Goal: Information Seeking & Learning: Find specific fact

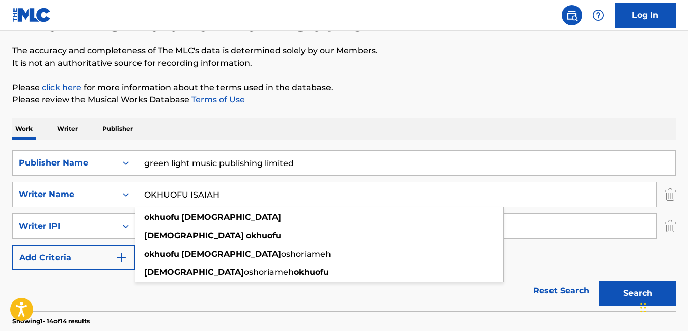
type input "OKHUOFU ISAIAH"
click at [330, 314] on section "Showing 1 - 14 of 14 results" at bounding box center [344, 318] width 664 height 15
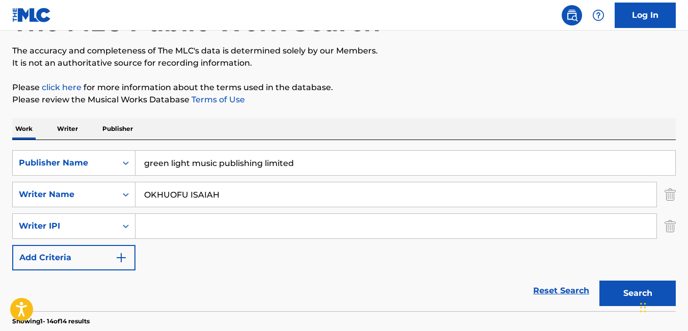
click at [618, 293] on button "Search" at bounding box center [638, 293] width 76 height 25
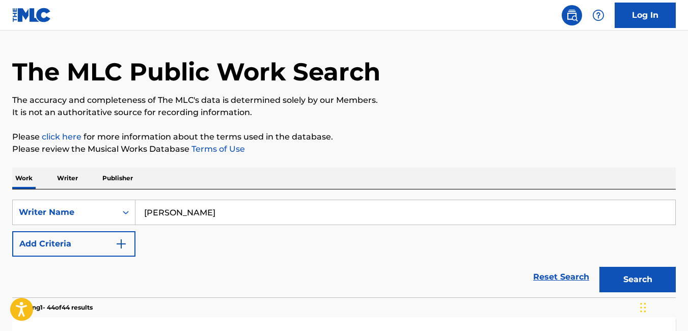
scroll to position [46, 0]
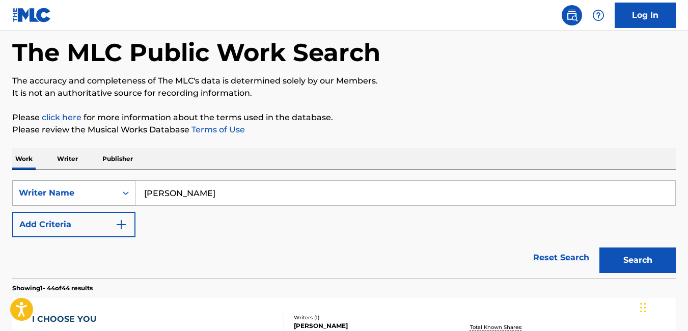
drag, startPoint x: 222, startPoint y: 199, endPoint x: 95, endPoint y: 198, distance: 126.8
click at [95, 198] on div "SearchWithCriteria33d51f16-095f-4a93-b556-0558d25b93ed Writer Name CHIDOZIE EKE" at bounding box center [344, 192] width 664 height 25
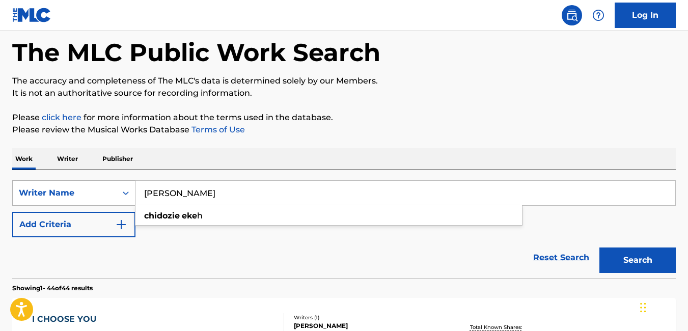
paste input "OKHUOFU ISAIAH(BLAQJERZEE)"
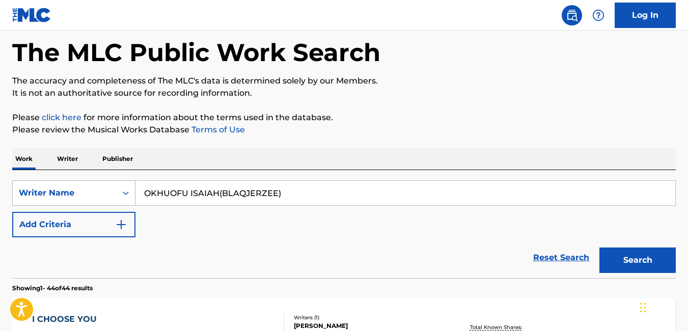
click at [95, 198] on div "Writer Name" at bounding box center [73, 192] width 123 height 25
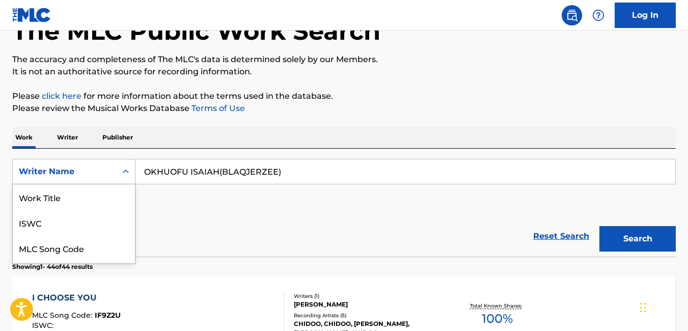
scroll to position [74, 0]
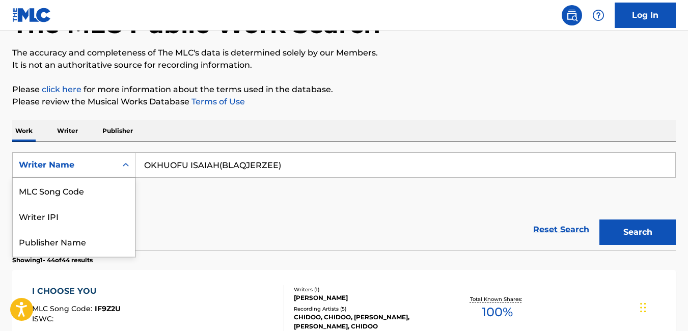
click at [316, 169] on input "OKHUOFU ISAIAH(BLAQJERZEE)" at bounding box center [405, 165] width 540 height 24
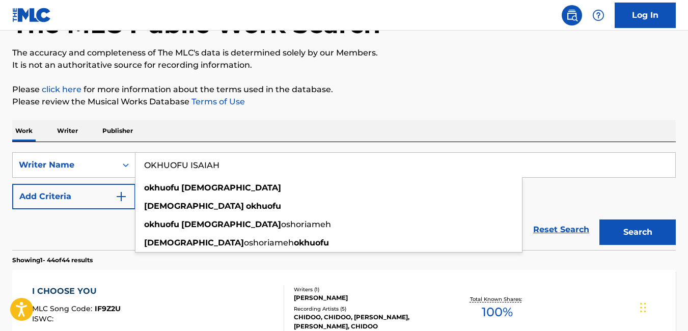
type input "OKHUOFU ISAIAH"
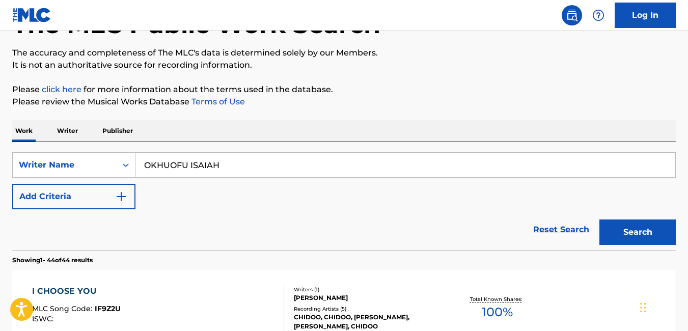
click at [636, 231] on button "Search" at bounding box center [638, 232] width 76 height 25
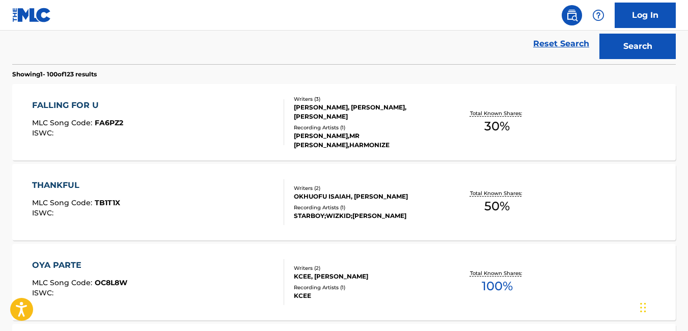
scroll to position [5398, 0]
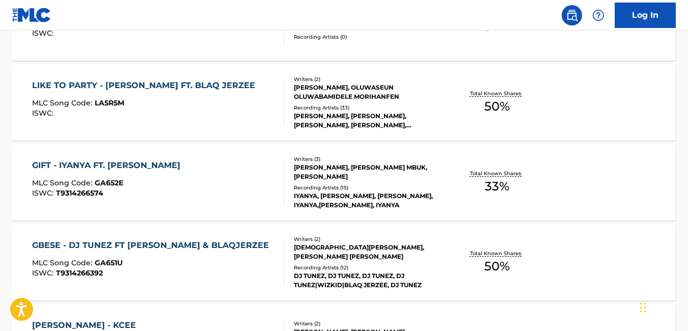
click at [203, 189] on div "GIFT - IYANYA FT. DON JAZZY MLC Song Code : GA652E ISWC : T9314266574" at bounding box center [158, 182] width 252 height 46
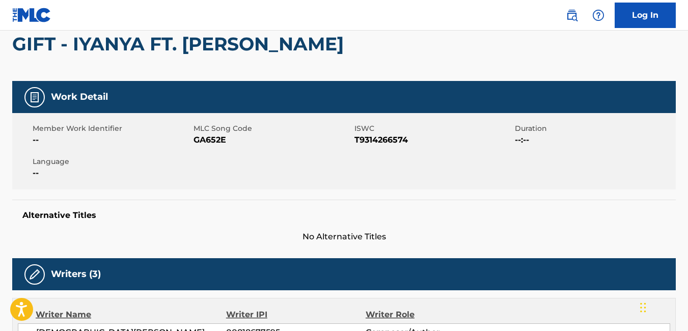
scroll to position [97, 0]
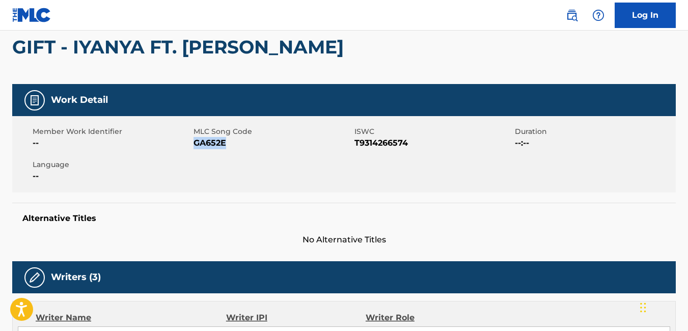
drag, startPoint x: 228, startPoint y: 141, endPoint x: 196, endPoint y: 149, distance: 32.6
click at [196, 149] on span "GA652E" at bounding box center [273, 143] width 158 height 12
copy span "GA652E"
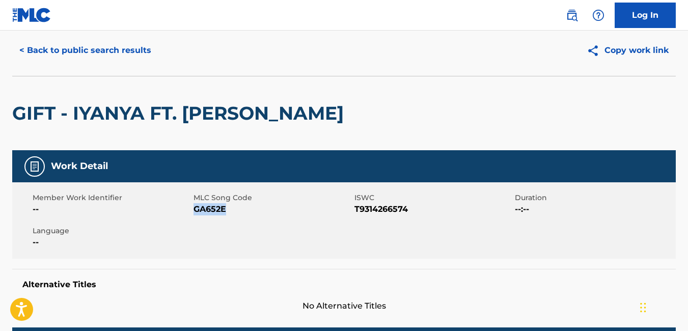
scroll to position [0, 0]
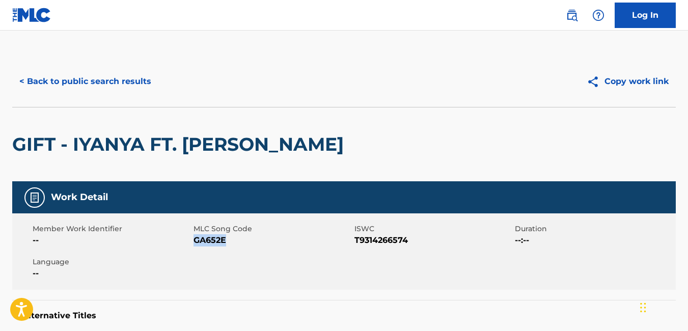
click at [25, 82] on button "< Back to public search results" at bounding box center [85, 81] width 146 height 25
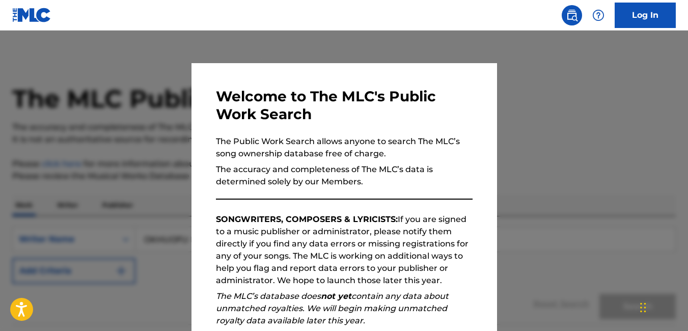
scroll to position [5425, 0]
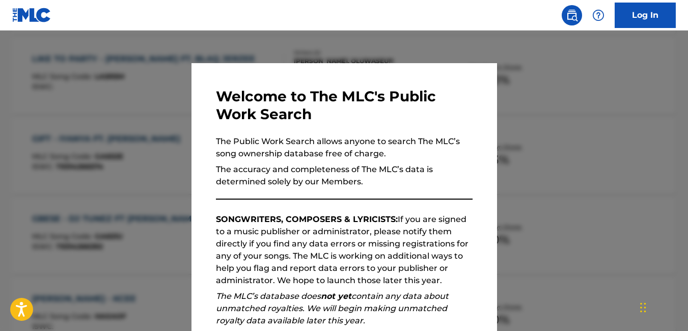
click at [152, 165] on div at bounding box center [344, 196] width 688 height 331
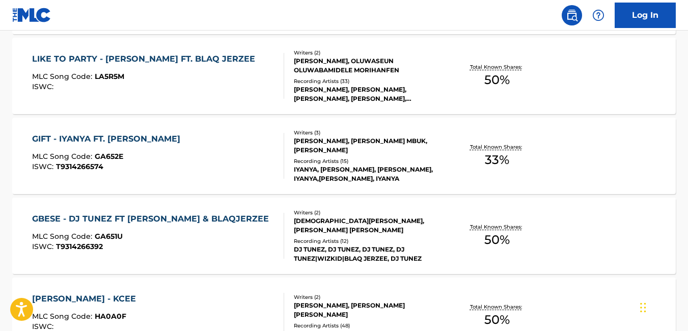
scroll to position [2200, 0]
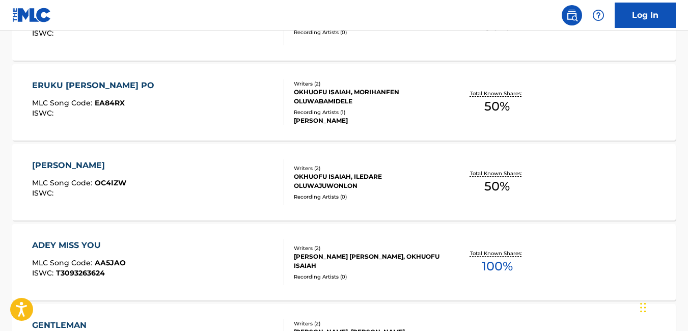
click at [211, 189] on div "ODUN YI MLC Song Code : OC4IZW ISWC :" at bounding box center [158, 182] width 252 height 46
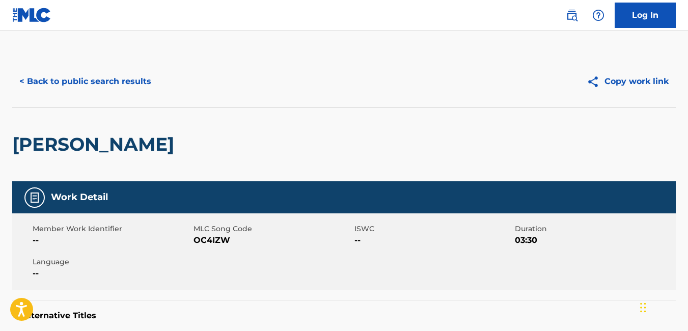
click at [23, 85] on button "< Back to public search results" at bounding box center [85, 81] width 146 height 25
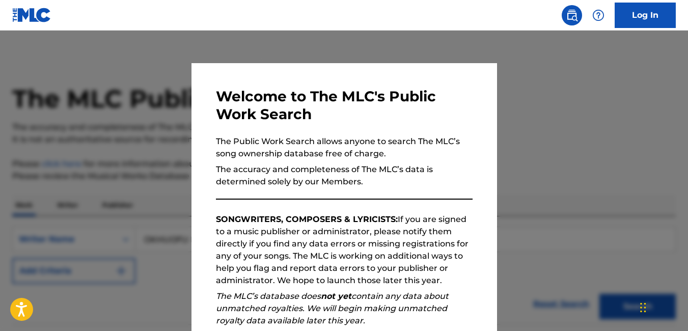
scroll to position [2226, 0]
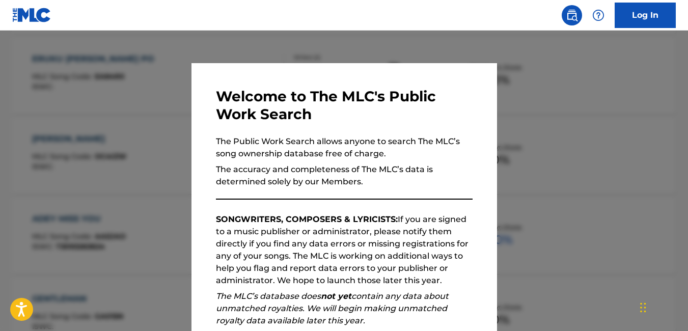
click at [90, 223] on div at bounding box center [344, 196] width 688 height 331
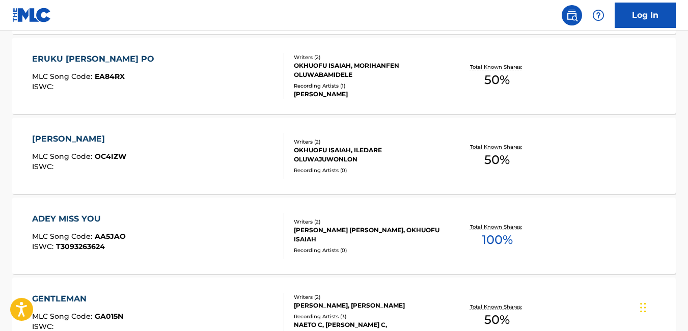
scroll to position [2679, 0]
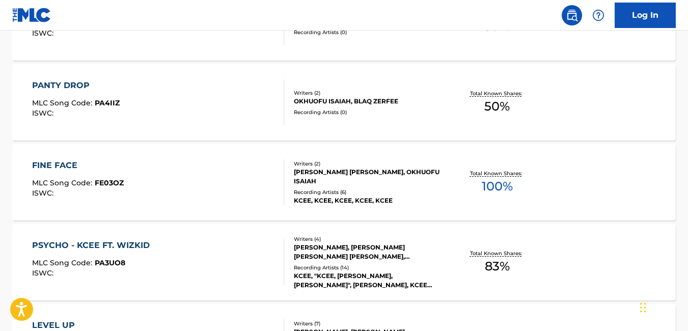
click at [242, 173] on div "FINE FACE MLC Song Code : FE03OZ ISWC :" at bounding box center [158, 182] width 252 height 46
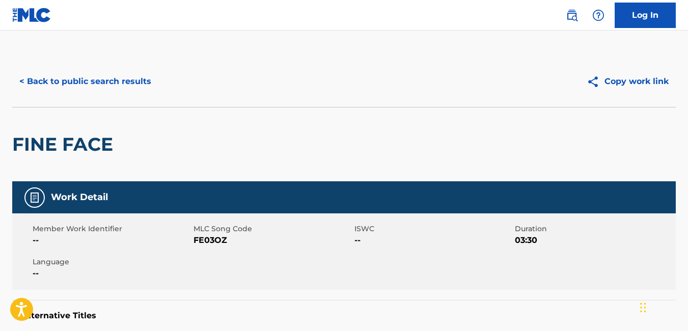
click at [21, 80] on button "< Back to public search results" at bounding box center [85, 81] width 146 height 25
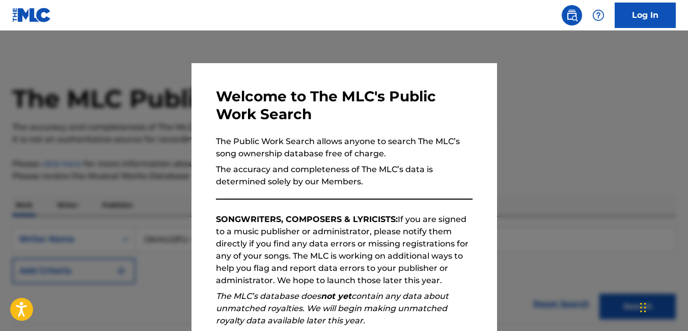
scroll to position [2706, 0]
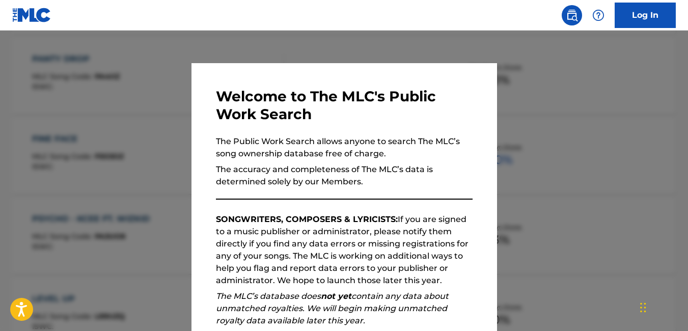
click at [167, 104] on div at bounding box center [344, 196] width 688 height 331
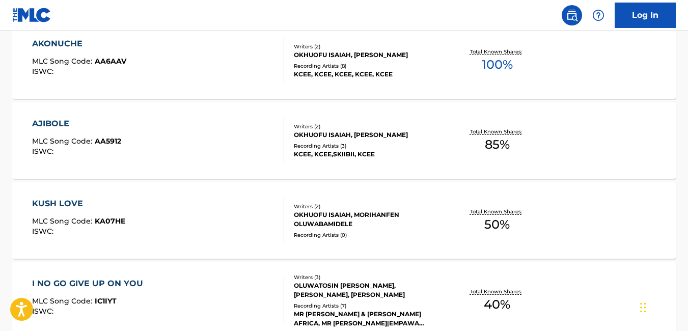
scroll to position [2120, 0]
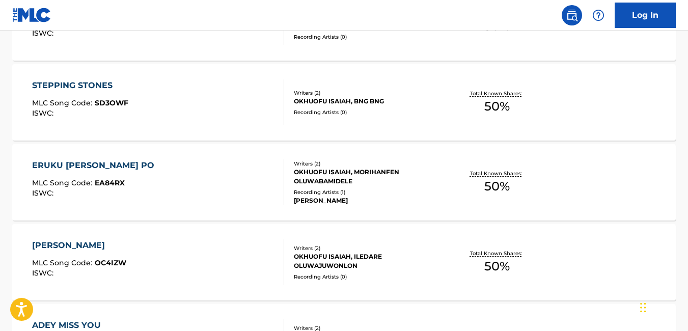
click at [233, 161] on div "ERUKU SAYE PO MLC Song Code : EA84RX ISWC :" at bounding box center [158, 182] width 252 height 46
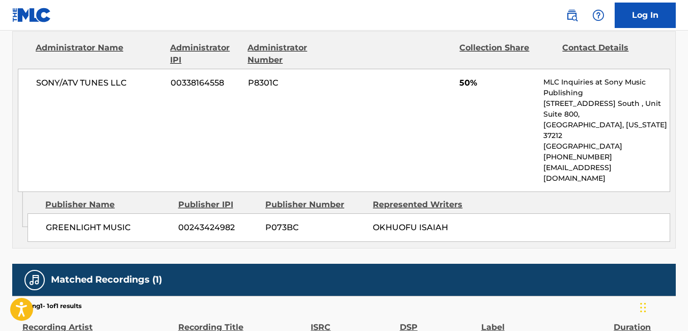
scroll to position [471, 0]
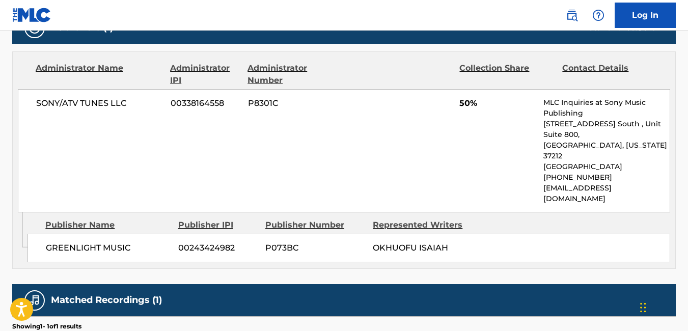
click at [454, 286] on div "Matched Recordings (1)" at bounding box center [344, 300] width 664 height 32
click at [455, 294] on div "Matched Recordings (1)" at bounding box center [344, 300] width 664 height 32
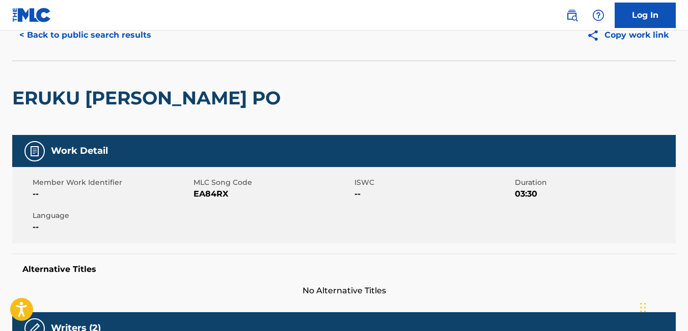
scroll to position [0, 0]
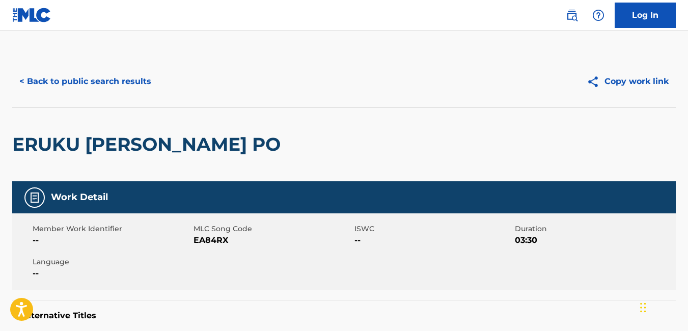
click at [22, 80] on button "< Back to public search results" at bounding box center [85, 81] width 146 height 25
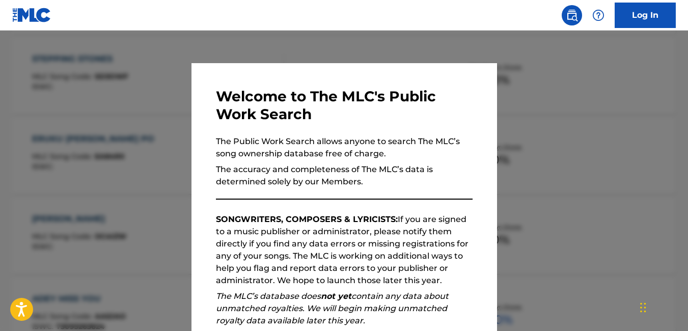
scroll to position [2359, 0]
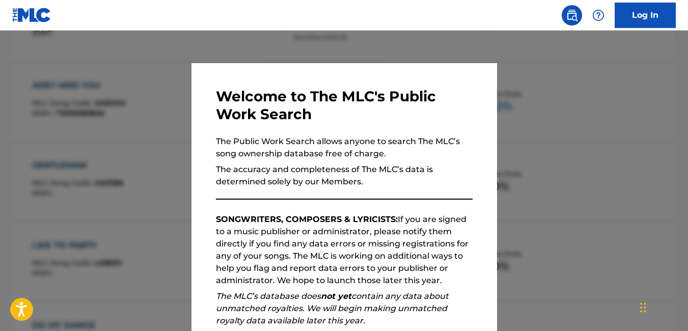
click at [378, 29] on nav "Log In" at bounding box center [344, 15] width 688 height 31
click at [565, 82] on div at bounding box center [344, 196] width 688 height 331
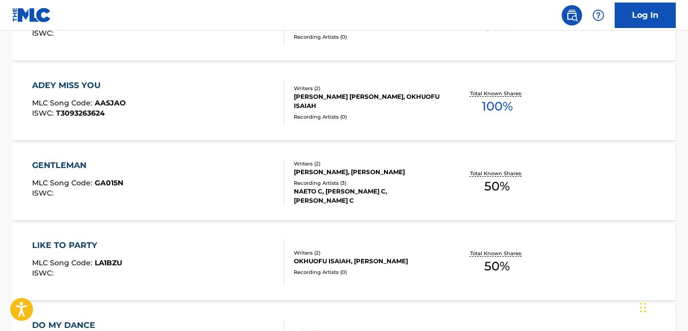
click at [275, 172] on div "GENTLEMAN MLC Song Code : GA015N ISWC :" at bounding box center [158, 182] width 252 height 46
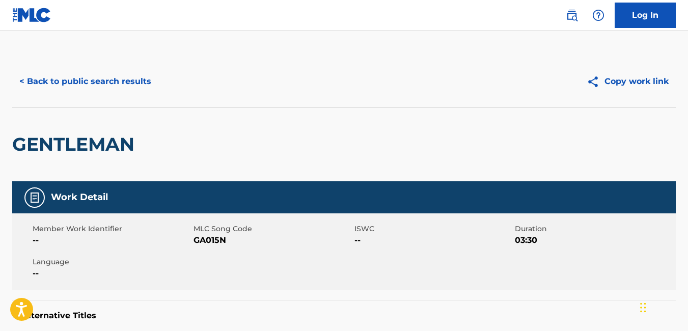
click at [26, 83] on button "< Back to public search results" at bounding box center [85, 81] width 146 height 25
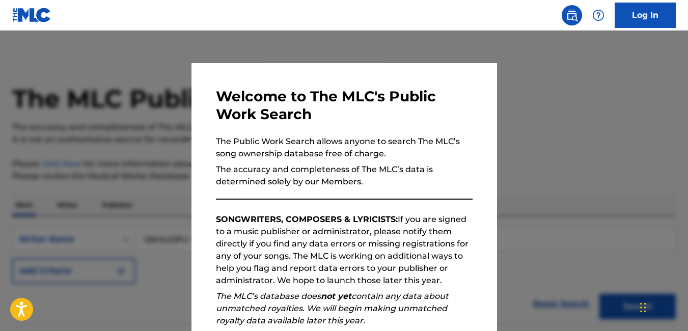
scroll to position [2386, 0]
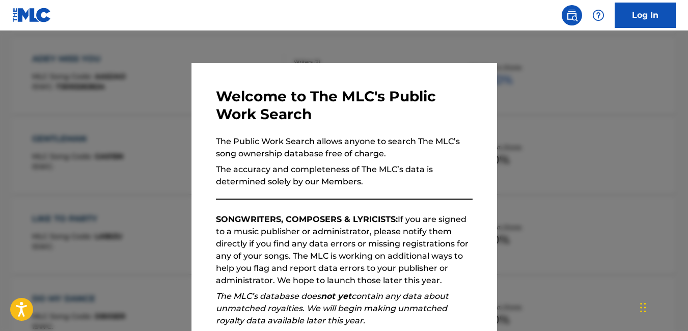
click at [547, 84] on div at bounding box center [344, 196] width 688 height 331
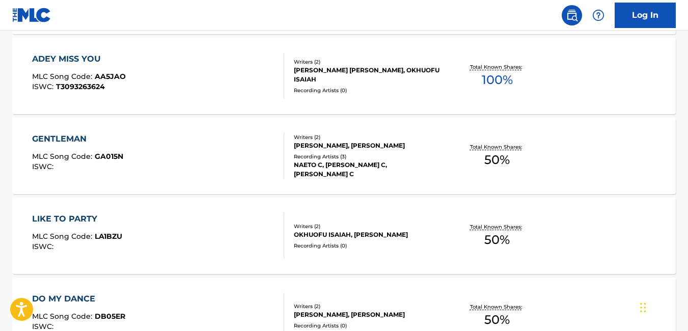
click at [456, 26] on nav "Log In" at bounding box center [344, 15] width 688 height 31
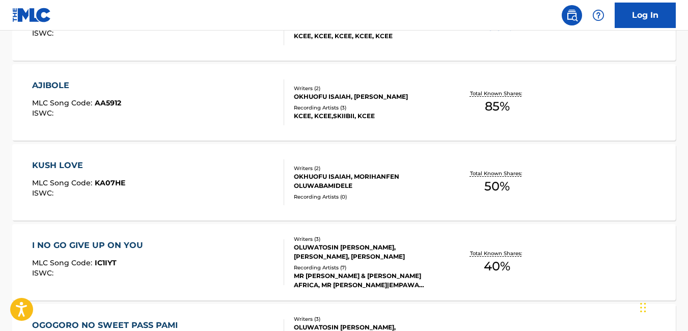
click at [229, 174] on div "KUSH LOVE MLC Song Code : KA07HE ISWC :" at bounding box center [158, 182] width 252 height 46
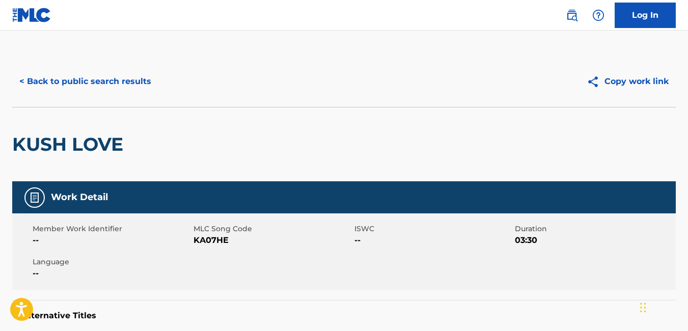
click at [19, 84] on button "< Back to public search results" at bounding box center [85, 81] width 146 height 25
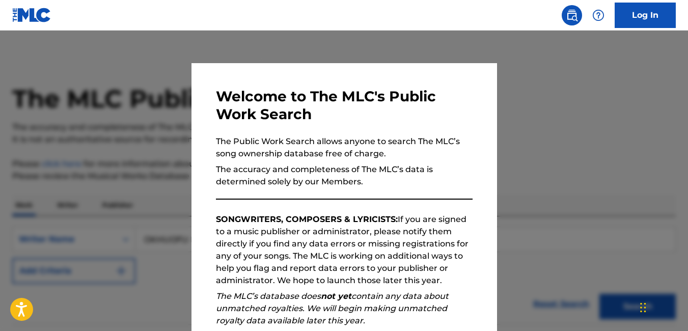
scroll to position [1666, 0]
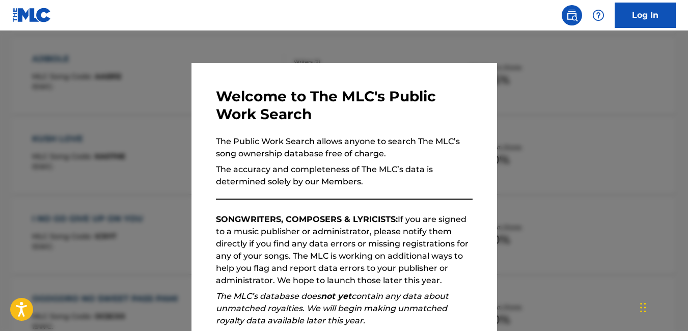
click at [143, 117] on div at bounding box center [344, 196] width 688 height 331
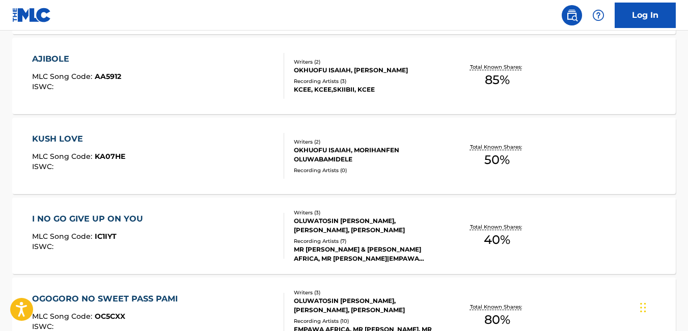
scroll to position [2439, 0]
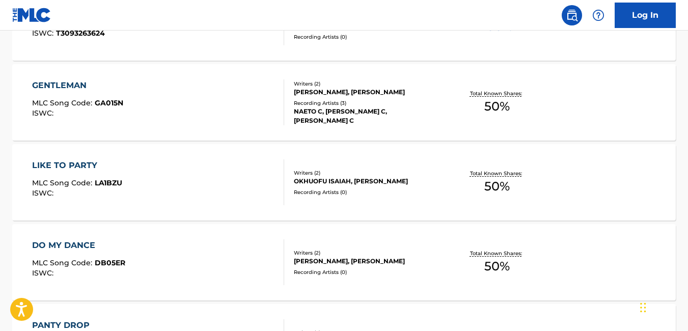
click at [231, 182] on div "LIKE TO PARTY MLC Song Code : LA1BZU ISWC :" at bounding box center [158, 182] width 252 height 46
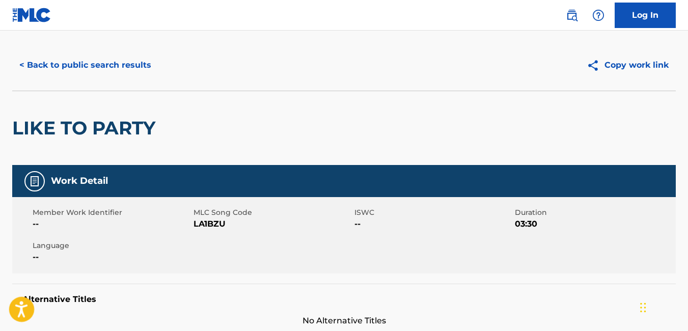
scroll to position [16, 0]
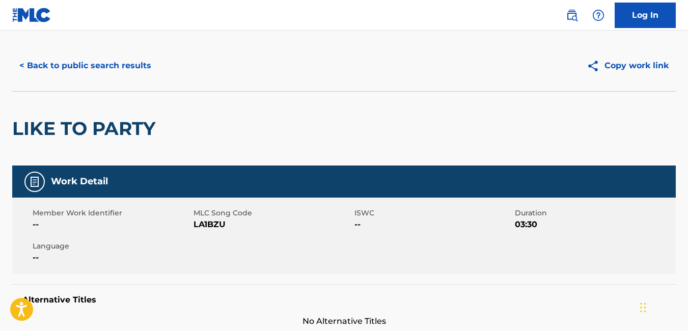
click at [23, 61] on button "< Back to public search results" at bounding box center [85, 65] width 146 height 25
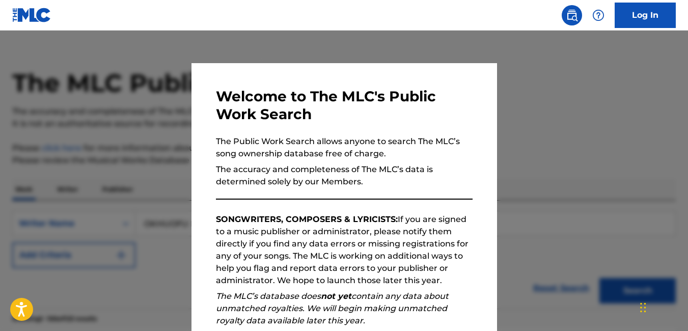
scroll to position [2466, 0]
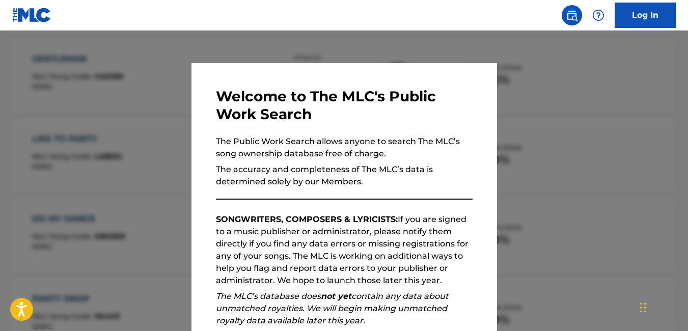
click at [166, 133] on div at bounding box center [344, 196] width 688 height 331
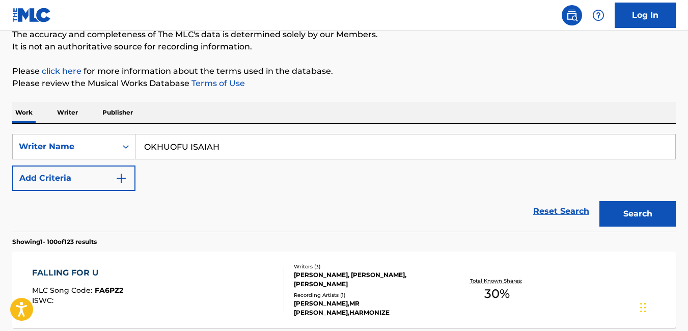
scroll to position [2519, 0]
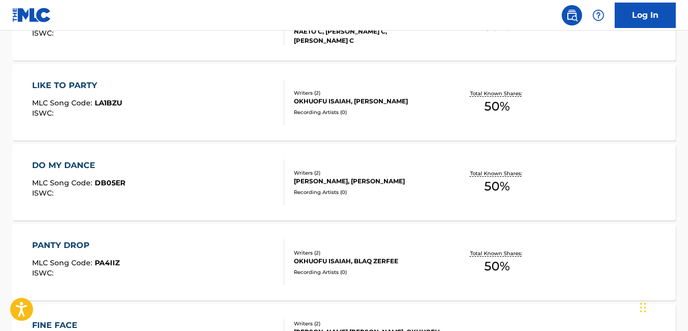
click at [184, 164] on div "DO MY DANCE MLC Song Code : DB05ER ISWC :" at bounding box center [158, 182] width 252 height 46
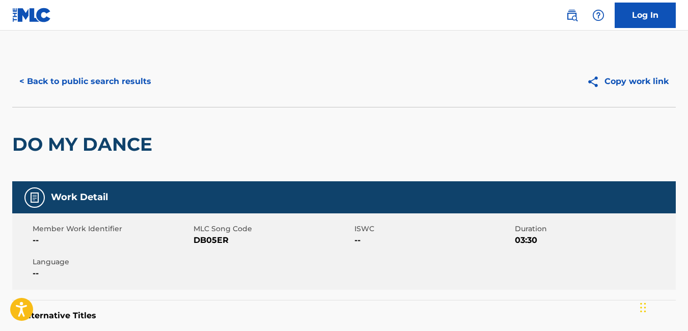
click at [21, 80] on button "< Back to public search results" at bounding box center [85, 81] width 146 height 25
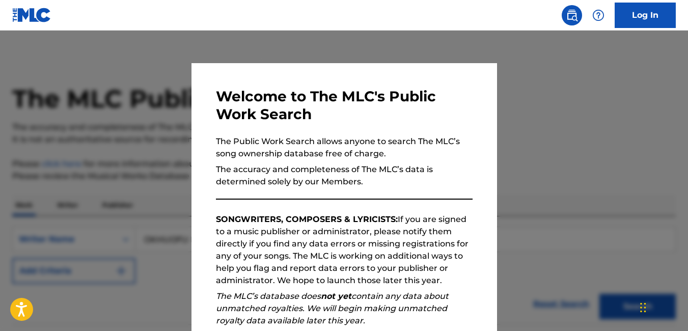
scroll to position [2546, 0]
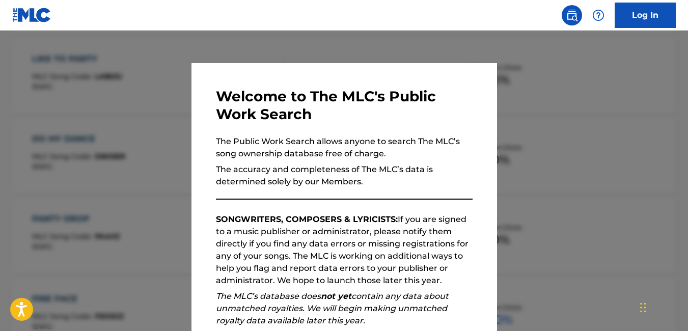
click at [126, 111] on div at bounding box center [344, 196] width 688 height 331
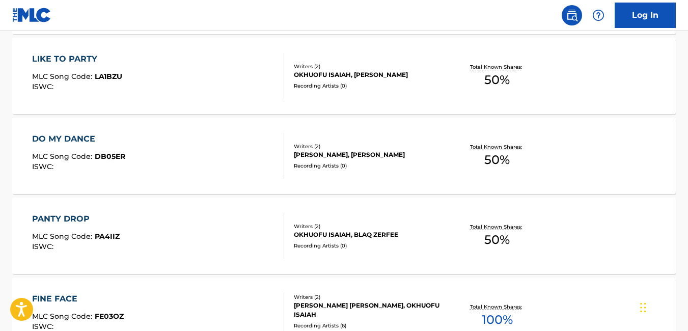
scroll to position [2280, 0]
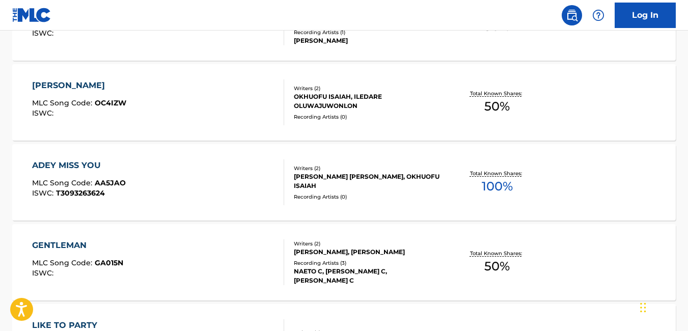
click at [238, 178] on div "ADEY MISS YOU MLC Song Code : AA5JAO ISWC : T3093263624" at bounding box center [158, 182] width 252 height 46
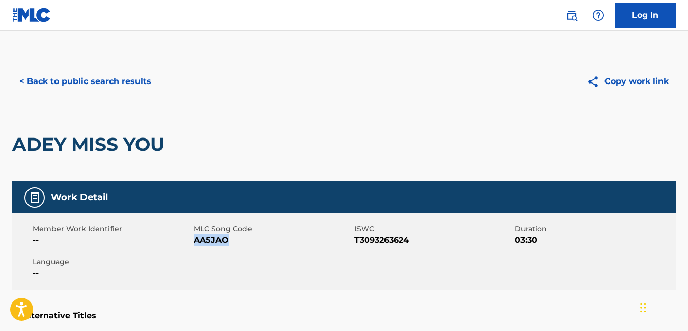
drag, startPoint x: 231, startPoint y: 238, endPoint x: 194, endPoint y: 243, distance: 37.0
click at [194, 243] on span "AA5JAO" at bounding box center [273, 240] width 158 height 12
copy span "AA5JAO"
click at [29, 77] on button "< Back to public search results" at bounding box center [85, 81] width 146 height 25
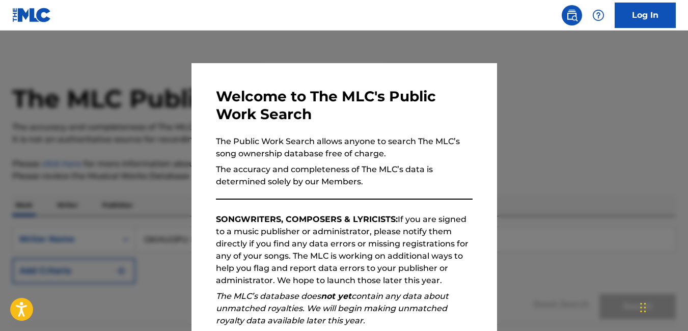
scroll to position [2306, 0]
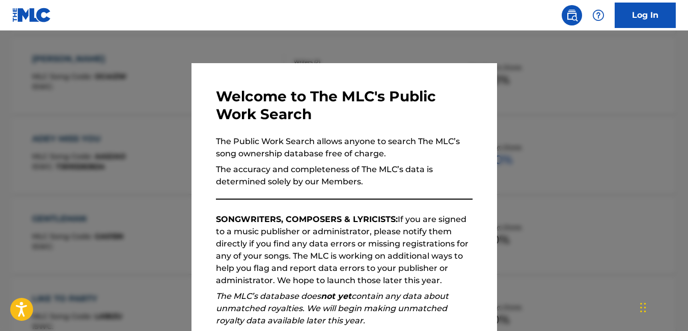
click at [548, 95] on div at bounding box center [344, 196] width 688 height 331
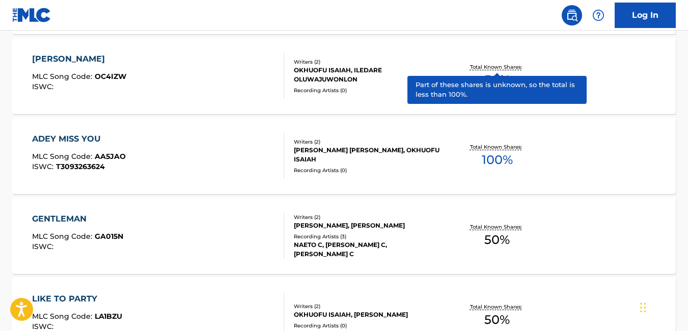
scroll to position [1880, 0]
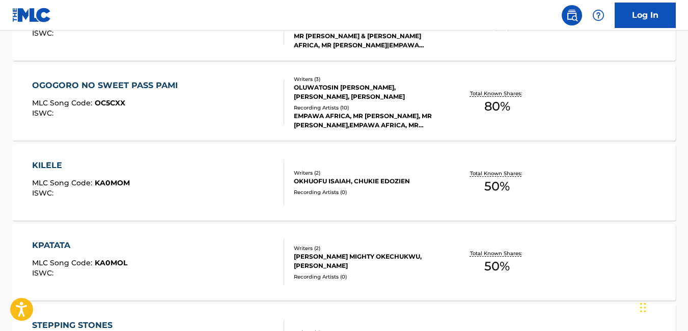
click at [186, 172] on div "KILELE MLC Song Code : KA0MOM ISWC :" at bounding box center [158, 182] width 252 height 46
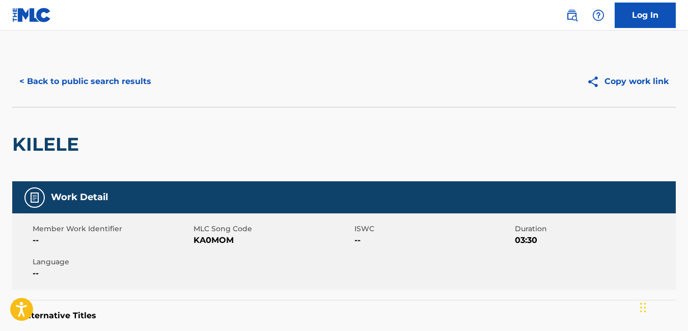
click at [21, 79] on button "< Back to public search results" at bounding box center [85, 81] width 146 height 25
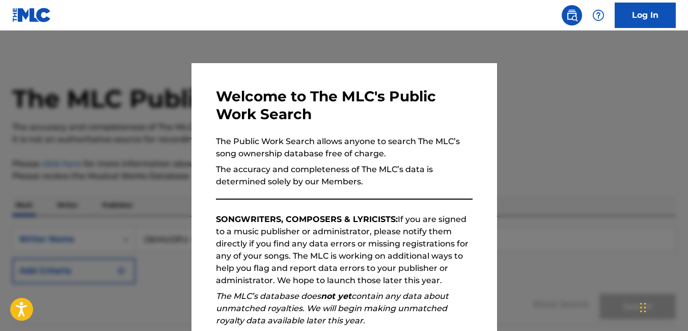
scroll to position [1906, 0]
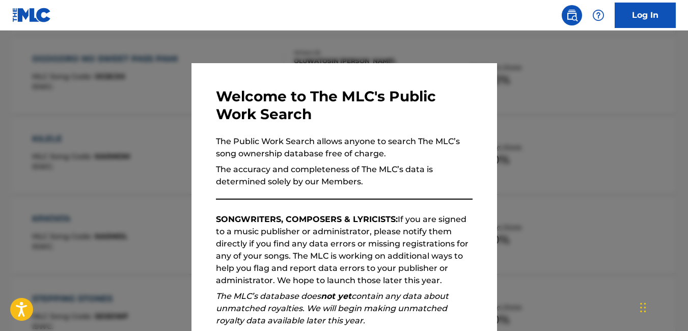
click at [170, 134] on div at bounding box center [344, 196] width 688 height 331
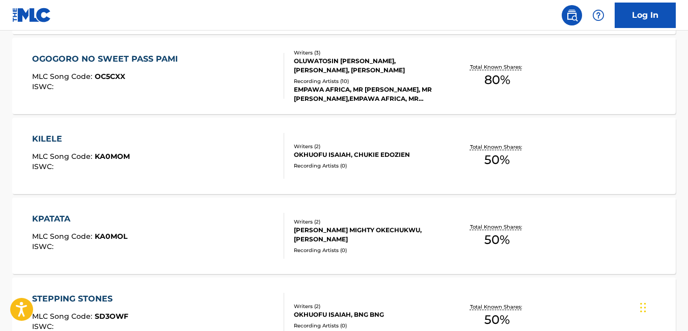
scroll to position [2599, 0]
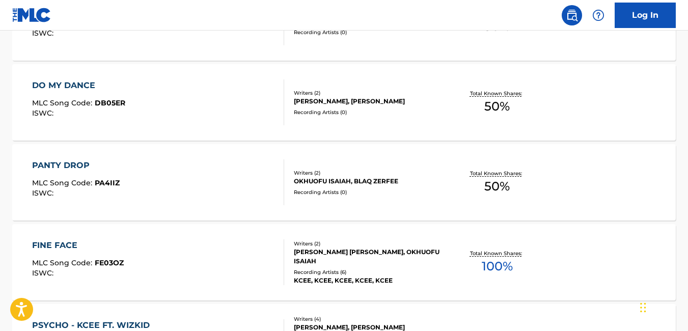
click at [267, 192] on div "PANTY DROP MLC Song Code : PA4IIZ ISWC :" at bounding box center [158, 182] width 252 height 46
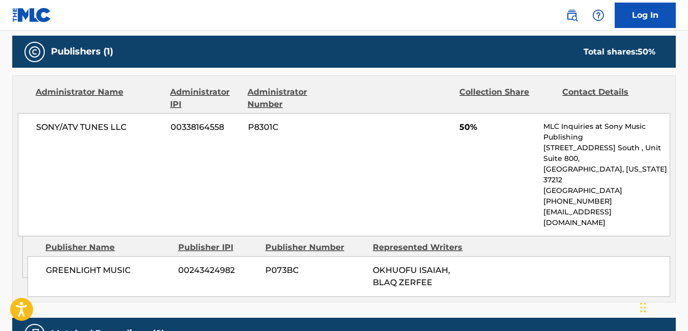
scroll to position [456, 0]
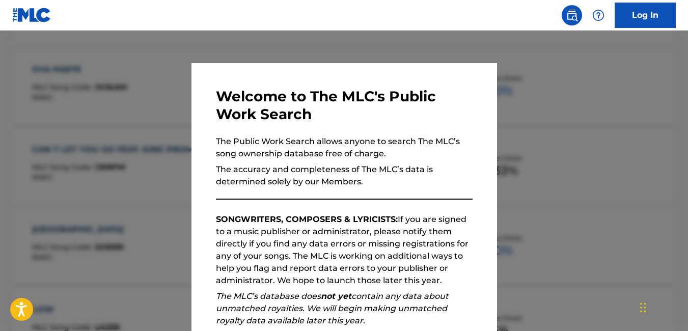
scroll to position [2626, 0]
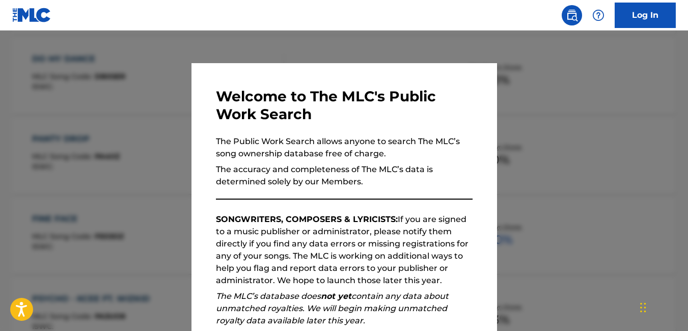
click at [174, 160] on div at bounding box center [344, 196] width 688 height 331
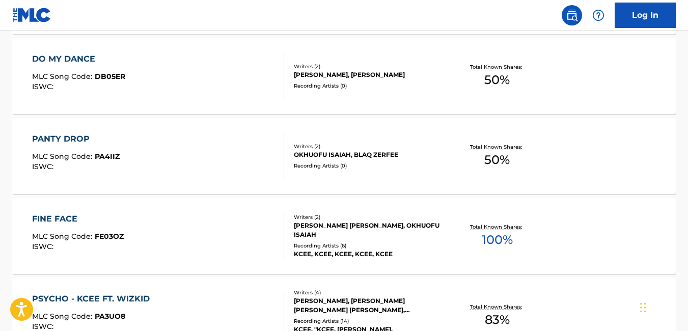
click at [137, 145] on div "PANTY DROP MLC Song Code : PA4IIZ ISWC :" at bounding box center [158, 156] width 252 height 46
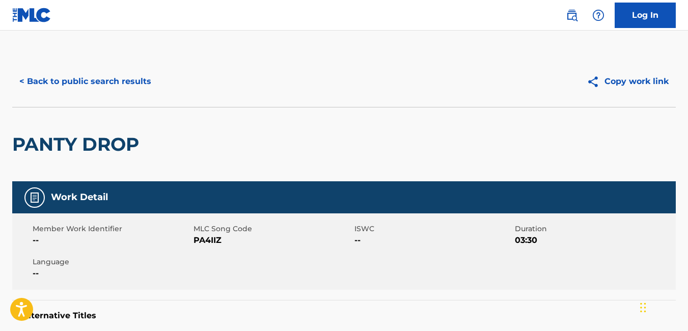
click at [19, 81] on button "< Back to public search results" at bounding box center [85, 81] width 146 height 25
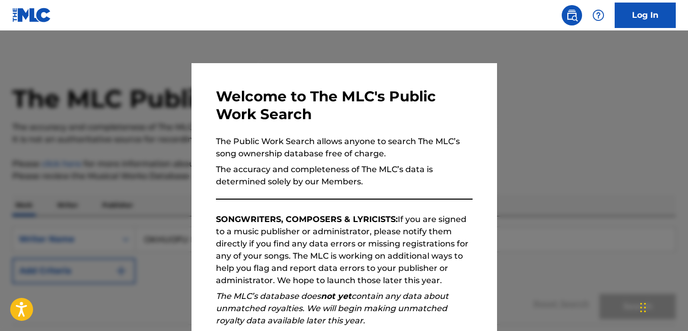
scroll to position [2652, 0]
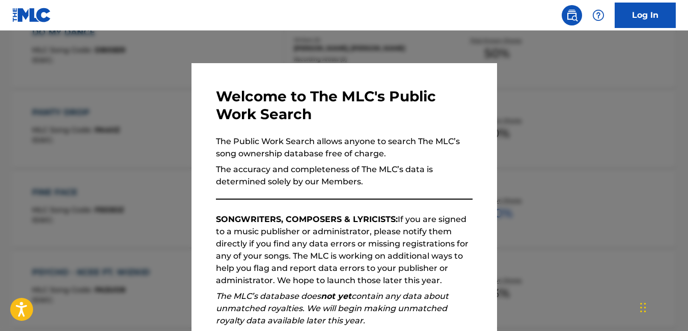
click at [141, 158] on div at bounding box center [344, 196] width 688 height 331
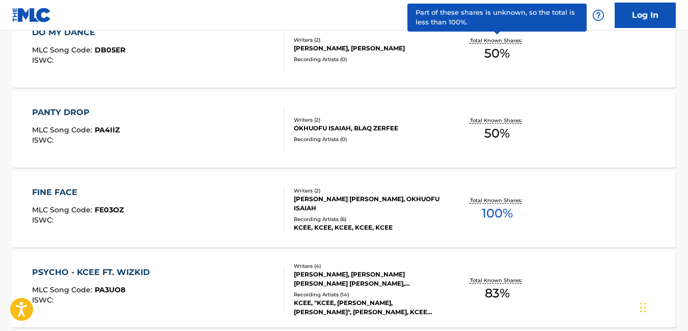
scroll to position [1960, 0]
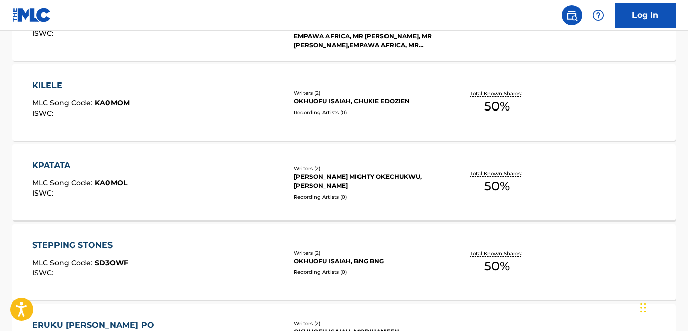
click at [232, 202] on div "KPATATA MLC Song Code : KA0MOL ISWC :" at bounding box center [158, 182] width 252 height 46
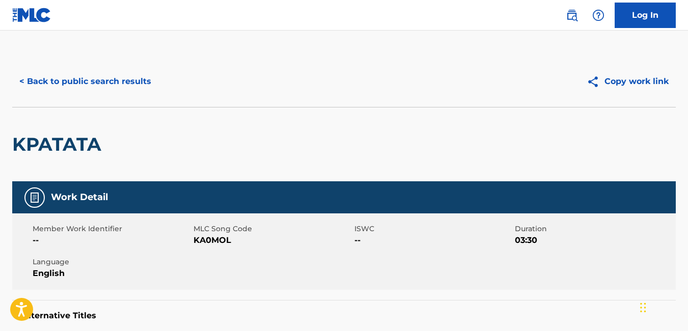
click at [18, 81] on button "< Back to public search results" at bounding box center [85, 81] width 146 height 25
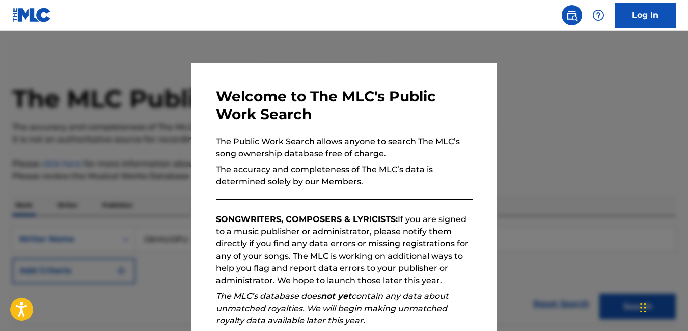
scroll to position [1986, 0]
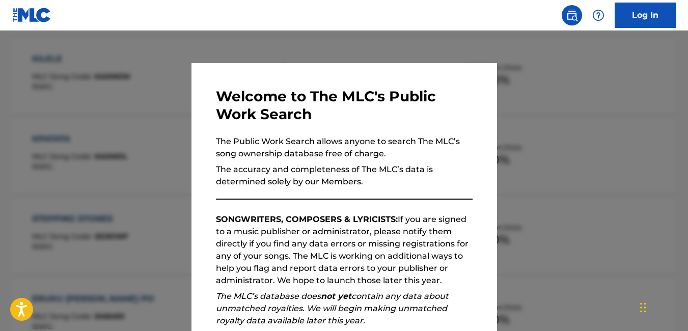
click at [174, 108] on div at bounding box center [344, 196] width 688 height 331
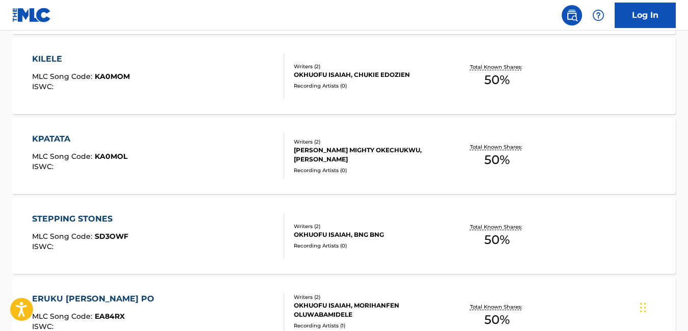
click at [237, 153] on div "KPATATA MLC Song Code : KA0MOL ISWC :" at bounding box center [158, 156] width 252 height 46
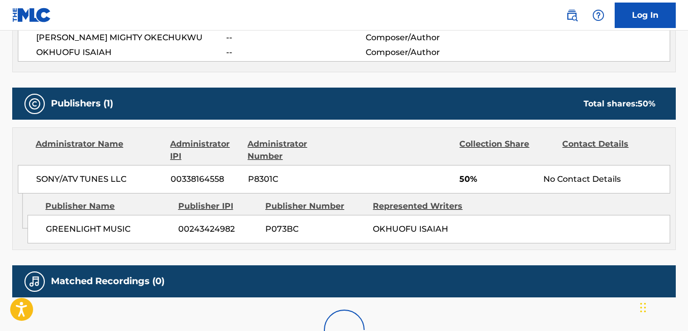
click at [460, 207] on div "Represented Writers" at bounding box center [423, 206] width 100 height 12
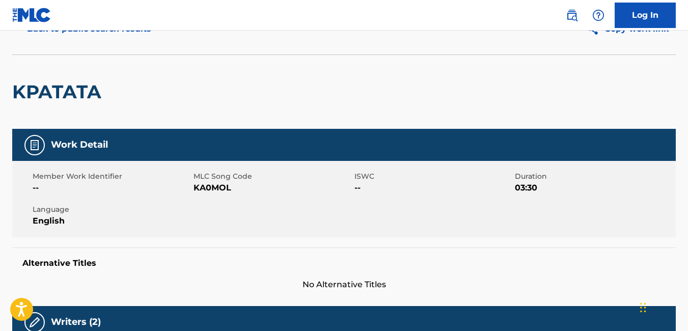
scroll to position [51, 0]
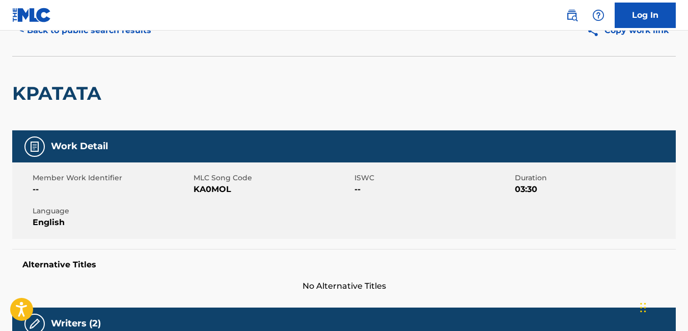
click at [34, 32] on button "< Back to public search results" at bounding box center [85, 30] width 146 height 25
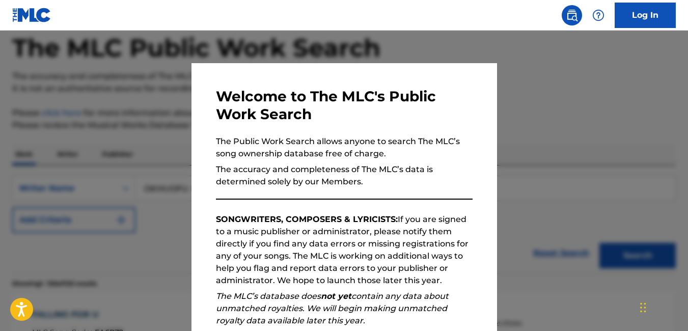
scroll to position [2013, 0]
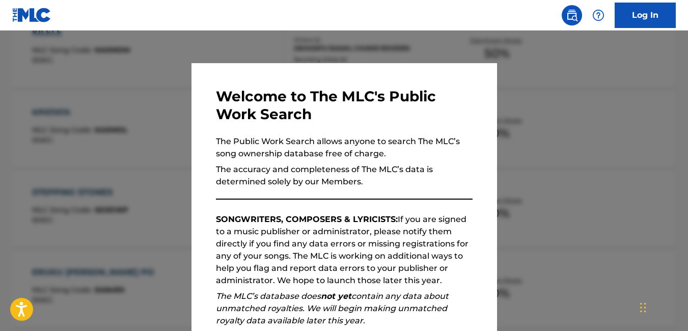
click at [146, 116] on div at bounding box center [344, 196] width 688 height 331
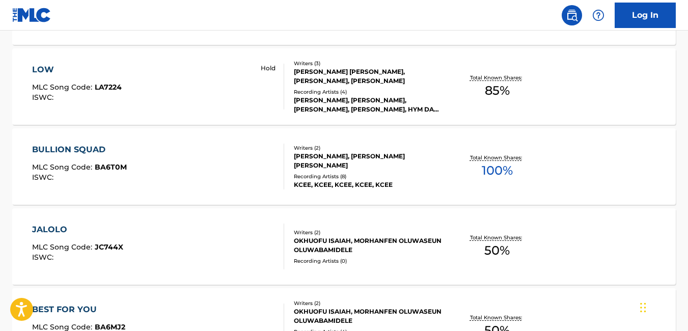
scroll to position [2040, 0]
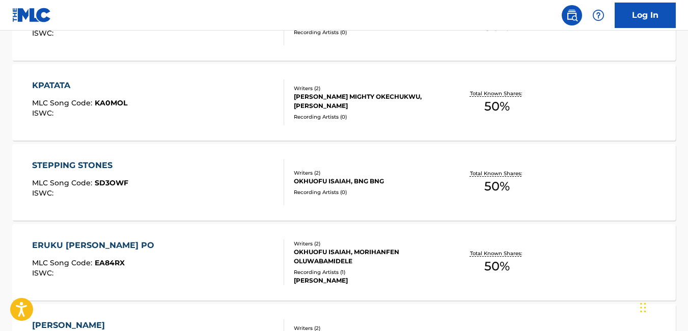
click at [232, 188] on div "STEPPING STONES MLC Song Code : SD3OWF ISWC :" at bounding box center [158, 182] width 252 height 46
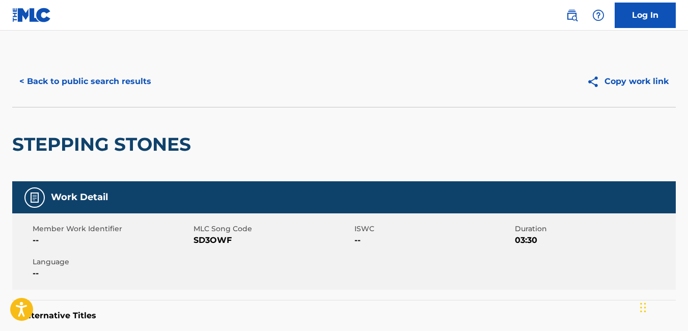
click at [20, 75] on button "< Back to public search results" at bounding box center [85, 81] width 146 height 25
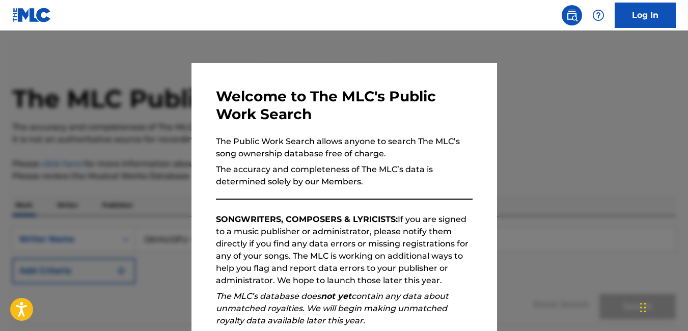
scroll to position [2066, 0]
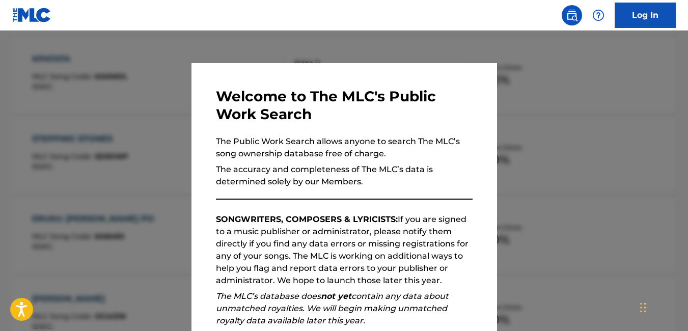
click at [269, 44] on div at bounding box center [344, 196] width 688 height 331
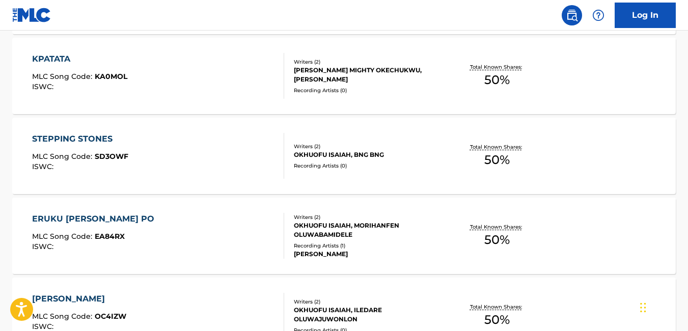
scroll to position [6598, 0]
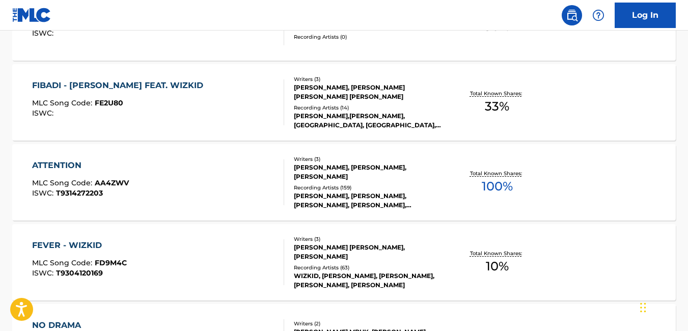
click at [170, 172] on div "ATTENTION MLC Song Code : AA4ZWV ISWC : T9314272203" at bounding box center [158, 182] width 252 height 46
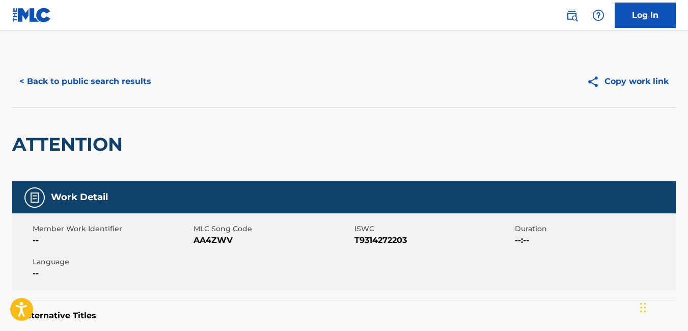
click at [16, 86] on button "< Back to public search results" at bounding box center [85, 81] width 146 height 25
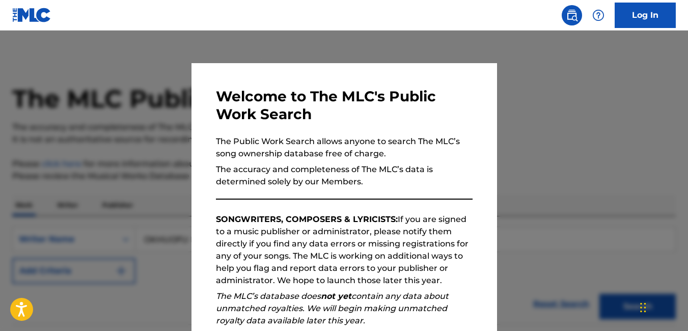
scroll to position [6625, 0]
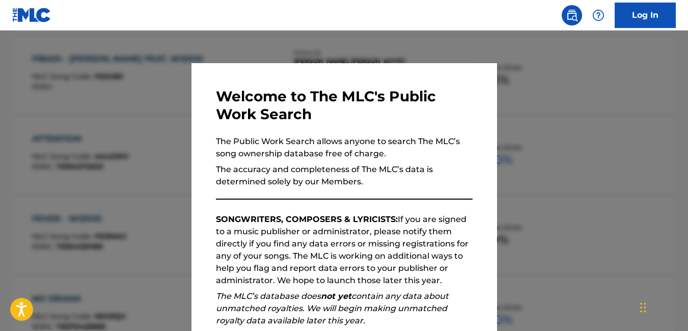
click at [519, 118] on div at bounding box center [344, 196] width 688 height 331
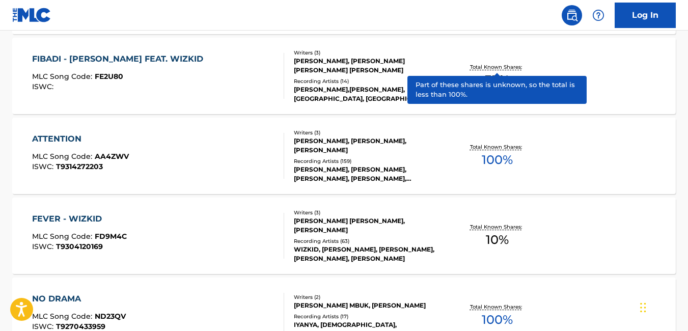
scroll to position [600, 0]
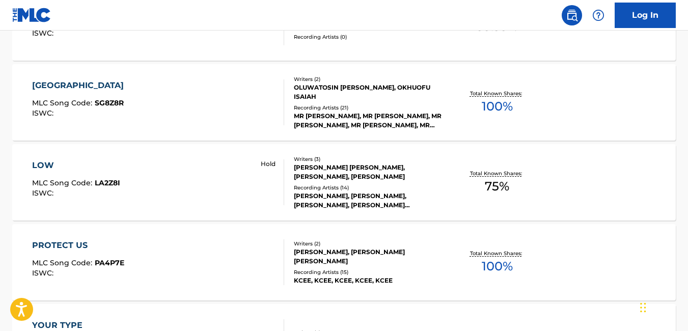
click at [258, 192] on div "Hold" at bounding box center [268, 182] width 32 height 46
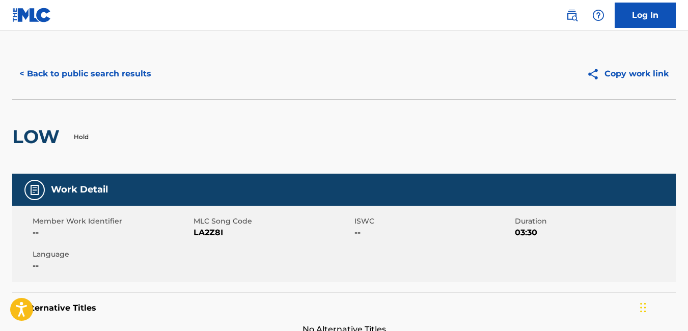
scroll to position [3, 0]
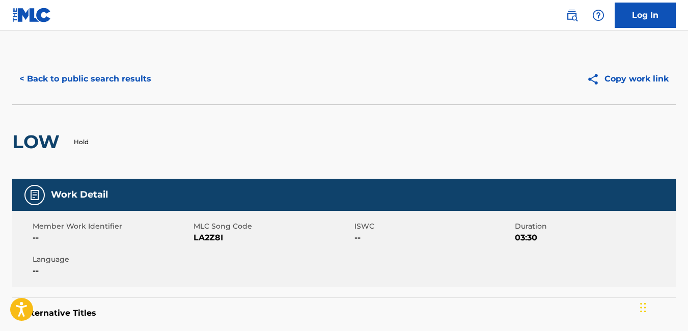
click at [20, 78] on button "< Back to public search results" at bounding box center [85, 78] width 146 height 25
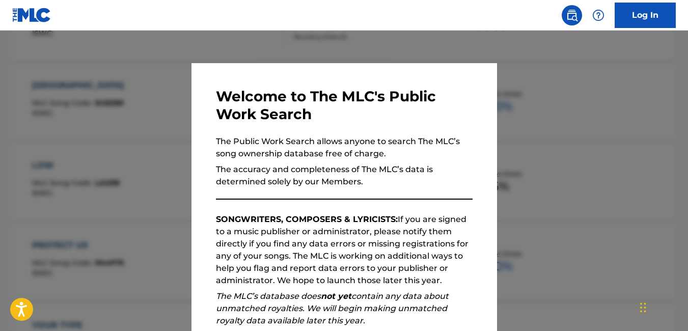
scroll to position [627, 0]
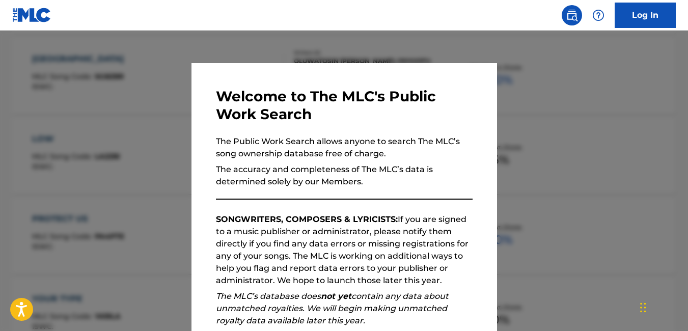
click at [185, 135] on div at bounding box center [344, 196] width 688 height 331
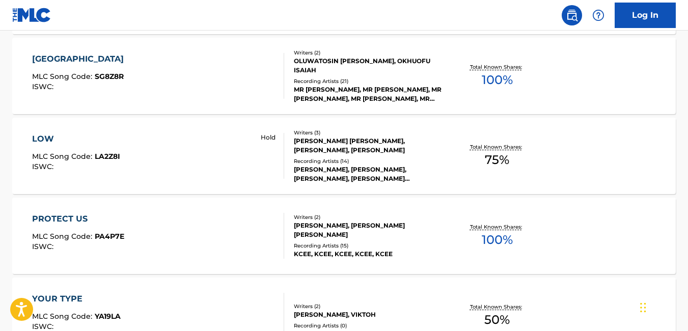
scroll to position [1320, 0]
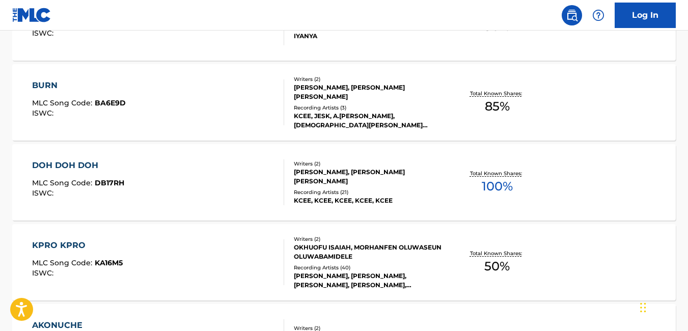
click at [256, 177] on div "DOH DOH DOH MLC Song Code : DB17RH ISWC :" at bounding box center [158, 182] width 252 height 46
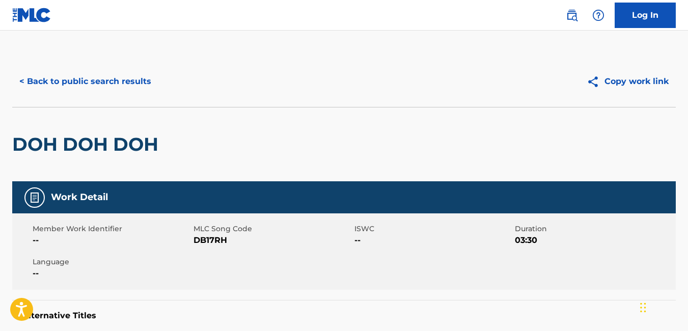
click at [26, 85] on button "< Back to public search results" at bounding box center [85, 81] width 146 height 25
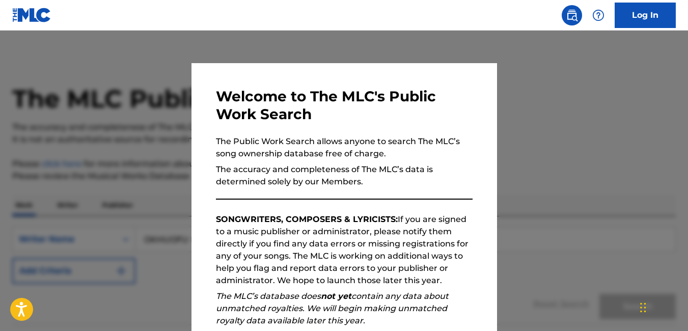
scroll to position [1346, 0]
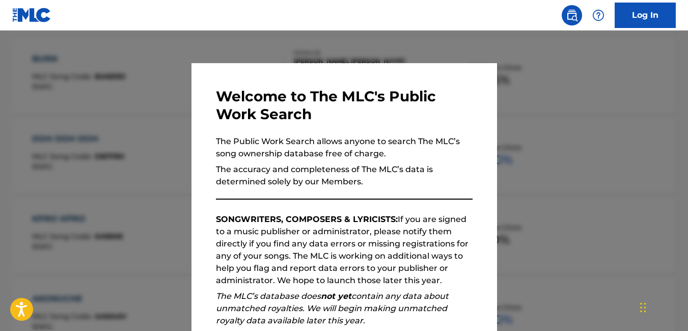
click at [165, 126] on div at bounding box center [344, 196] width 688 height 331
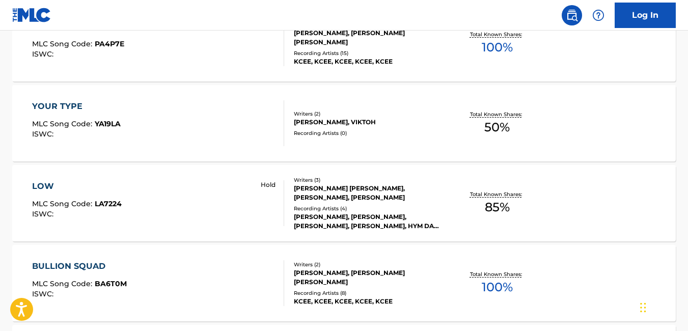
scroll to position [709, 0]
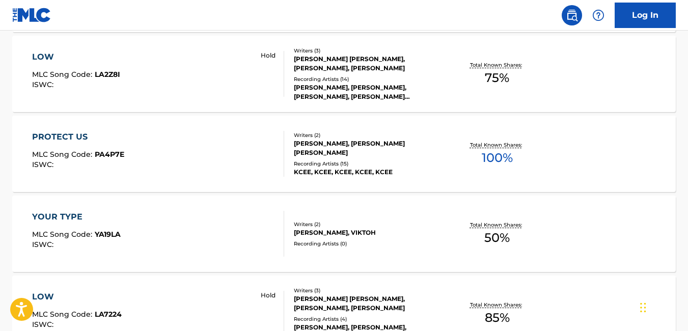
click at [243, 156] on div "PROTECT US MLC Song Code : PA4P7E ISWC :" at bounding box center [158, 154] width 252 height 46
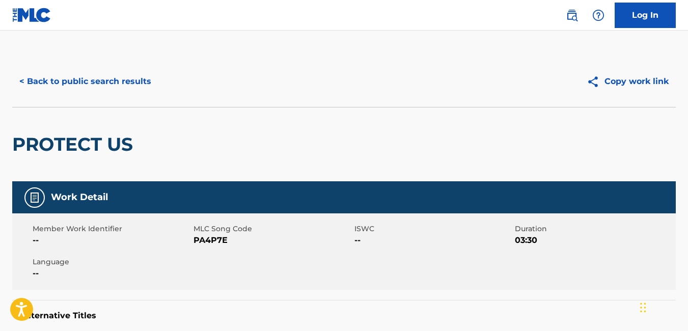
click at [25, 78] on button "< Back to public search results" at bounding box center [85, 81] width 146 height 25
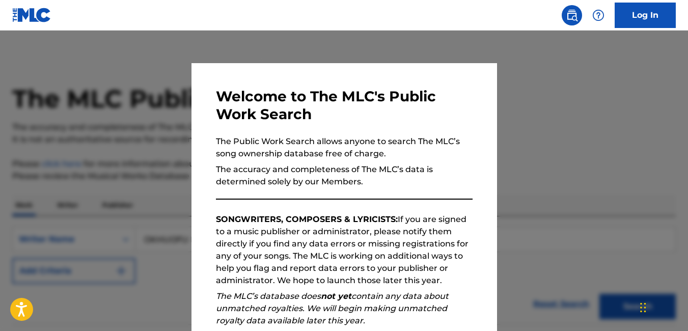
scroll to position [735, 0]
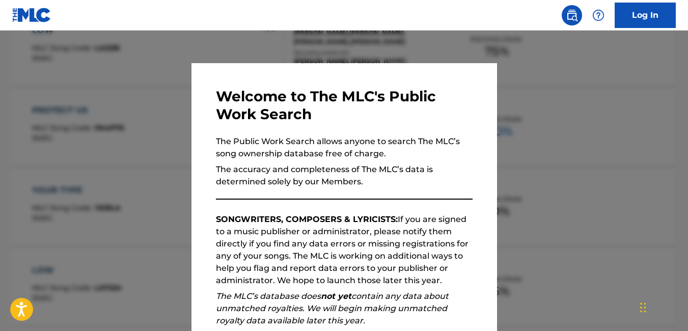
click at [127, 209] on div at bounding box center [344, 196] width 688 height 331
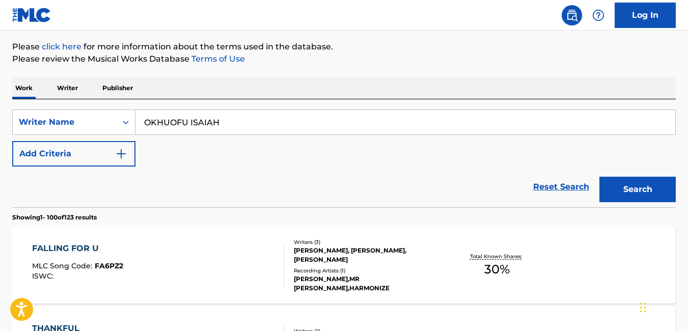
scroll to position [0, 0]
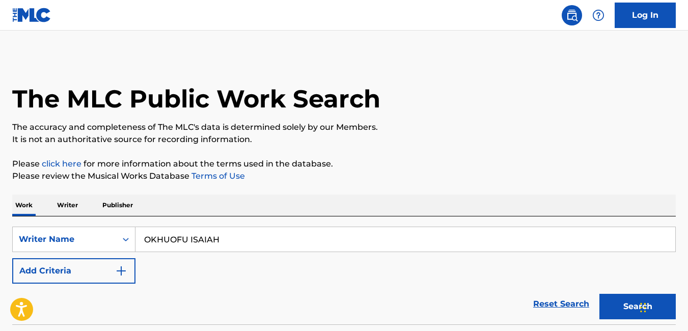
drag, startPoint x: 231, startPoint y: 243, endPoint x: 39, endPoint y: 256, distance: 193.0
click at [39, 256] on div "SearchWithCriteria33d51f16-095f-4a93-b556-0558d25b93ed Writer Name OKHUOFU ISAI…" at bounding box center [344, 255] width 664 height 57
paste input "PSYCHO"
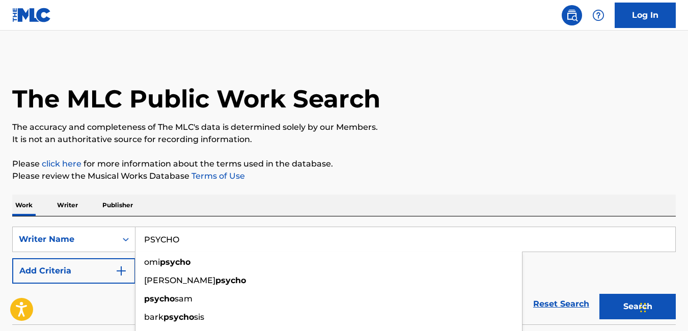
click at [475, 175] on p "Please review the Musical Works Database Terms of Use" at bounding box center [344, 176] width 664 height 12
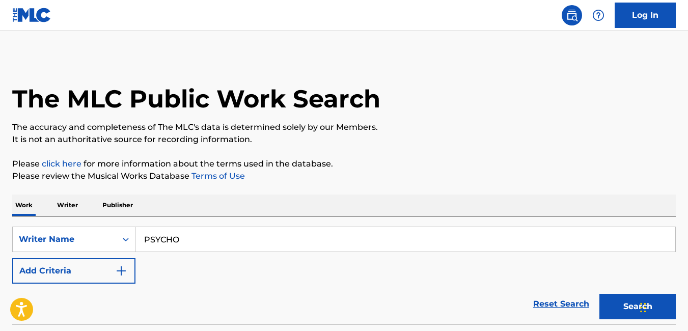
click at [612, 301] on button "Search" at bounding box center [638, 306] width 76 height 25
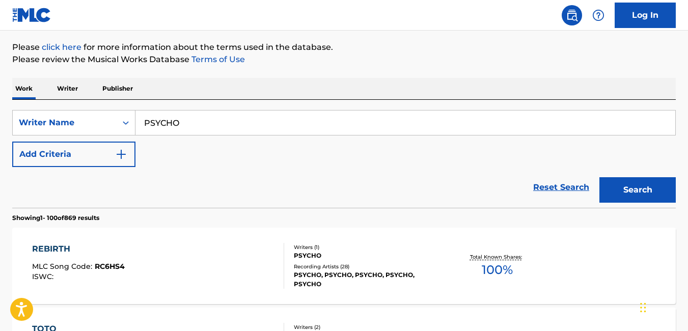
scroll to position [115, 0]
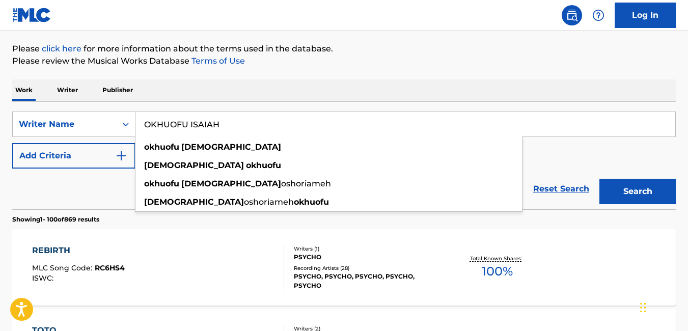
type input "OKHUOFU ISAIAH"
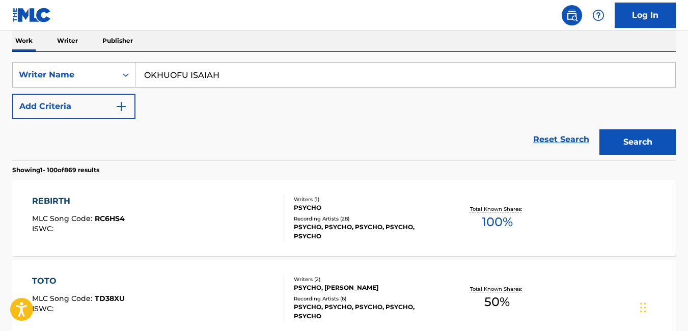
scroll to position [167, 0]
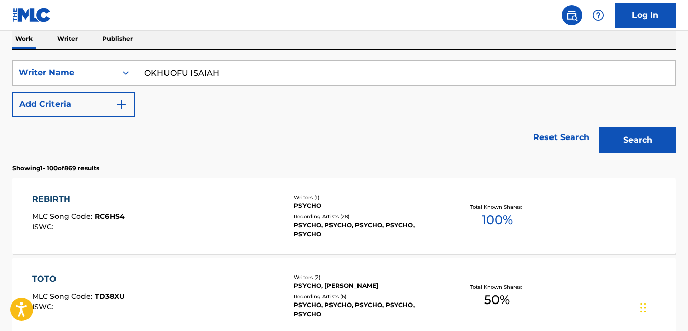
click at [440, 73] on input "OKHUOFU ISAIAH" at bounding box center [405, 73] width 540 height 24
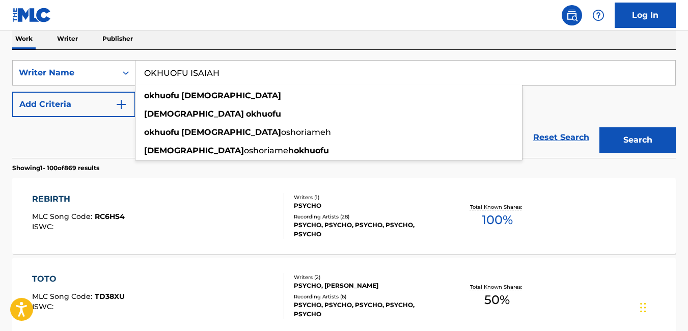
click at [596, 211] on div "REBIRTH MLC Song Code : RC6HS4 ISWC : Writers ( 1 ) PSYCHO Recording Artists ( …" at bounding box center [344, 216] width 664 height 76
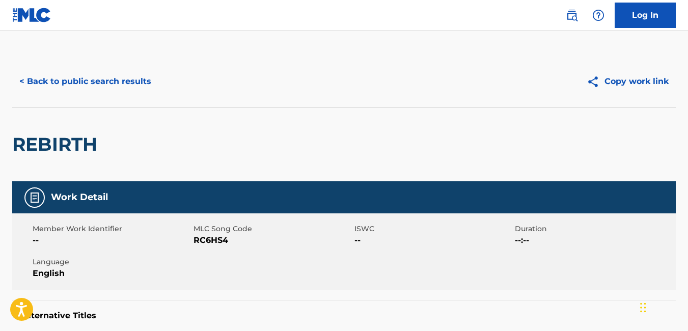
click at [22, 82] on button "< Back to public search results" at bounding box center [85, 81] width 146 height 25
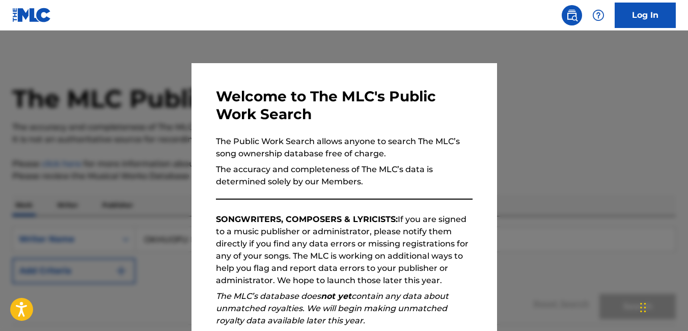
scroll to position [167, 0]
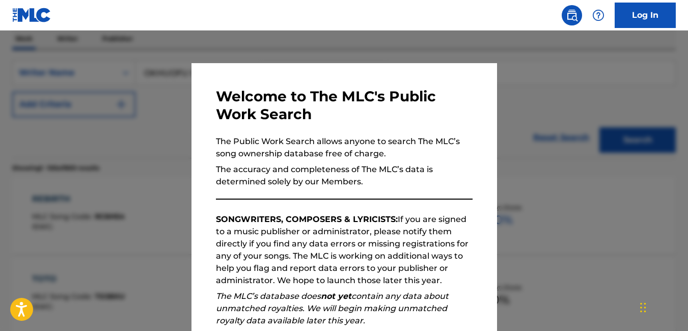
click at [168, 119] on div at bounding box center [344, 196] width 688 height 331
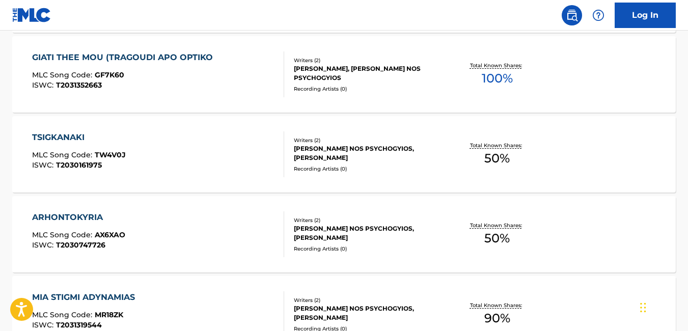
scroll to position [2928, 0]
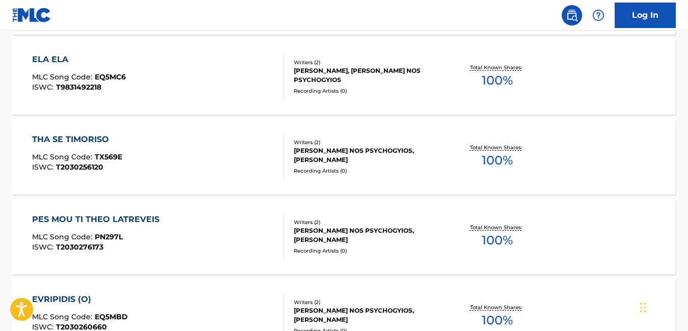
scroll to position [7023, 0]
click at [406, 65] on div "Writers ( 2 )" at bounding box center [368, 63] width 148 height 8
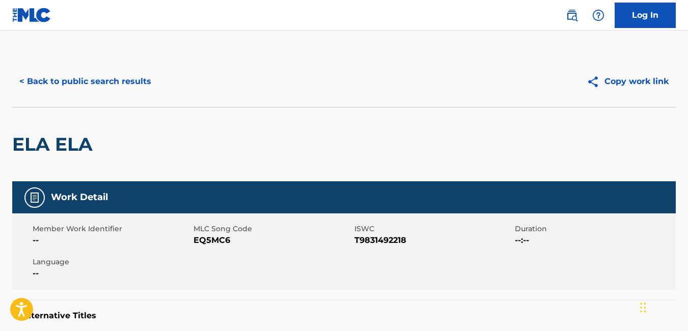
click at [24, 80] on button "< Back to public search results" at bounding box center [85, 81] width 146 height 25
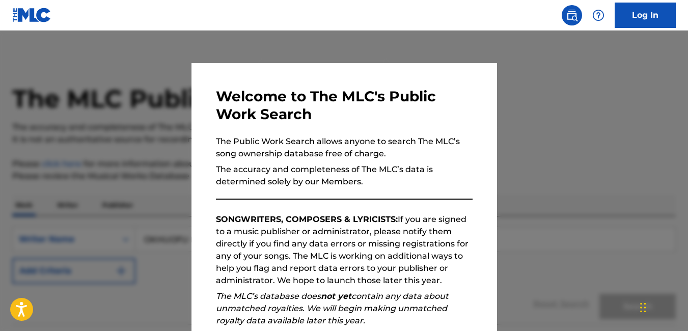
scroll to position [7050, 0]
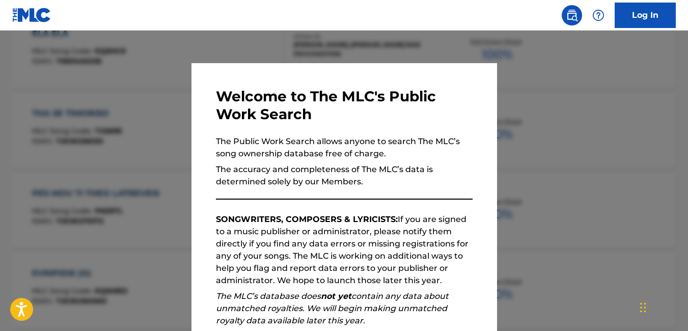
click at [145, 123] on div at bounding box center [344, 196] width 688 height 331
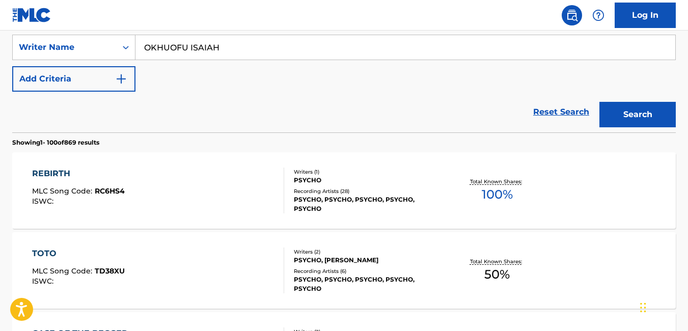
scroll to position [193, 0]
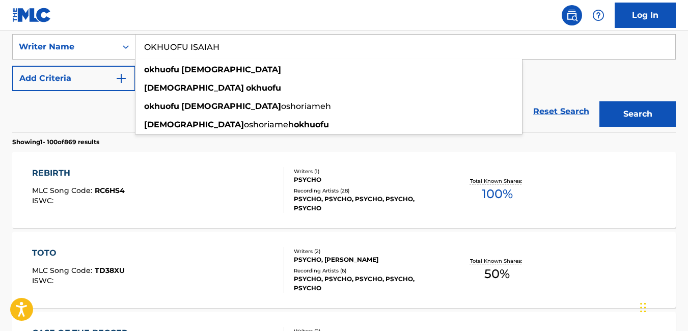
drag, startPoint x: 258, startPoint y: 45, endPoint x: 136, endPoint y: 46, distance: 121.7
click at [136, 46] on input "OKHUOFU ISAIAH" at bounding box center [405, 47] width 540 height 24
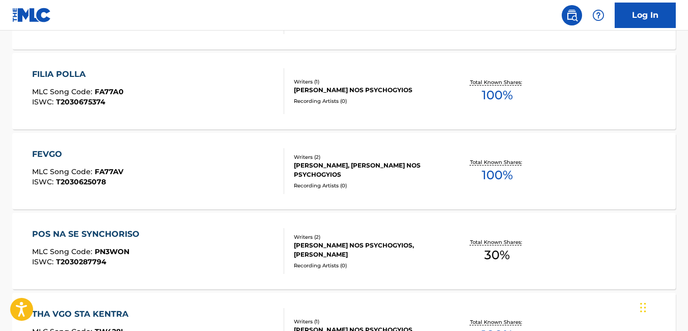
scroll to position [692, 0]
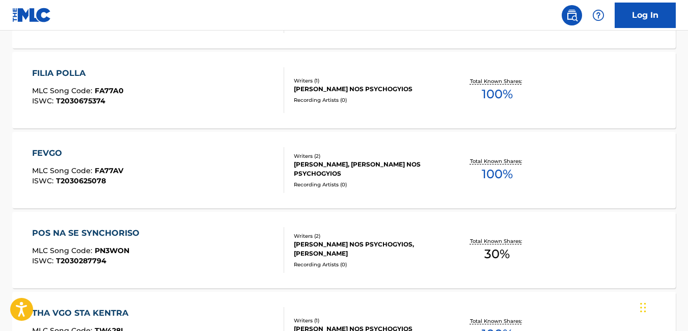
click at [394, 168] on div "GIORGOS MANISSALIS, KOSTAS KON NOS PSYCHOGYIOS" at bounding box center [368, 169] width 148 height 18
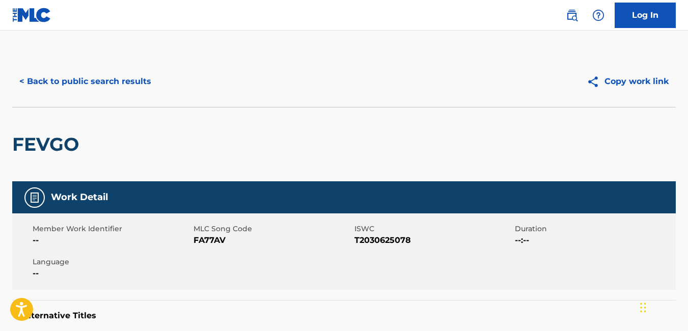
click at [68, 84] on button "< Back to public search results" at bounding box center [85, 81] width 146 height 25
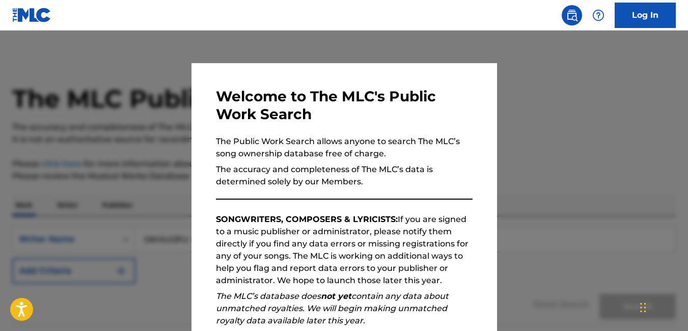
scroll to position [719, 0]
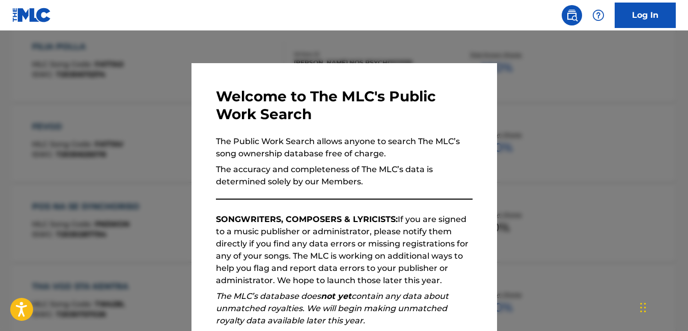
click at [175, 119] on div at bounding box center [344, 196] width 688 height 331
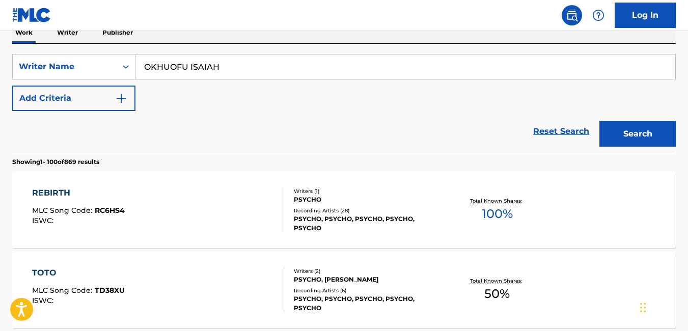
scroll to position [0, 0]
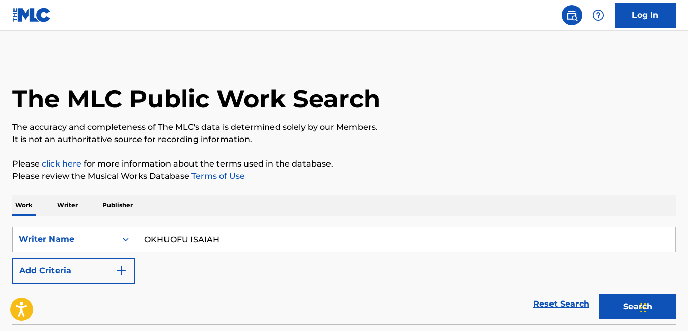
drag, startPoint x: 255, startPoint y: 242, endPoint x: 115, endPoint y: 241, distance: 140.1
click at [115, 241] on div "SearchWithCriteria33d51f16-095f-4a93-b556-0558d25b93ed Writer Name OKHUOFU ISAI…" at bounding box center [344, 239] width 664 height 25
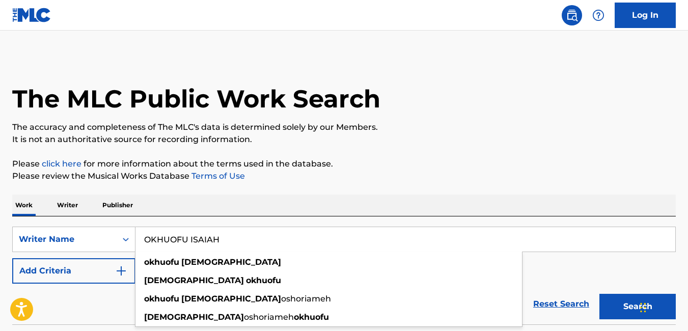
click at [610, 311] on button "Search" at bounding box center [638, 306] width 76 height 25
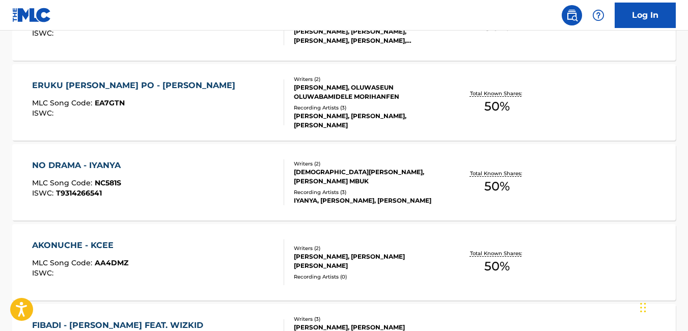
scroll to position [6678, 0]
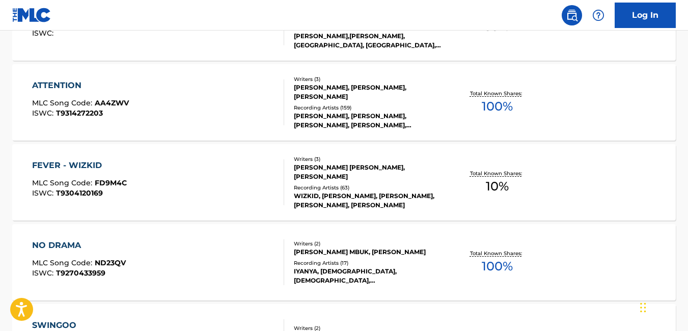
click at [232, 114] on div "ATTENTION MLC Song Code : AA4ZWV ISWC : T9314272203" at bounding box center [158, 102] width 252 height 46
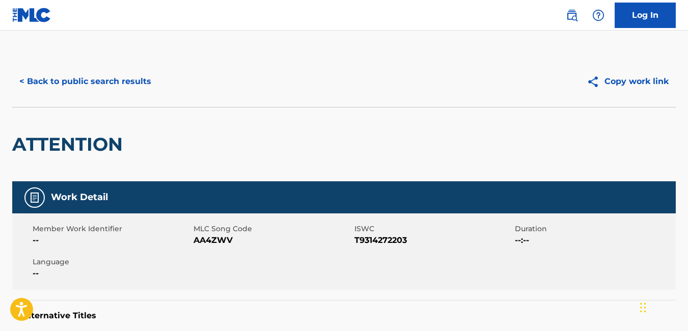
click at [232, 114] on div "ATTENTION" at bounding box center [344, 144] width 664 height 74
click at [23, 78] on button "< Back to public search results" at bounding box center [85, 81] width 146 height 25
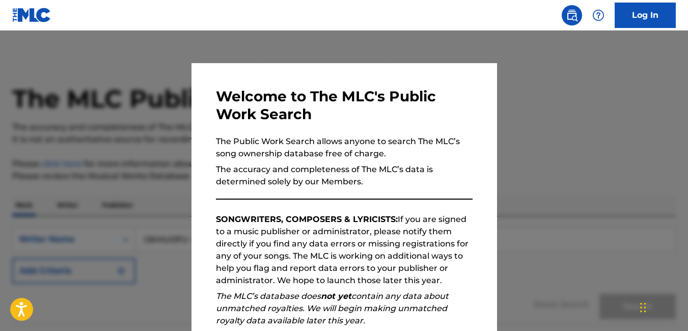
scroll to position [6705, 0]
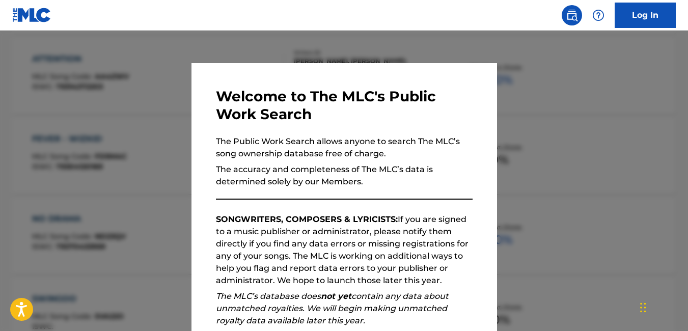
click at [544, 57] on div at bounding box center [344, 196] width 688 height 331
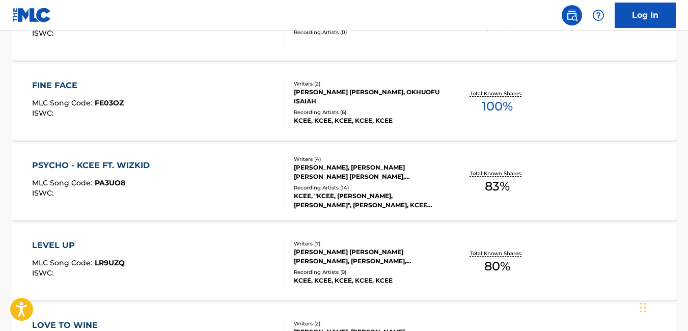
scroll to position [2280, 0]
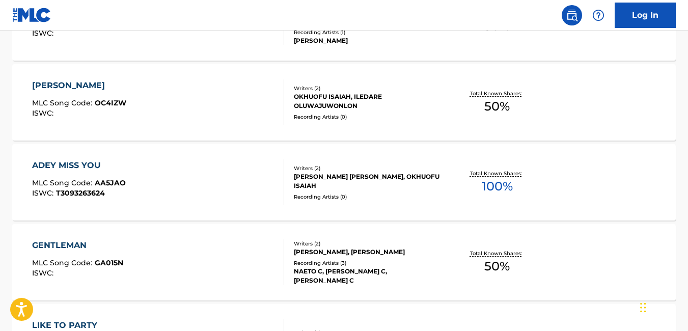
click at [240, 190] on div "ADEY MISS YOU MLC Song Code : AA5JAO ISWC : T3093263624" at bounding box center [158, 182] width 252 height 46
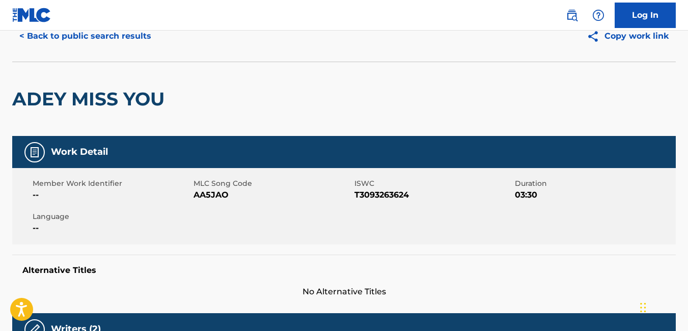
scroll to position [47, 0]
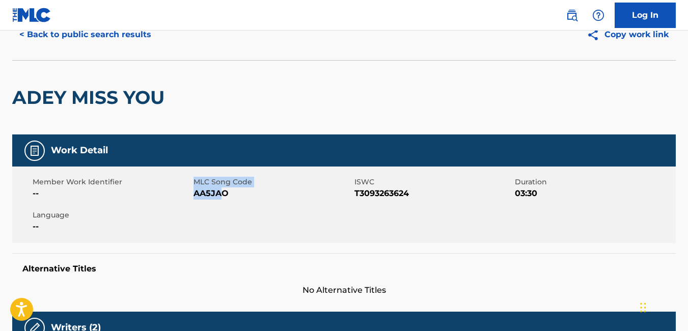
drag, startPoint x: 192, startPoint y: 193, endPoint x: 221, endPoint y: 191, distance: 29.1
click at [221, 191] on div "Member Work Identifier -- MLC Song Code AA5JAO ISWC T3093263624 Duration 03:30 …" at bounding box center [344, 205] width 664 height 76
drag, startPoint x: 221, startPoint y: 191, endPoint x: 230, endPoint y: 195, distance: 10.3
click at [230, 195] on span "AA5JAO" at bounding box center [273, 193] width 158 height 12
drag, startPoint x: 227, startPoint y: 194, endPoint x: 194, endPoint y: 204, distance: 35.1
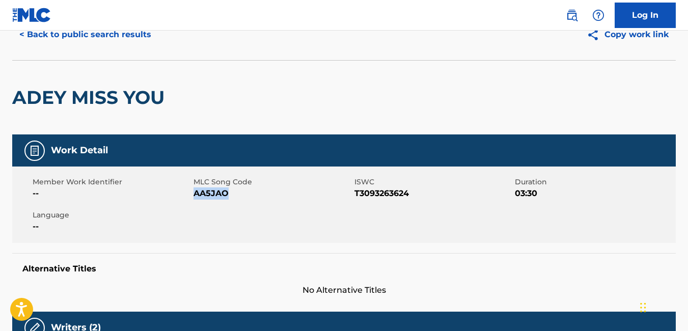
click at [194, 204] on div "Member Work Identifier -- MLC Song Code AA5JAO ISWC T3093263624 Duration 03:30 …" at bounding box center [344, 205] width 664 height 76
copy span "AA5JAO"
click at [24, 37] on button "< Back to public search results" at bounding box center [85, 34] width 146 height 25
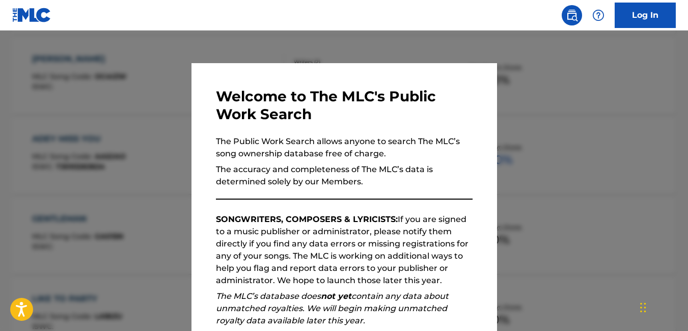
scroll to position [760, 0]
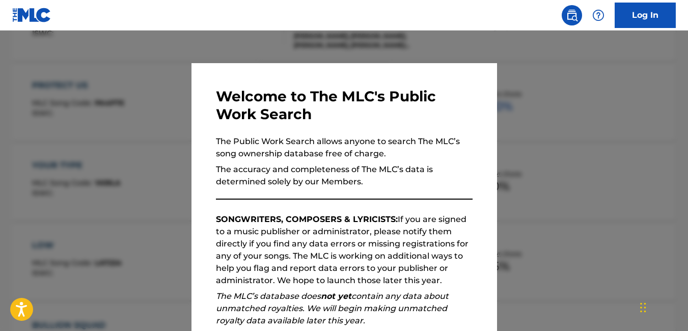
click at [308, 80] on div "Welcome to The MLC's Public Work Search The Public Work Search allows anyone to…" at bounding box center [345, 264] width 306 height 403
click at [525, 55] on div at bounding box center [344, 196] width 688 height 331
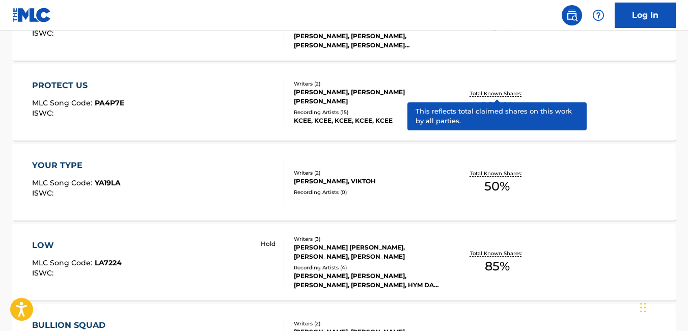
click at [402, 191] on div "Recording Artists ( 0 )" at bounding box center [368, 192] width 148 height 8
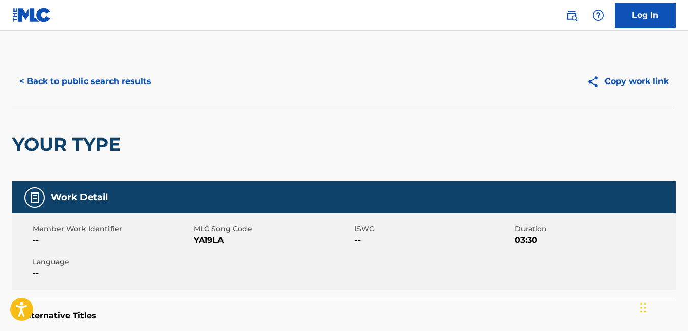
click at [48, 86] on button "< Back to public search results" at bounding box center [85, 81] width 146 height 25
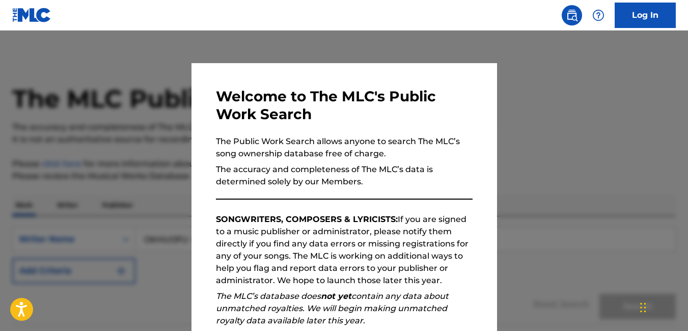
scroll to position [786, 0]
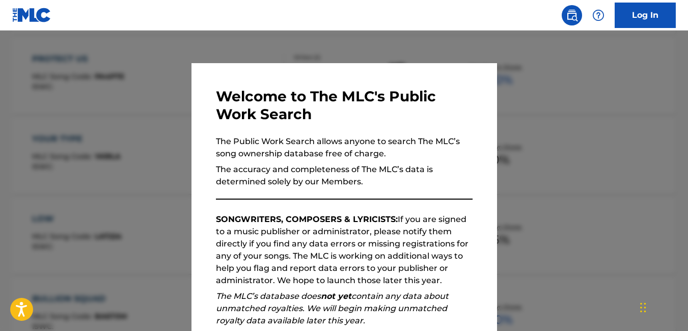
click at [320, 46] on div at bounding box center [344, 196] width 688 height 331
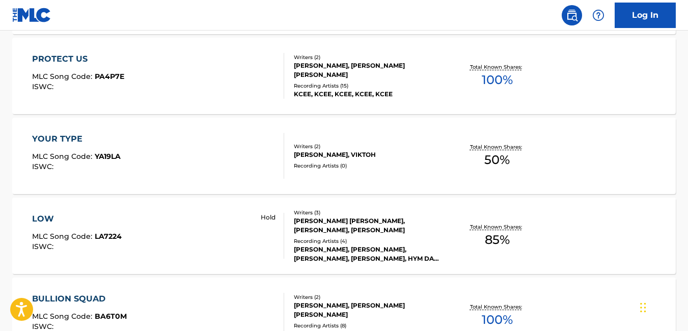
click at [291, 14] on nav "Log In" at bounding box center [344, 15] width 688 height 31
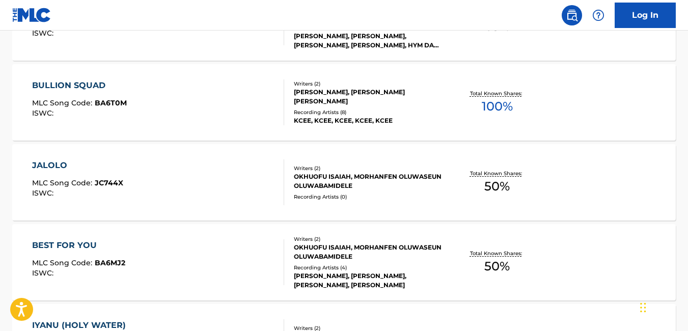
click at [154, 282] on div "BEST FOR YOU MLC Song Code : BA6MJ2 ISWC :" at bounding box center [158, 262] width 252 height 46
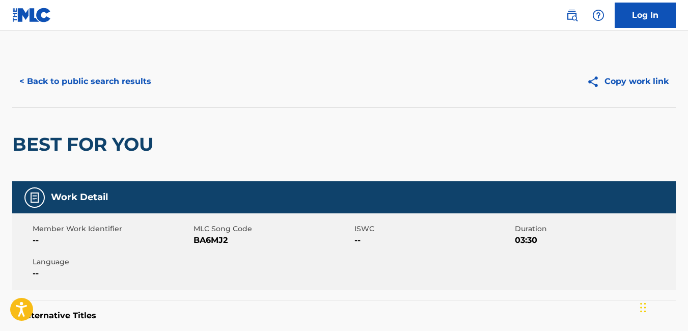
click at [33, 79] on button "< Back to public search results" at bounding box center [85, 81] width 146 height 25
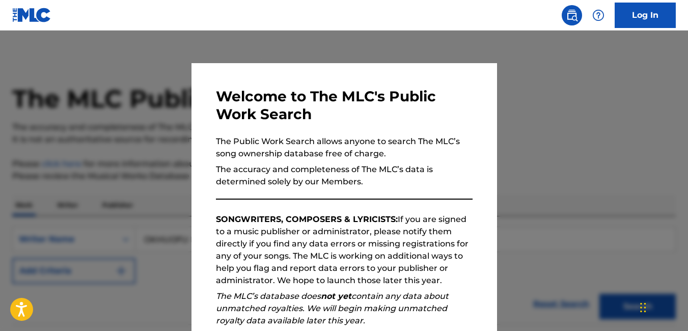
scroll to position [1026, 0]
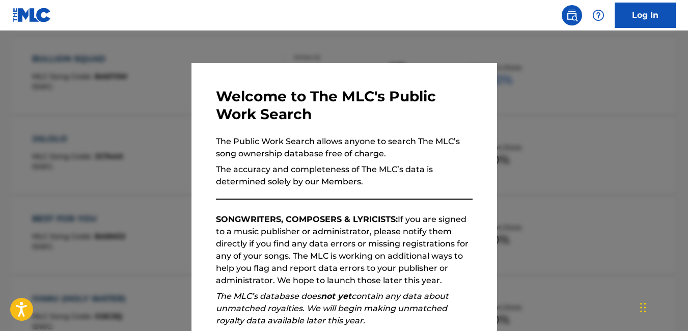
click at [209, 150] on div "Welcome to The MLC's Public Work Search The Public Work Search allows anyone to…" at bounding box center [345, 264] width 306 height 403
click at [538, 125] on div at bounding box center [344, 196] width 688 height 331
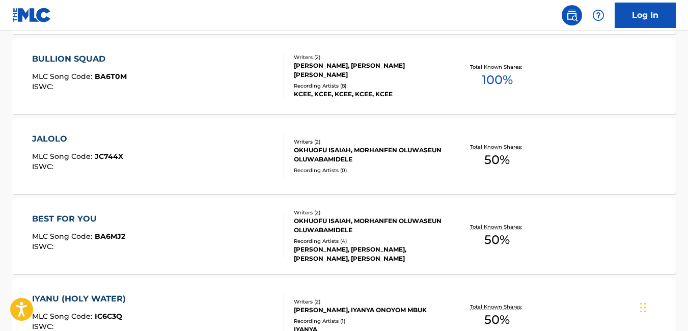
click at [257, 159] on div "JALOLO MLC Song Code : JC744X ISWC :" at bounding box center [158, 156] width 252 height 46
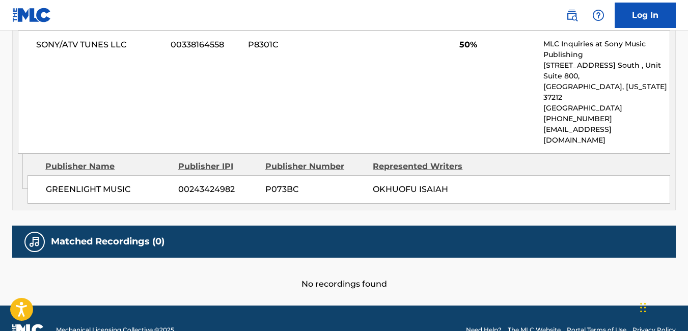
scroll to position [544, 0]
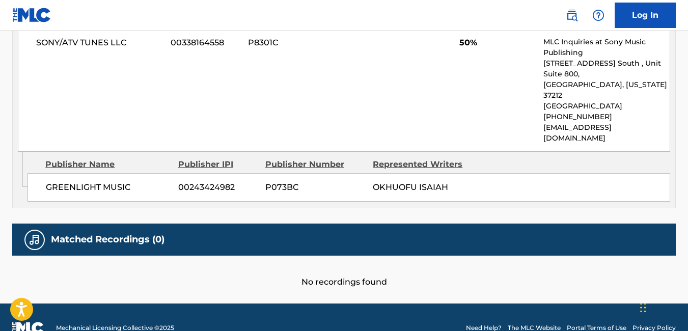
click at [315, 32] on div "SONY/ATV TUNES LLC 00338164558 P8301C 50% MLC Inquiries at Sony Music Publishin…" at bounding box center [344, 90] width 653 height 123
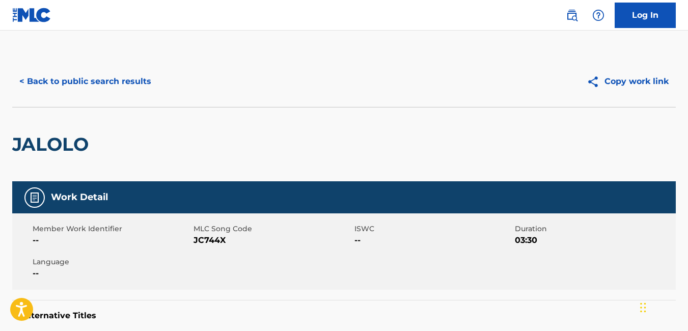
click at [34, 77] on button "< Back to public search results" at bounding box center [85, 81] width 146 height 25
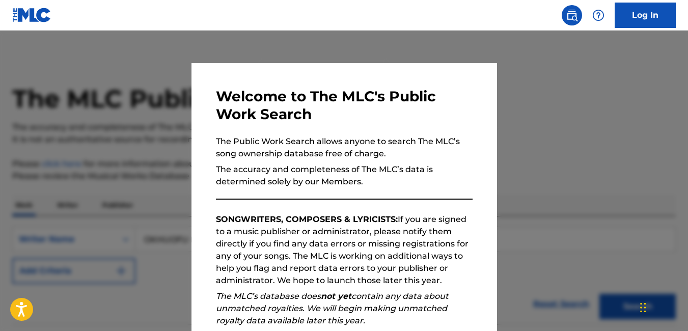
scroll to position [1053, 0]
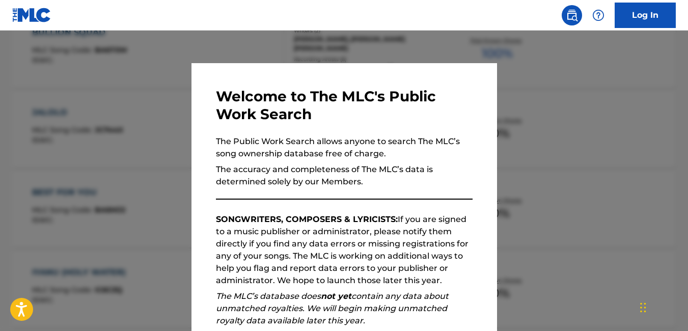
click at [524, 105] on div at bounding box center [344, 196] width 688 height 331
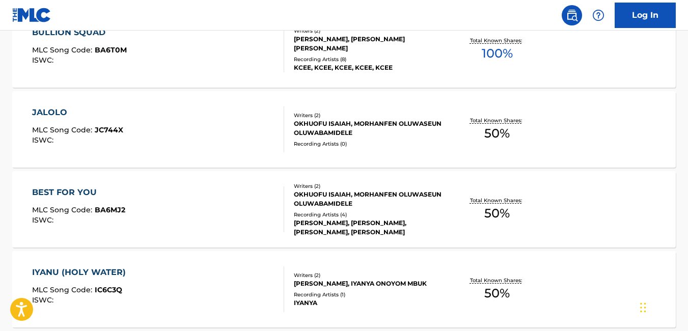
scroll to position [4039, 0]
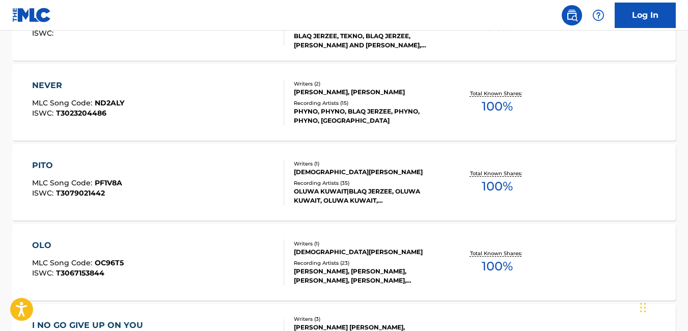
click at [215, 179] on div "PITO MLC Song Code : PF1V8A ISWC : T3079021442" at bounding box center [158, 182] width 252 height 46
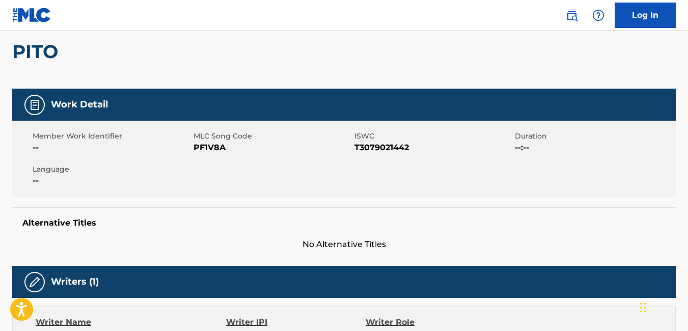
scroll to position [95, 0]
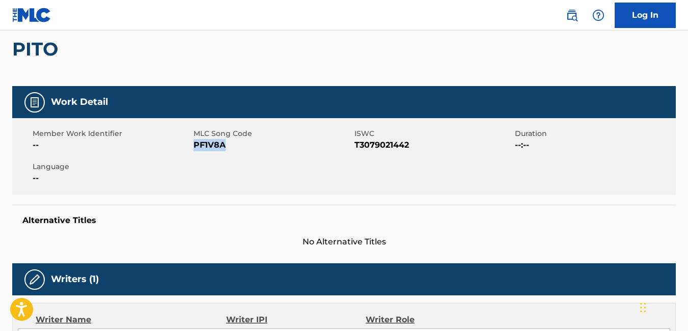
drag, startPoint x: 225, startPoint y: 142, endPoint x: 194, endPoint y: 146, distance: 31.3
click at [194, 146] on span "PF1V8A" at bounding box center [273, 145] width 158 height 12
copy span "PF1V8A"
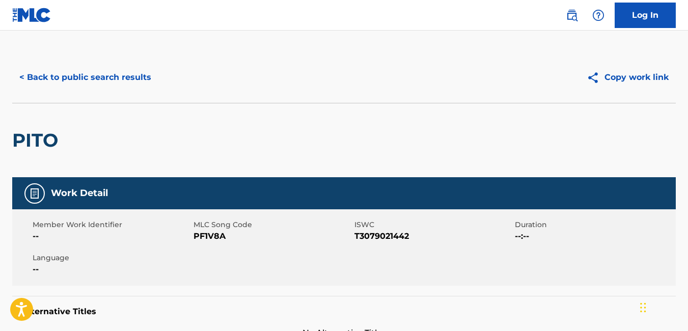
scroll to position [0, 0]
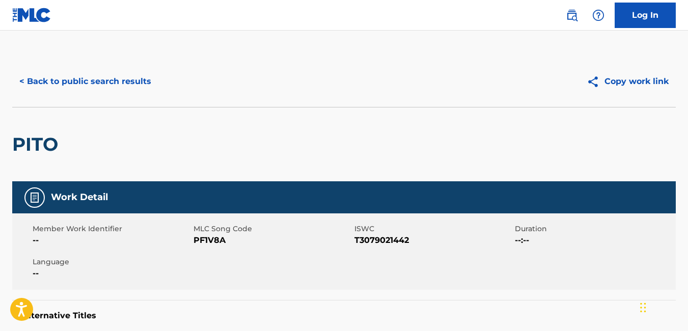
click at [66, 85] on button "< Back to public search results" at bounding box center [85, 81] width 146 height 25
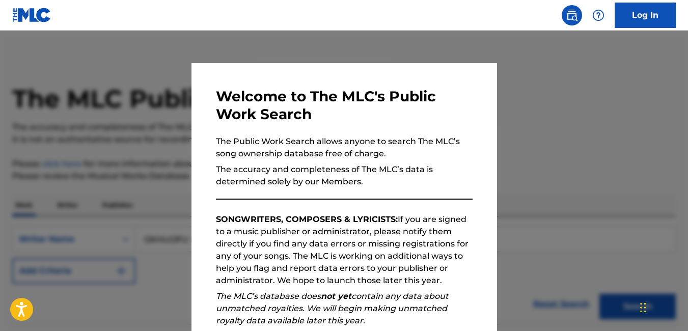
scroll to position [4065, 0]
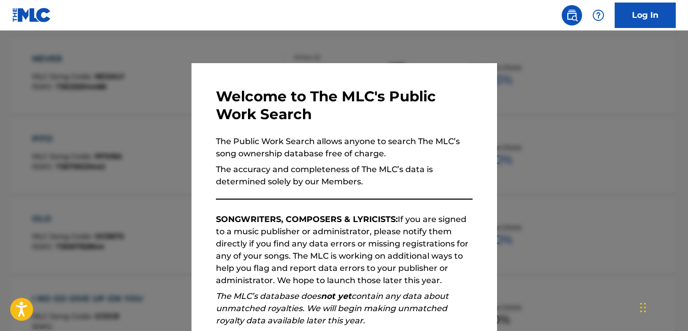
click at [581, 147] on div at bounding box center [344, 196] width 688 height 331
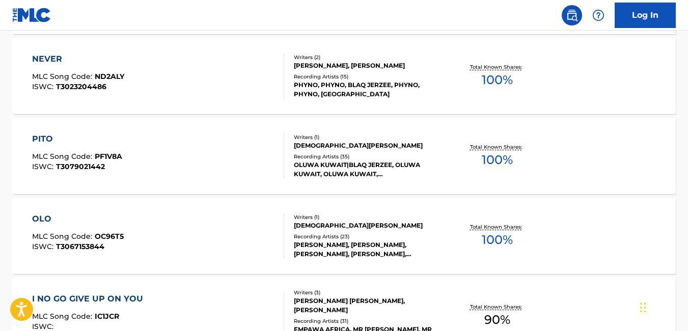
scroll to position [4599, 0]
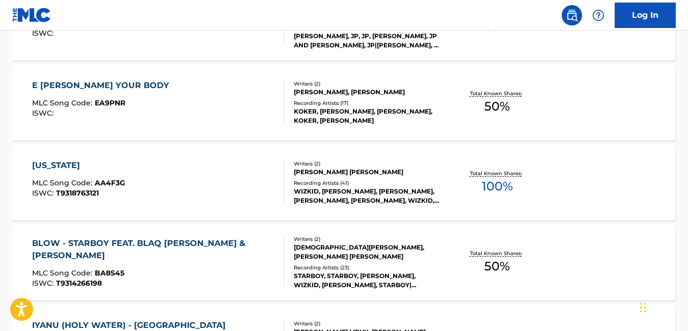
click at [283, 178] on div at bounding box center [280, 182] width 8 height 46
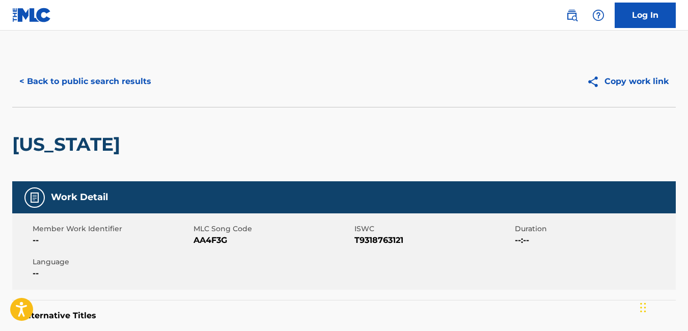
click at [22, 81] on button "< Back to public search results" at bounding box center [85, 81] width 146 height 25
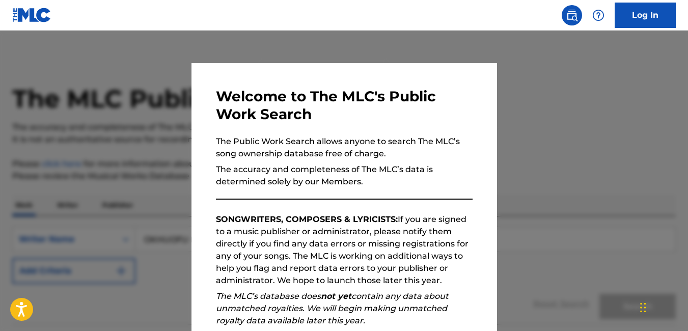
scroll to position [4625, 0]
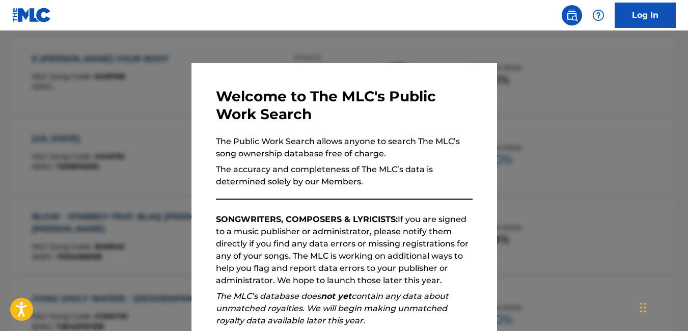
click at [390, 34] on div at bounding box center [344, 196] width 688 height 331
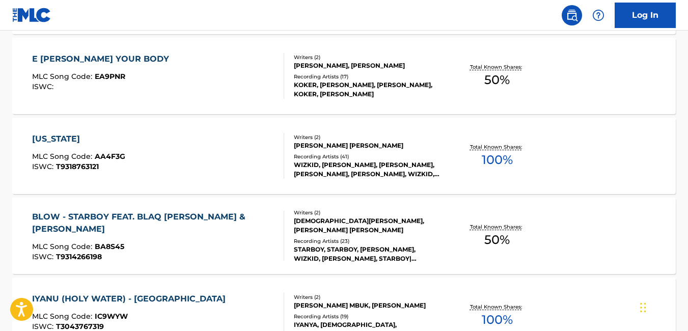
scroll to position [3879, 0]
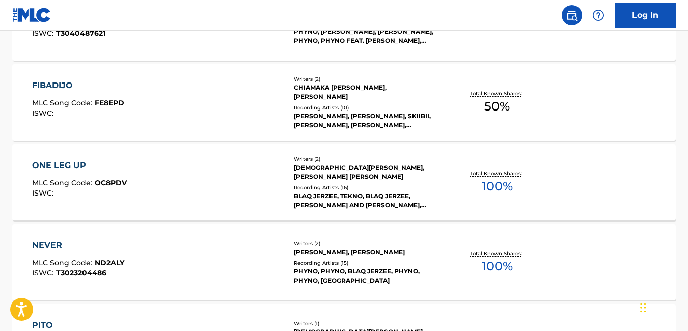
click at [249, 194] on div "ONE LEG UP MLC Song Code : OC8PDV ISWC :" at bounding box center [158, 182] width 252 height 46
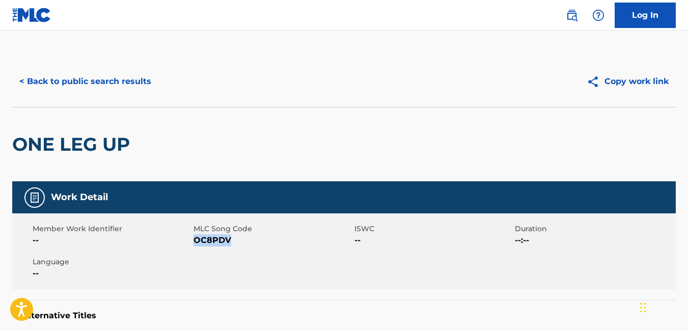
drag, startPoint x: 229, startPoint y: 239, endPoint x: 196, endPoint y: 242, distance: 33.7
click at [196, 242] on span "OC8PDV" at bounding box center [273, 240] width 158 height 12
copy span "OC8PDV"
click at [35, 83] on button "< Back to public search results" at bounding box center [85, 81] width 146 height 25
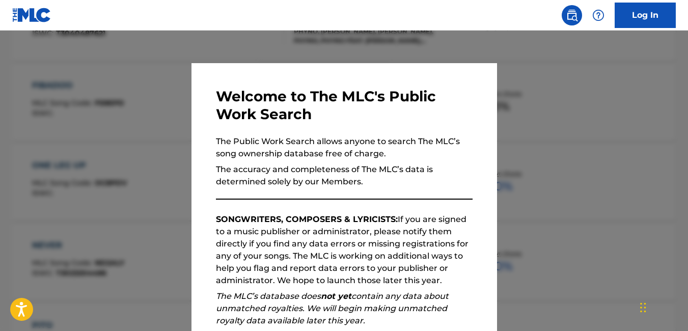
scroll to position [3905, 0]
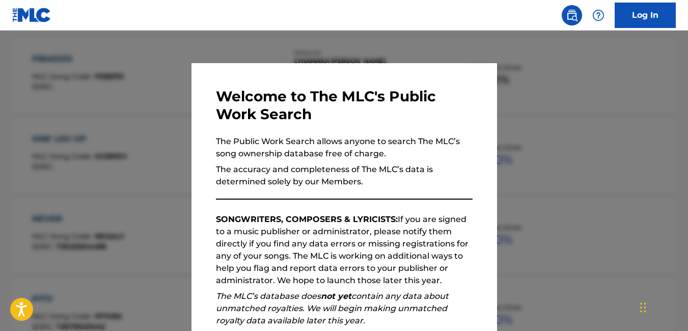
click at [326, 29] on nav "Log In" at bounding box center [344, 15] width 688 height 31
click at [547, 84] on div at bounding box center [344, 196] width 688 height 331
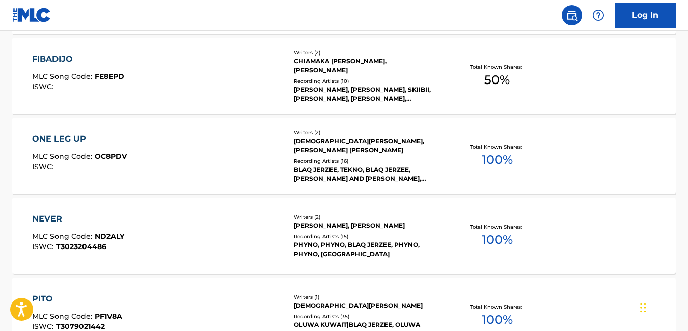
click at [349, 21] on nav "Log In" at bounding box center [344, 15] width 688 height 31
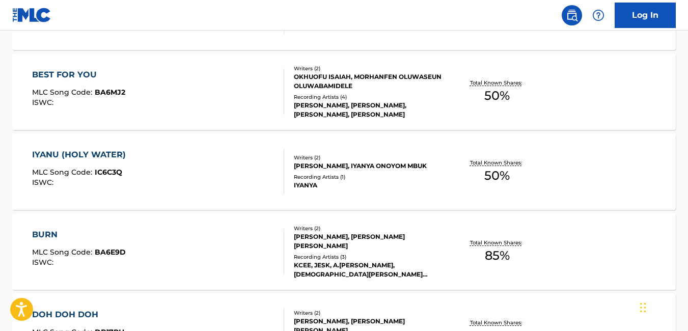
scroll to position [4279, 0]
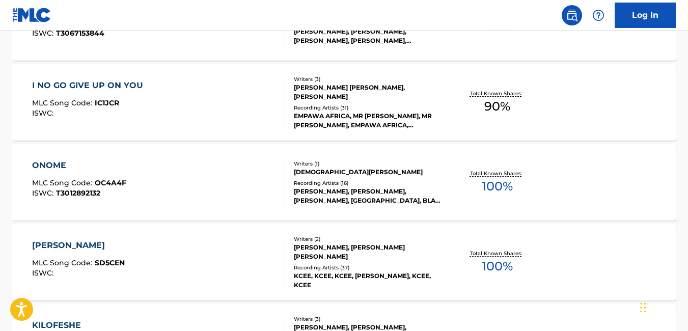
click at [200, 160] on div "ONOME MLC Song Code : OC4A4F ISWC : T3012892132" at bounding box center [158, 182] width 252 height 46
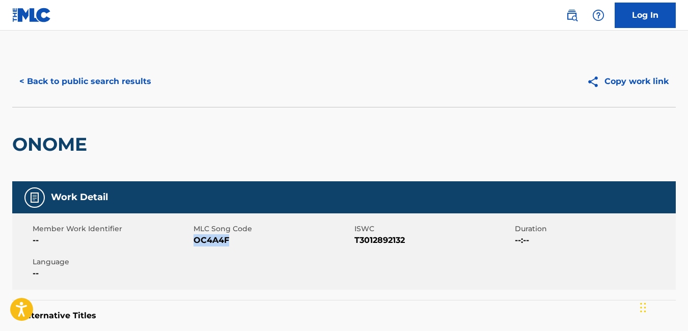
drag, startPoint x: 230, startPoint y: 240, endPoint x: 194, endPoint y: 242, distance: 35.7
click at [194, 242] on span "OC4A4F" at bounding box center [273, 240] width 158 height 12
copy span "OC4A4F"
click at [20, 84] on button "< Back to public search results" at bounding box center [85, 81] width 146 height 25
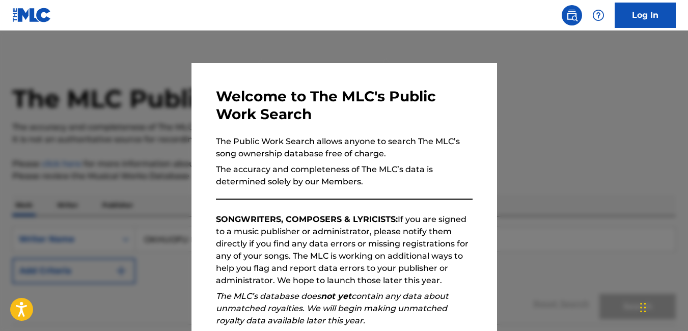
scroll to position [4305, 0]
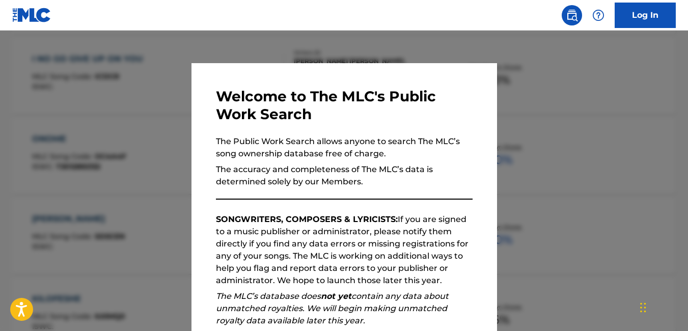
click at [141, 117] on div at bounding box center [344, 196] width 688 height 331
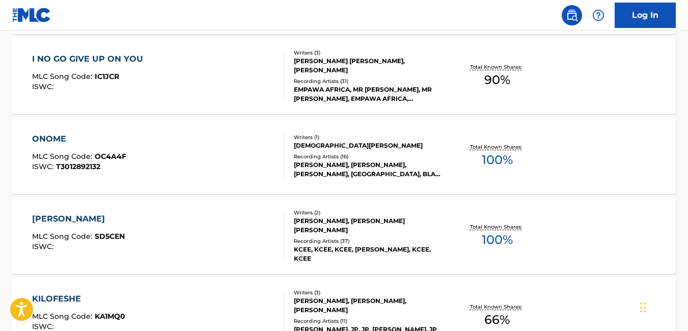
scroll to position [360, 0]
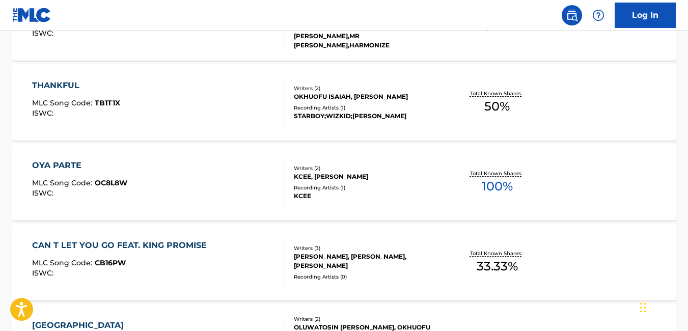
click at [197, 178] on div "OYA PARTE MLC Song Code : OC8L8W ISWC :" at bounding box center [158, 182] width 252 height 46
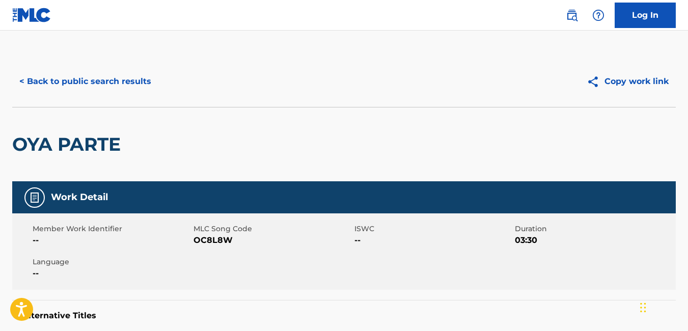
click at [35, 77] on button "< Back to public search results" at bounding box center [85, 81] width 146 height 25
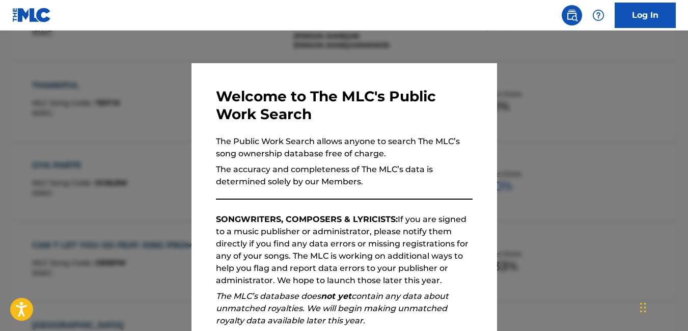
scroll to position [387, 0]
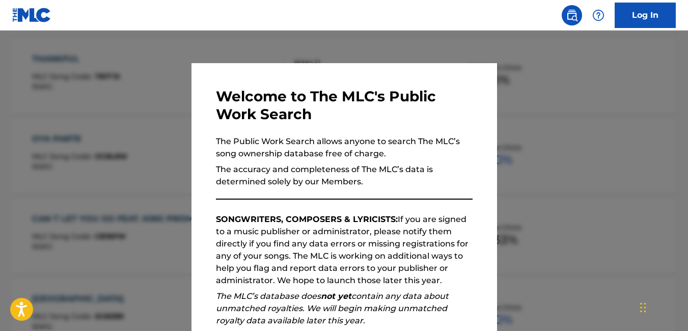
click at [141, 97] on div at bounding box center [344, 196] width 688 height 331
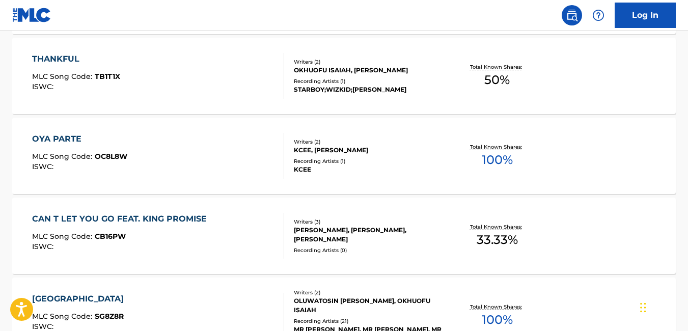
click at [193, 79] on div "THANKFUL MLC Song Code : TB1T1X ISWC :" at bounding box center [158, 76] width 252 height 46
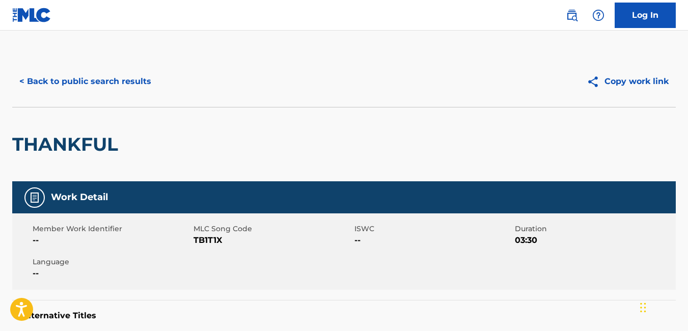
click at [30, 77] on button "< Back to public search results" at bounding box center [85, 81] width 146 height 25
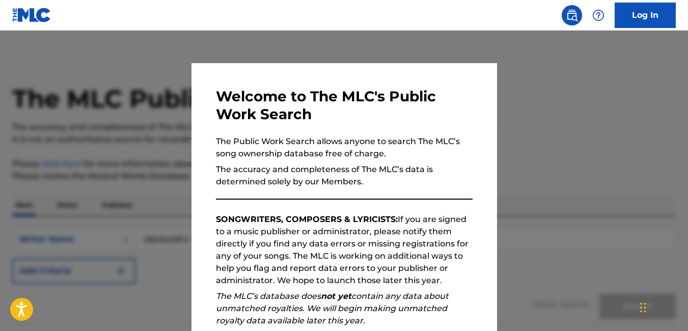
scroll to position [413, 0]
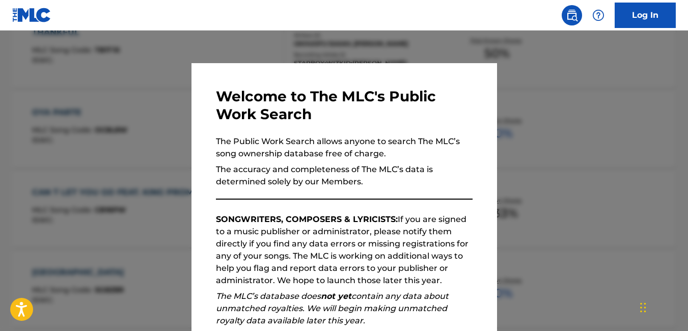
click at [139, 127] on div at bounding box center [344, 196] width 688 height 331
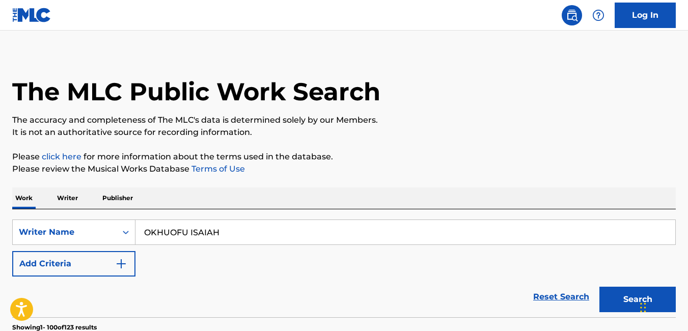
scroll to position [0, 0]
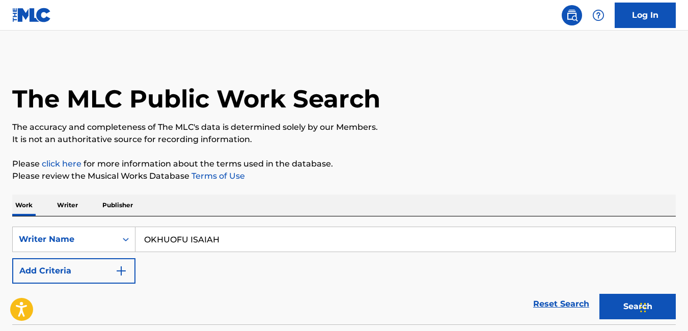
click at [281, 245] on input "OKHUOFU ISAIAH" at bounding box center [405, 239] width 540 height 24
type input "O"
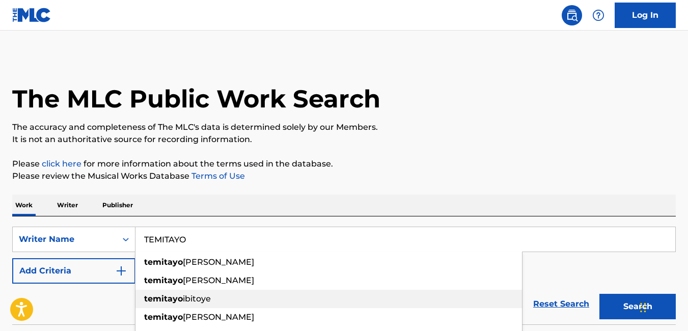
click at [220, 305] on div "temitayo ibitoye" at bounding box center [328, 299] width 387 height 18
type input "temitayo ibitoye"
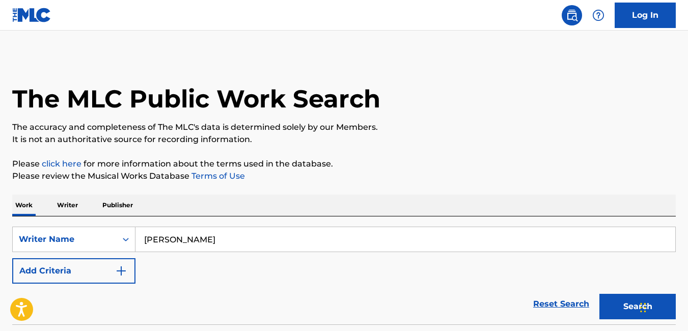
click at [620, 292] on div "Search" at bounding box center [635, 304] width 82 height 41
click at [619, 301] on button "Search" at bounding box center [638, 306] width 76 height 25
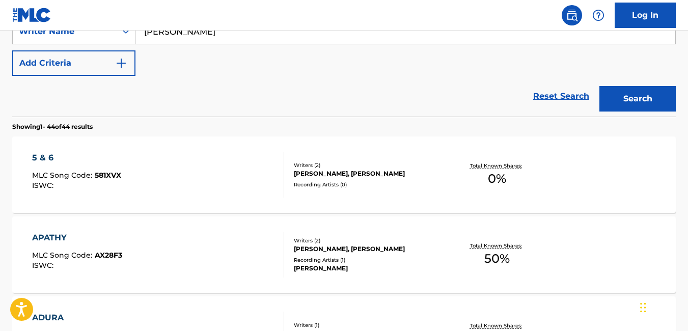
scroll to position [213, 0]
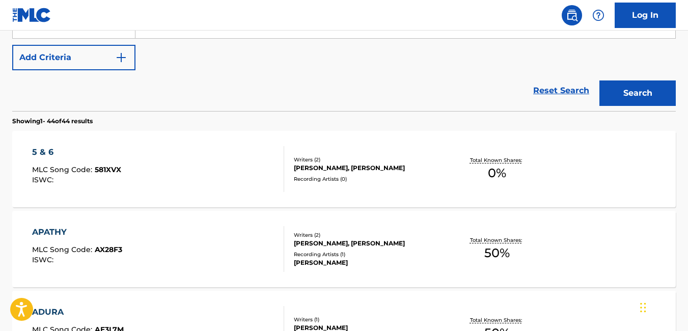
click at [158, 184] on div "5 & 6 MLC Song Code : 581XVX ISWC :" at bounding box center [158, 169] width 252 height 46
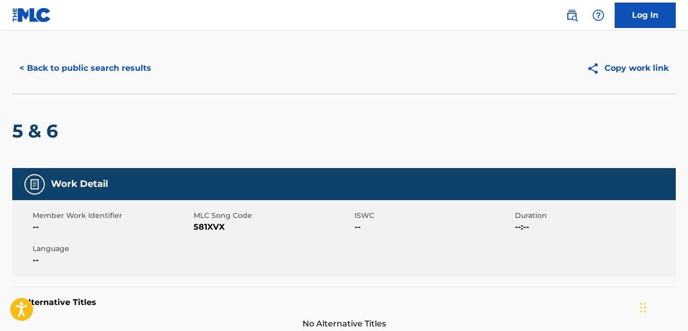
scroll to position [14, 0]
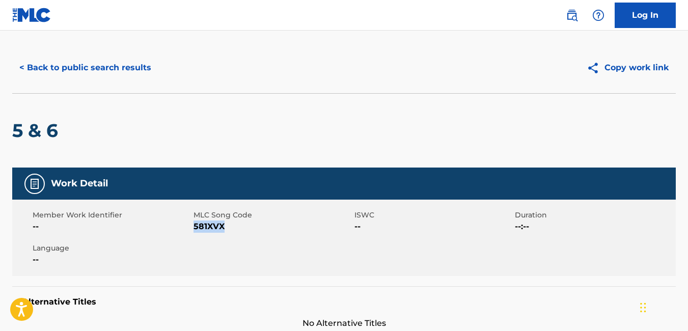
drag, startPoint x: 229, startPoint y: 227, endPoint x: 193, endPoint y: 232, distance: 36.0
click at [194, 232] on span "581XVX" at bounding box center [273, 227] width 158 height 12
copy span "581XVX"
click at [24, 69] on button "< Back to public search results" at bounding box center [85, 67] width 146 height 25
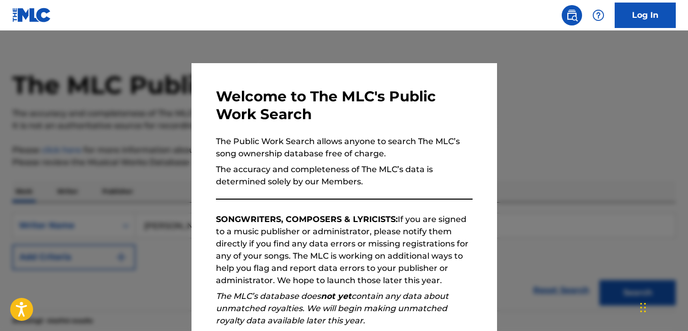
scroll to position [213, 0]
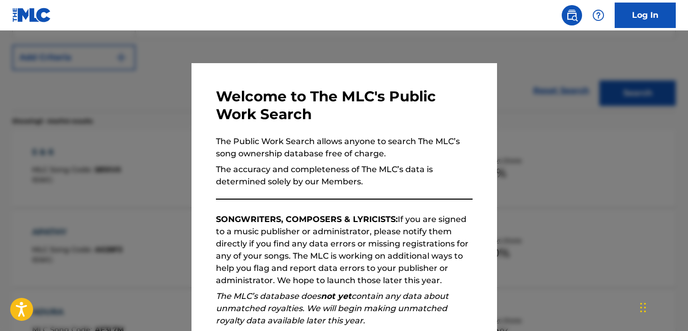
click at [163, 91] on div at bounding box center [344, 196] width 688 height 331
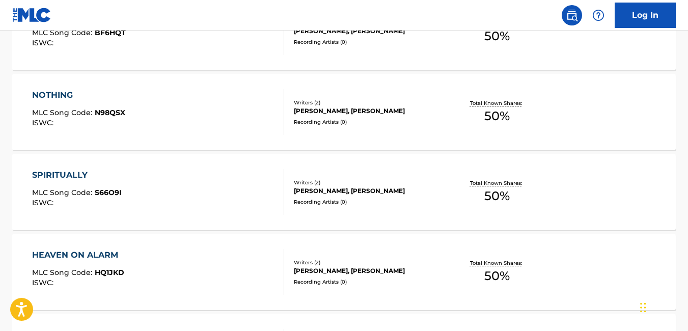
scroll to position [3630, 0]
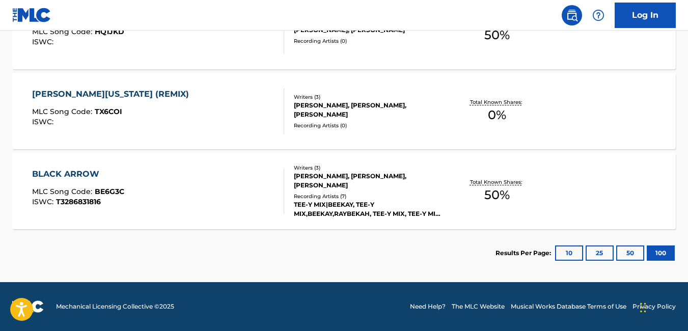
click at [315, 64] on div "HEAVEN ON ALARM MLC Song Code : HQ1JKD ISWC : Writers ( 2 ) KENNETH BASSEY EDEK…" at bounding box center [344, 31] width 664 height 76
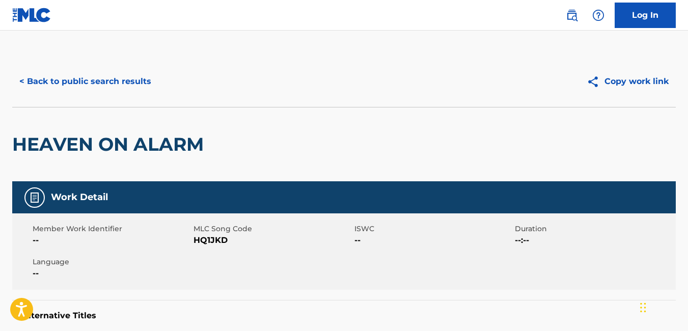
click at [23, 84] on button "< Back to public search results" at bounding box center [85, 81] width 146 height 25
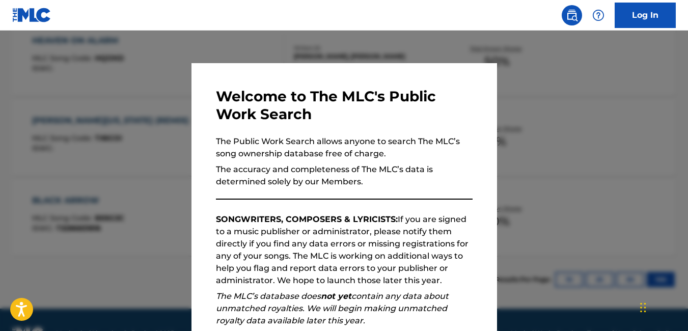
scroll to position [3630, 0]
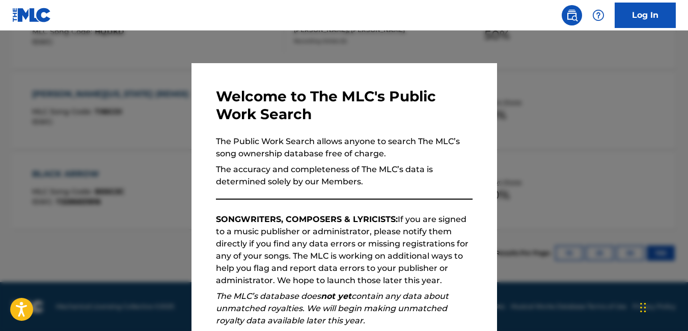
click at [614, 120] on div at bounding box center [344, 196] width 688 height 331
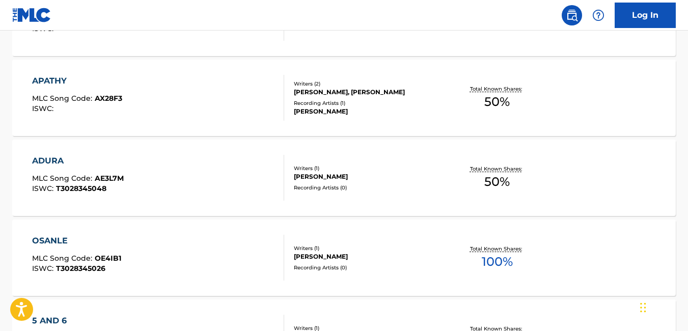
scroll to position [369, 0]
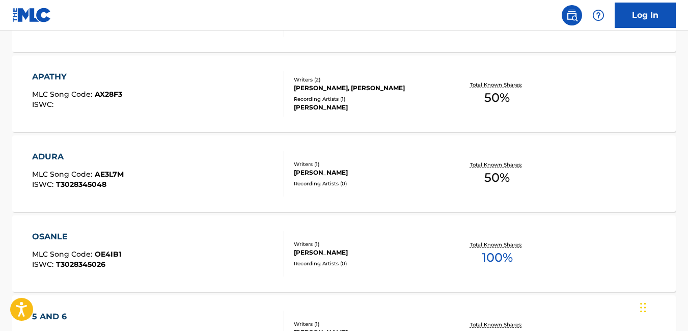
click at [369, 51] on div "5 & 6 MLC Song Code : 581XVX ISWC : Writers ( 2 ) NAETO CHIKWE, TEMITAYO IBITOY…" at bounding box center [344, 14] width 664 height 76
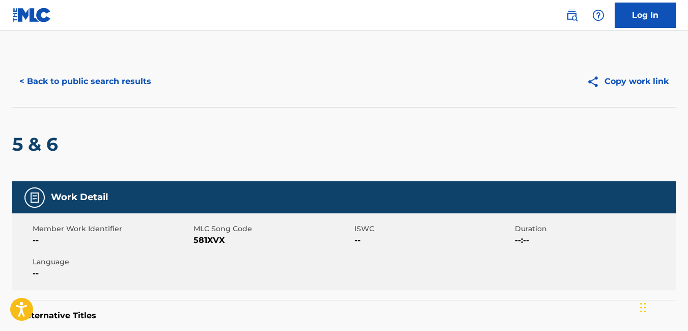
click at [18, 88] on button "< Back to public search results" at bounding box center [85, 81] width 146 height 25
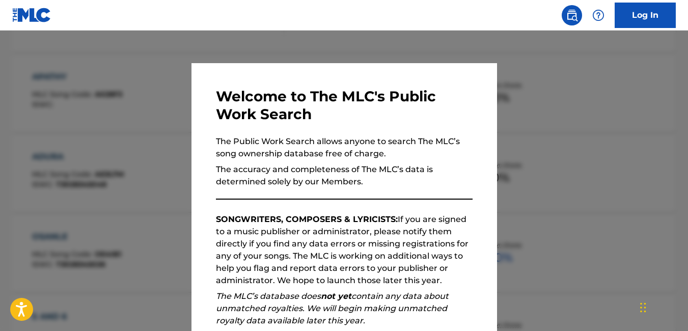
scroll to position [395, 0]
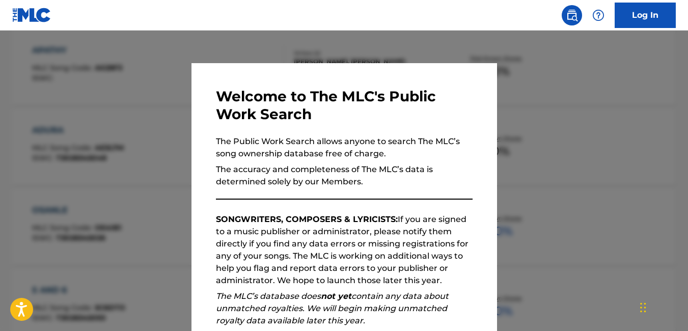
click at [93, 88] on div at bounding box center [344, 196] width 688 height 331
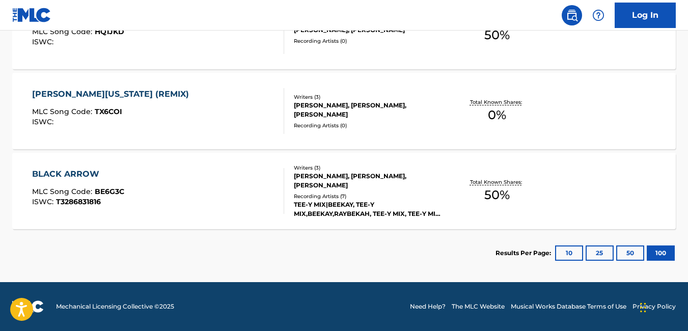
scroll to position [600, 0]
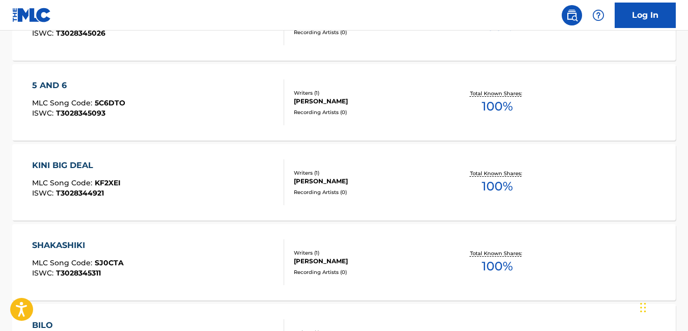
click at [195, 190] on div "KINI BIG DEAL MLC Song Code : KF2XEI ISWC : T3028344921" at bounding box center [158, 182] width 252 height 46
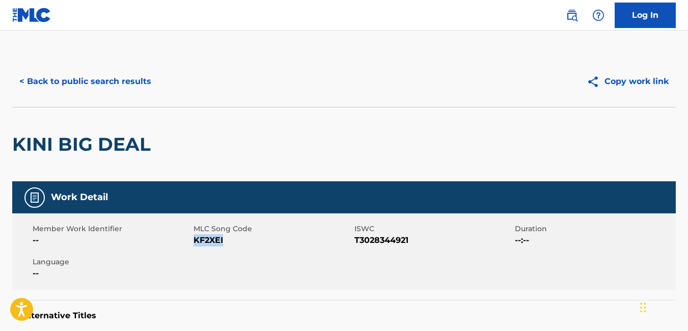
drag, startPoint x: 225, startPoint y: 238, endPoint x: 194, endPoint y: 246, distance: 31.5
click at [194, 246] on span "KF2XEI" at bounding box center [273, 240] width 158 height 12
copy span "KF2XEI"
click at [24, 89] on button "< Back to public search results" at bounding box center [85, 81] width 146 height 25
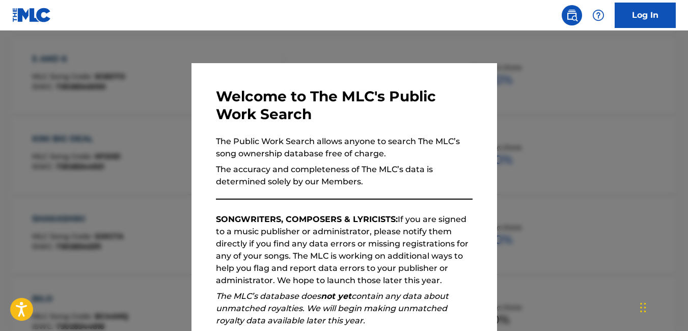
click at [149, 119] on div at bounding box center [344, 196] width 688 height 331
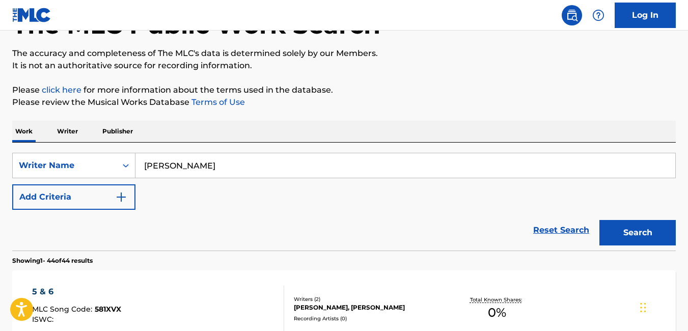
scroll to position [920, 0]
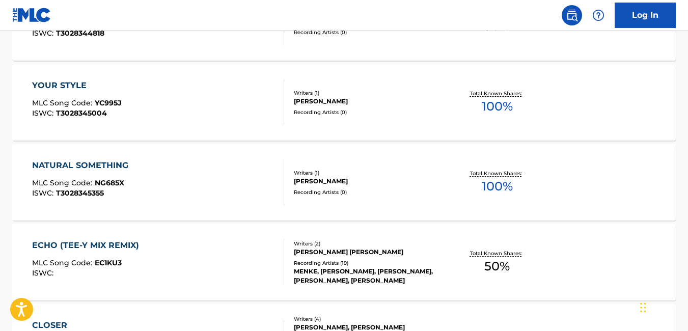
click at [248, 193] on div "NATURAL SOMETHING MLC Song Code : NG685X ISWC : T3028345355" at bounding box center [158, 182] width 252 height 46
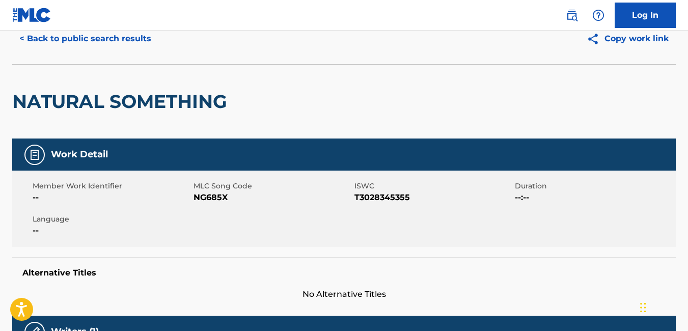
scroll to position [38, 0]
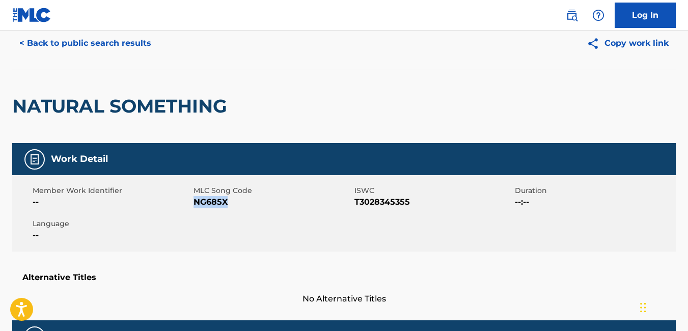
drag, startPoint x: 228, startPoint y: 202, endPoint x: 195, endPoint y: 208, distance: 33.1
click at [195, 208] on span "NG685X" at bounding box center [273, 202] width 158 height 12
copy span "NG685X"
click at [23, 42] on button "< Back to public search results" at bounding box center [85, 43] width 146 height 25
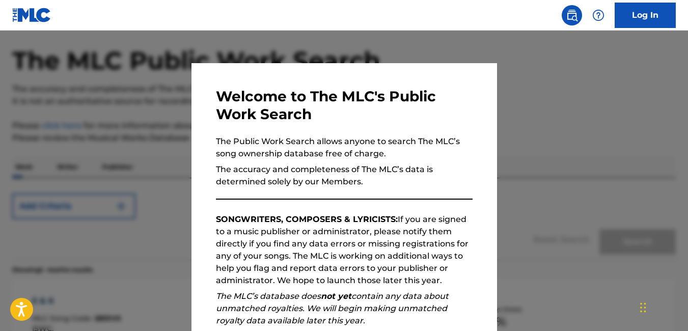
scroll to position [946, 0]
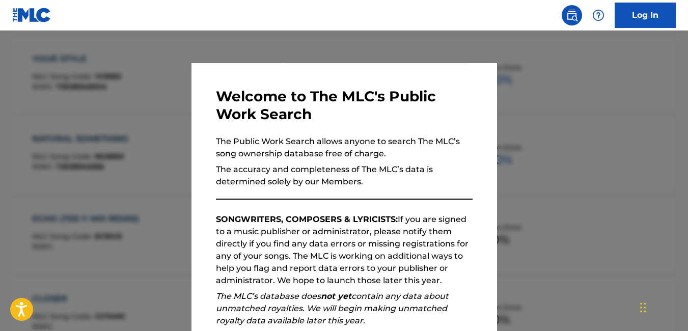
click at [415, 47] on div at bounding box center [344, 196] width 688 height 331
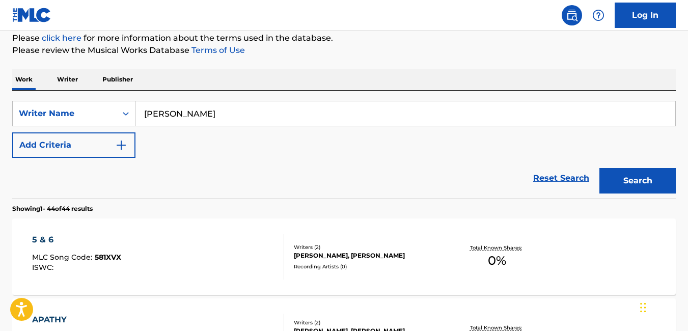
scroll to position [840, 0]
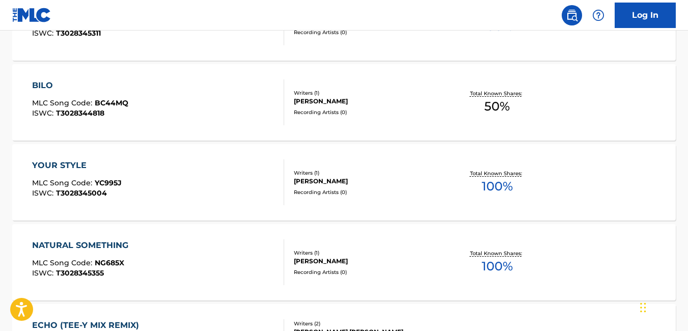
click at [365, 14] on nav "Log In" at bounding box center [344, 15] width 688 height 31
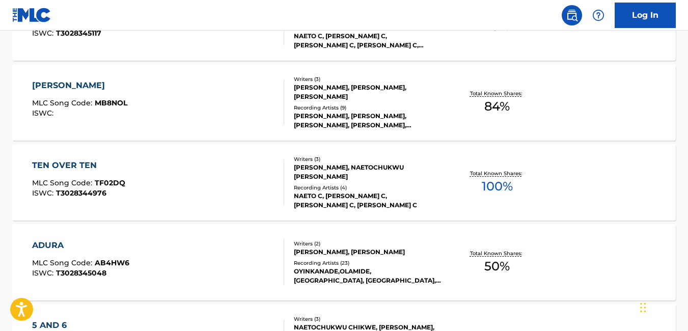
click at [245, 169] on div "TEN OVER TEN MLC Song Code : TF02DQ ISWC : T3028344976" at bounding box center [158, 182] width 252 height 46
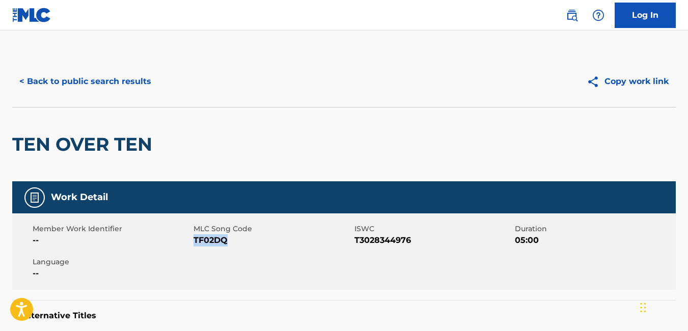
drag, startPoint x: 230, startPoint y: 242, endPoint x: 193, endPoint y: 245, distance: 37.3
click at [194, 245] on span "TF02DQ" at bounding box center [273, 240] width 158 height 12
click at [23, 86] on button "< Back to public search results" at bounding box center [85, 81] width 146 height 25
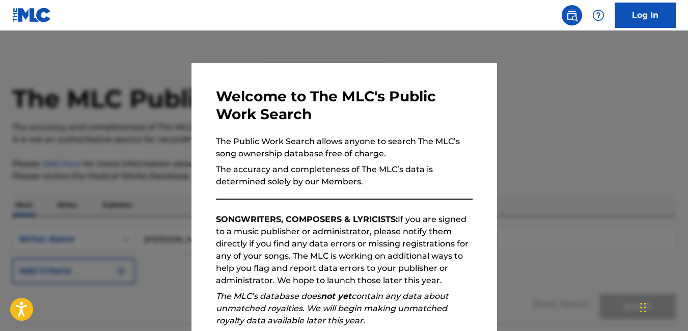
scroll to position [1746, 0]
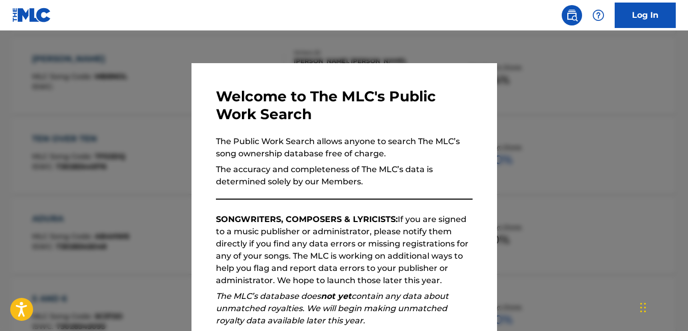
click at [122, 145] on div at bounding box center [344, 196] width 688 height 331
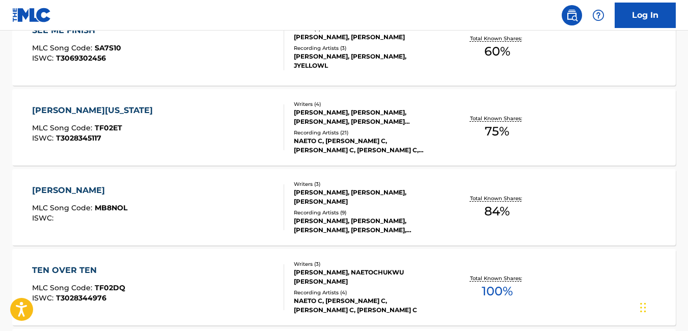
scroll to position [1611, 0]
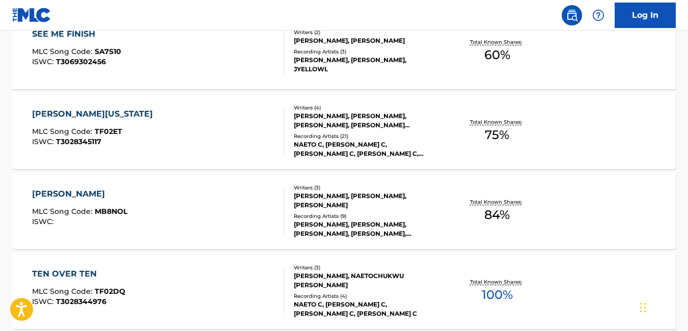
click at [514, 58] on div "Total Known Shares: 60 %" at bounding box center [497, 51] width 111 height 31
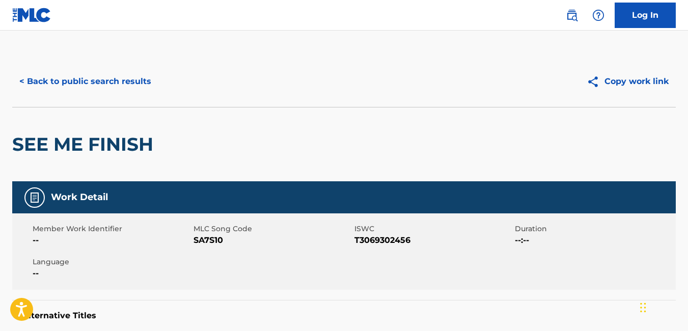
click at [24, 79] on button "< Back to public search results" at bounding box center [85, 81] width 146 height 25
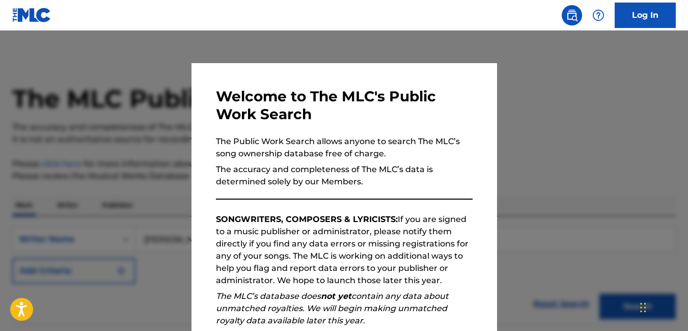
scroll to position [1638, 0]
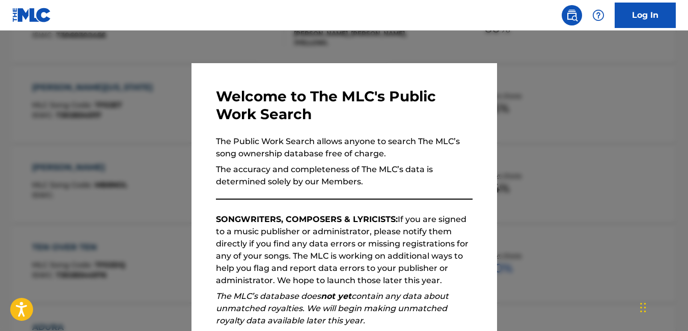
click at [573, 90] on div at bounding box center [344, 196] width 688 height 331
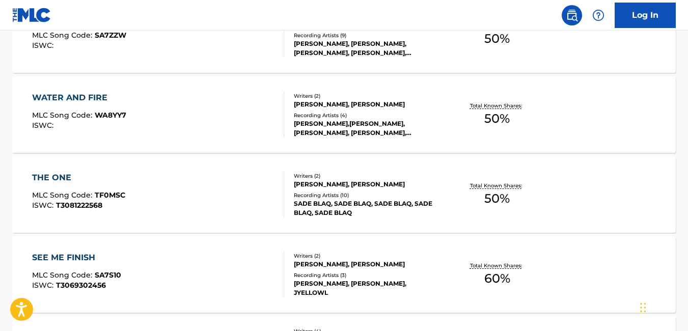
scroll to position [440, 0]
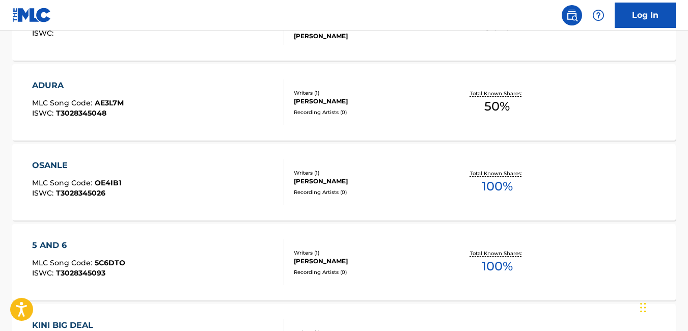
click at [529, 73] on div "ADURA MLC Song Code : AE3L7M ISWC : T3028345048 Writers ( 1 ) TEMITAYO IBITOYE …" at bounding box center [344, 102] width 664 height 76
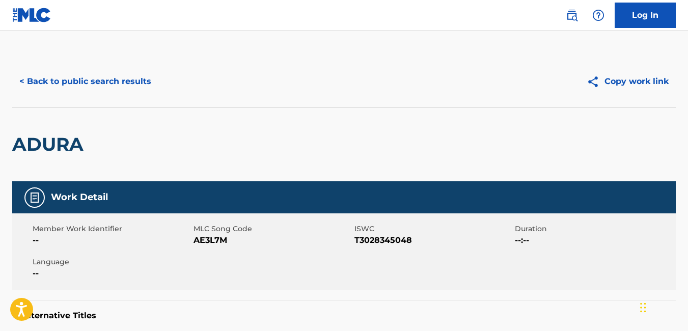
click at [28, 82] on button "< Back to public search results" at bounding box center [85, 81] width 146 height 25
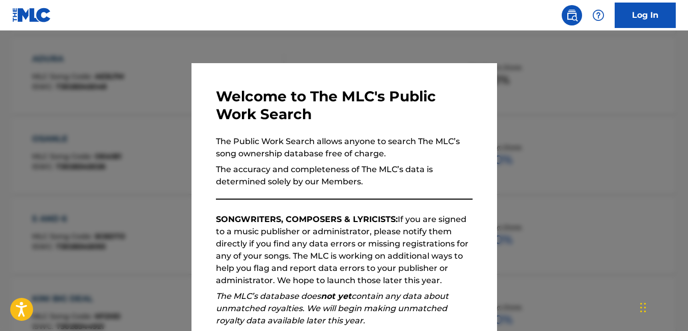
click at [558, 110] on div at bounding box center [344, 196] width 688 height 331
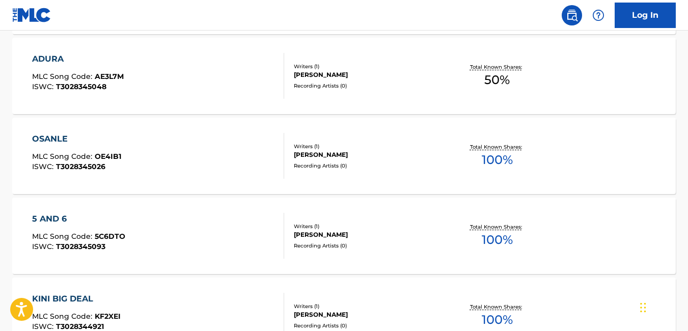
click at [233, 166] on div "OSANLE MLC Song Code : OE4IB1 ISWC : T3028345026" at bounding box center [158, 156] width 252 height 46
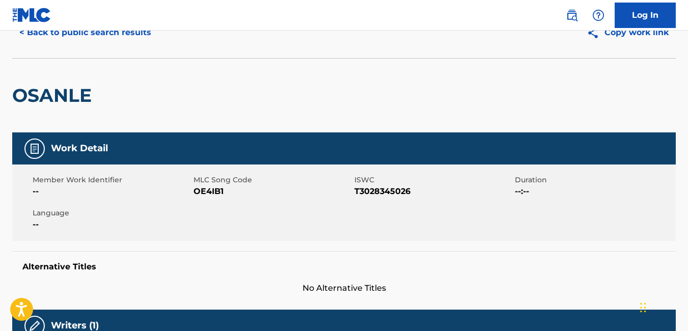
scroll to position [40, 0]
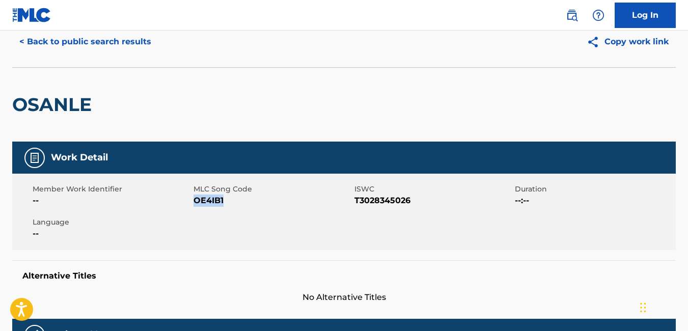
drag, startPoint x: 227, startPoint y: 200, endPoint x: 194, endPoint y: 204, distance: 32.9
click at [194, 204] on span "OE4IB1" at bounding box center [273, 201] width 158 height 12
click at [28, 38] on button "< Back to public search results" at bounding box center [85, 41] width 146 height 25
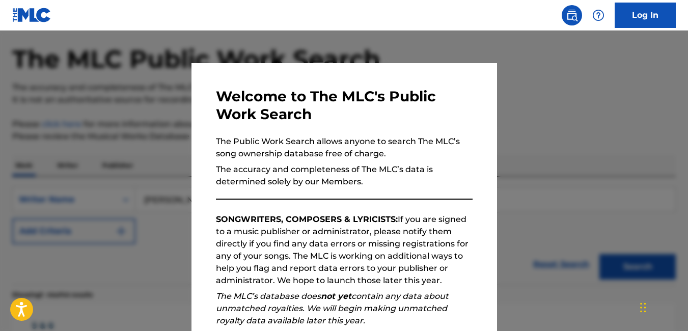
scroll to position [493, 0]
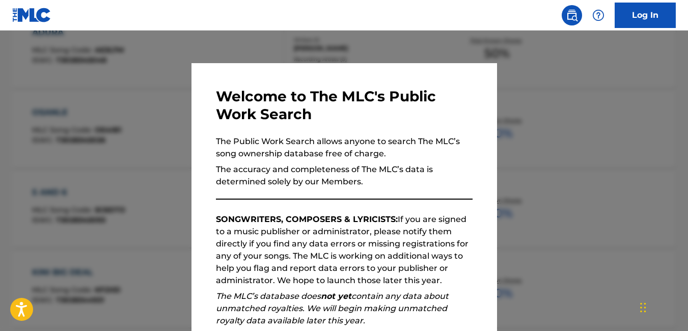
click at [128, 149] on div at bounding box center [344, 196] width 688 height 331
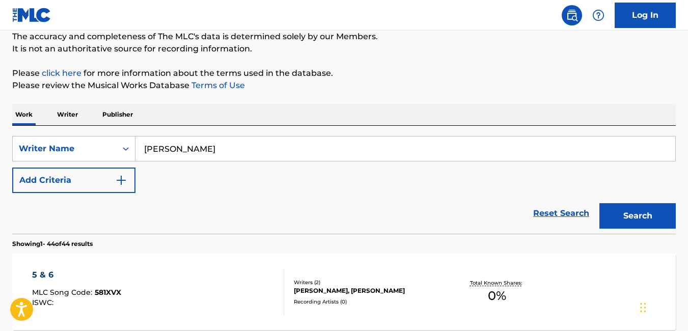
scroll to position [1561, 0]
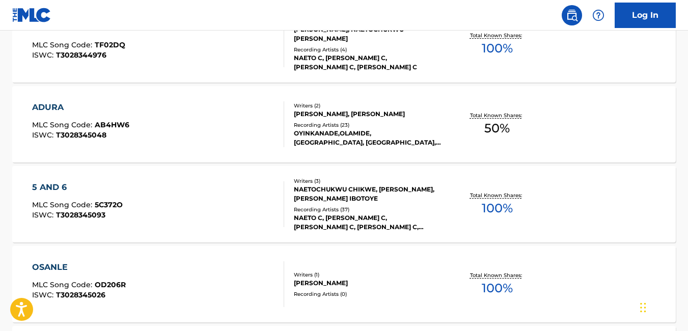
click at [584, 273] on div "OSANLE MLC Song Code : OD206R ISWC : T3028345026 Writers ( 1 ) TEMITAYO IBITOYE…" at bounding box center [344, 284] width 664 height 76
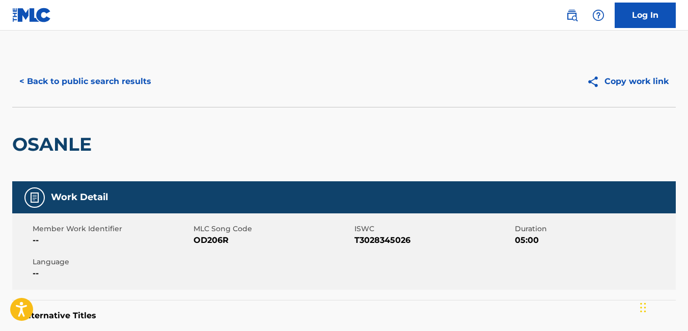
click at [23, 81] on button "< Back to public search results" at bounding box center [85, 81] width 146 height 25
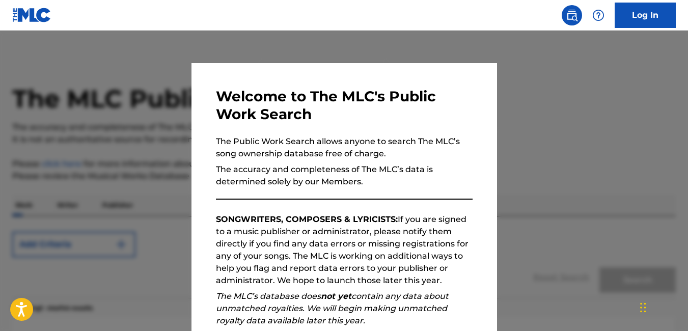
scroll to position [1884, 0]
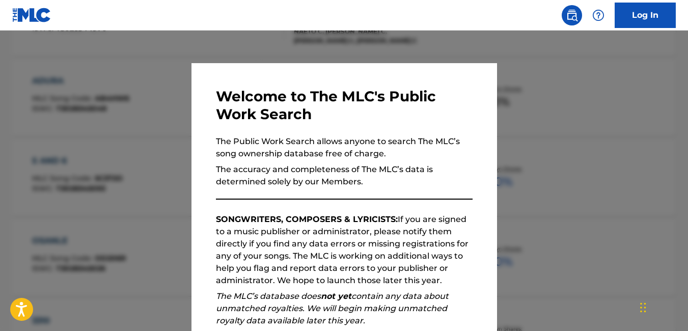
click at [142, 152] on div at bounding box center [344, 196] width 688 height 331
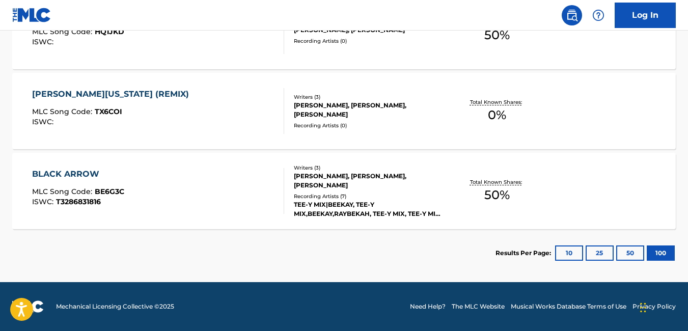
scroll to position [360, 0]
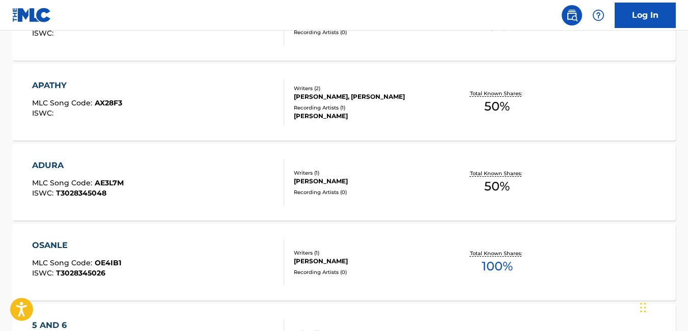
click at [199, 188] on div "ADURA MLC Song Code : AE3L7M ISWC : T3028345048" at bounding box center [158, 182] width 252 height 46
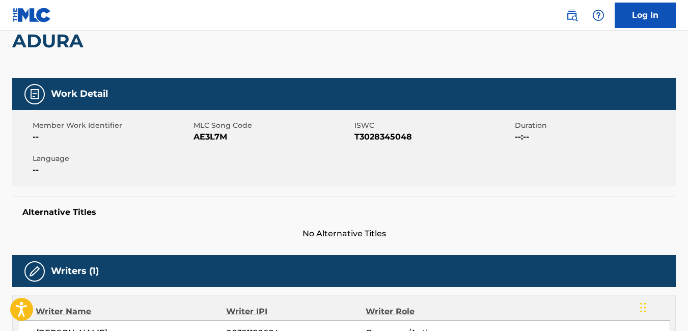
scroll to position [100, 0]
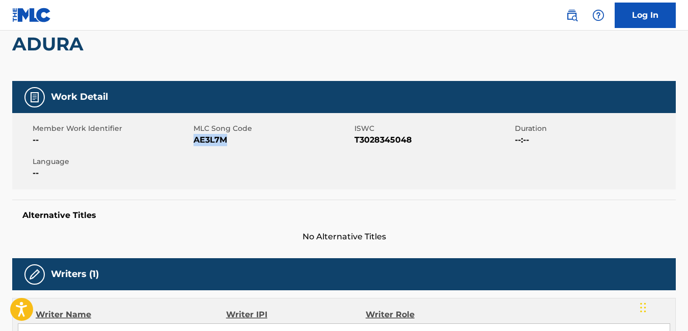
drag, startPoint x: 229, startPoint y: 139, endPoint x: 195, endPoint y: 143, distance: 33.9
click at [195, 143] on span "AE3L7M" at bounding box center [273, 140] width 158 height 12
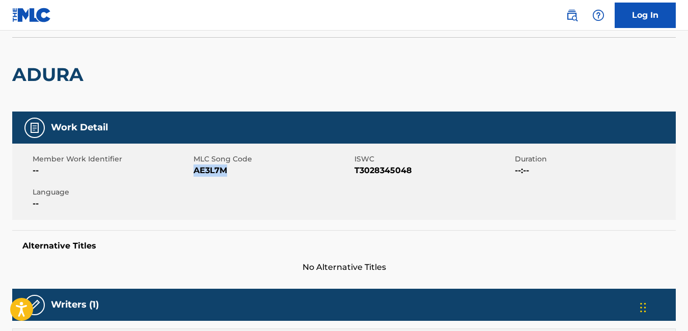
scroll to position [0, 0]
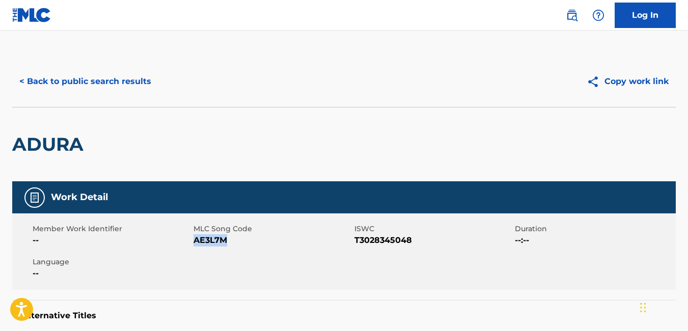
click at [32, 83] on button "< Back to public search results" at bounding box center [85, 81] width 146 height 25
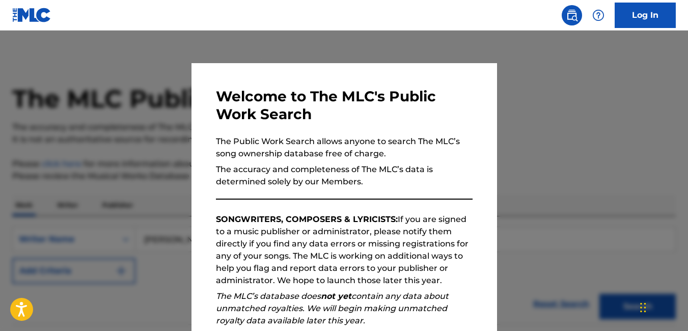
scroll to position [387, 0]
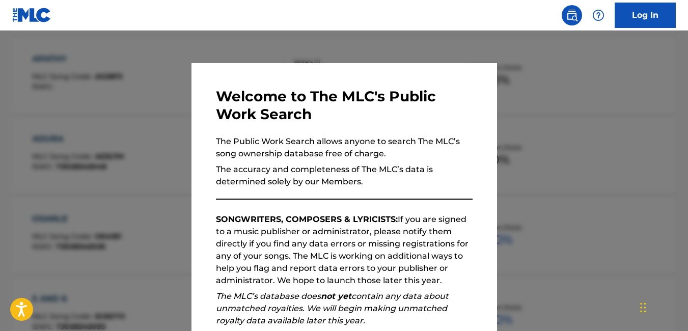
click at [542, 102] on div at bounding box center [344, 196] width 688 height 331
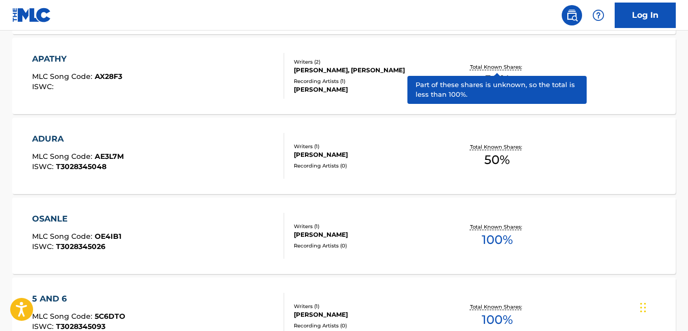
scroll to position [760, 0]
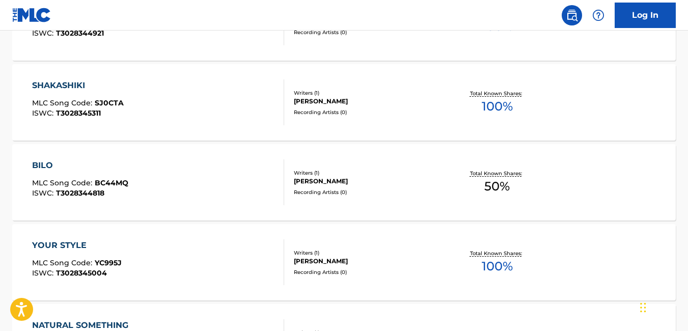
click at [198, 199] on div "BILO MLC Song Code : BC44MQ ISWC : T3028344818" at bounding box center [158, 182] width 252 height 46
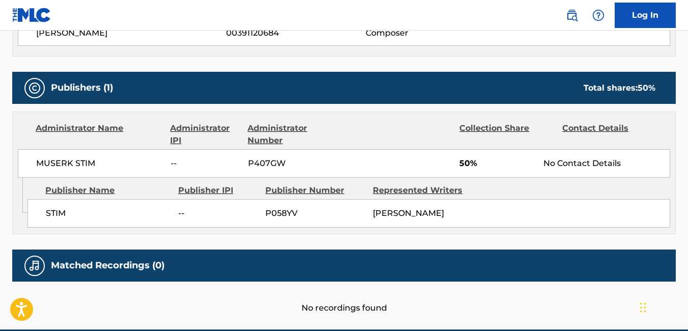
scroll to position [404, 0]
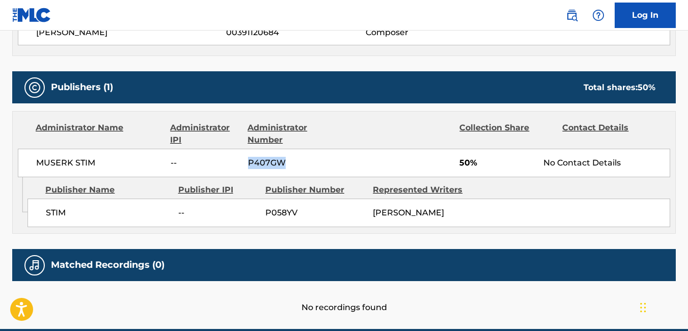
drag, startPoint x: 246, startPoint y: 162, endPoint x: 293, endPoint y: 161, distance: 47.4
click at [293, 161] on div "MUSERK STIM -- P407GW 50% No Contact Details" at bounding box center [344, 163] width 653 height 29
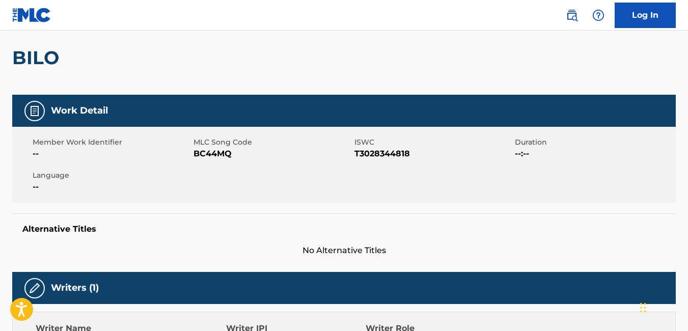
scroll to position [58, 0]
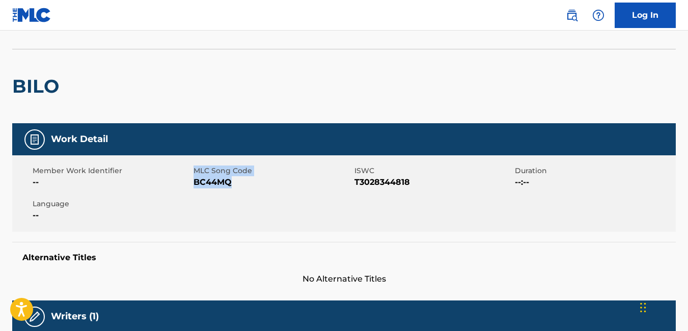
drag, startPoint x: 188, startPoint y: 185, endPoint x: 232, endPoint y: 180, distance: 44.2
click at [232, 180] on div "Member Work Identifier -- MLC Song Code BC44MQ ISWC T3028344818 Duration --:-- …" at bounding box center [344, 193] width 664 height 76
drag, startPoint x: 232, startPoint y: 180, endPoint x: 238, endPoint y: 182, distance: 6.6
click at [238, 182] on span "BC44MQ" at bounding box center [273, 182] width 158 height 12
drag, startPoint x: 235, startPoint y: 183, endPoint x: 195, endPoint y: 192, distance: 40.6
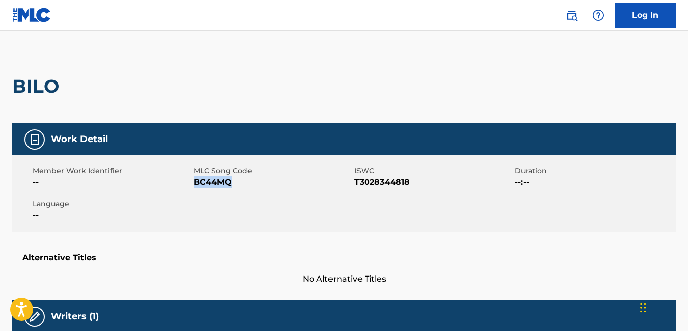
click at [195, 192] on div "Member Work Identifier -- MLC Song Code BC44MQ ISWC T3028344818 Duration --:-- …" at bounding box center [344, 193] width 664 height 76
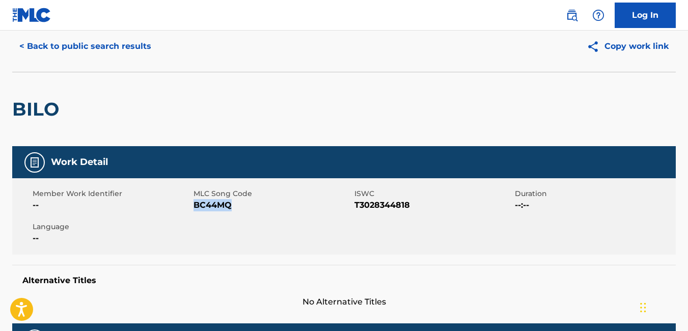
scroll to position [0, 0]
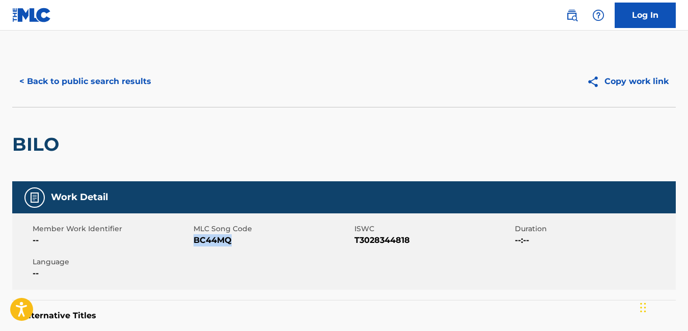
click at [32, 79] on button "< Back to public search results" at bounding box center [85, 81] width 146 height 25
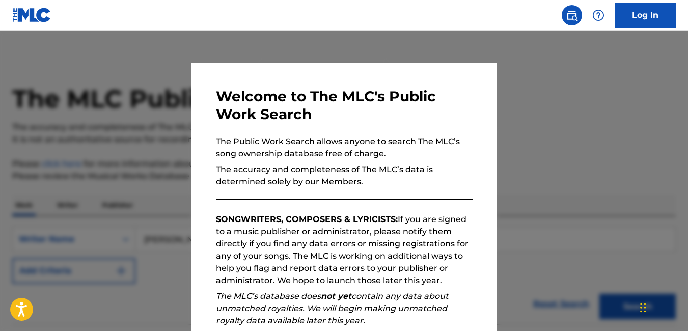
scroll to position [786, 0]
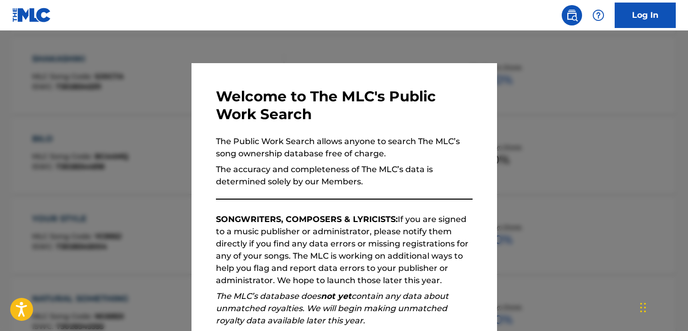
click at [157, 120] on div at bounding box center [344, 196] width 688 height 331
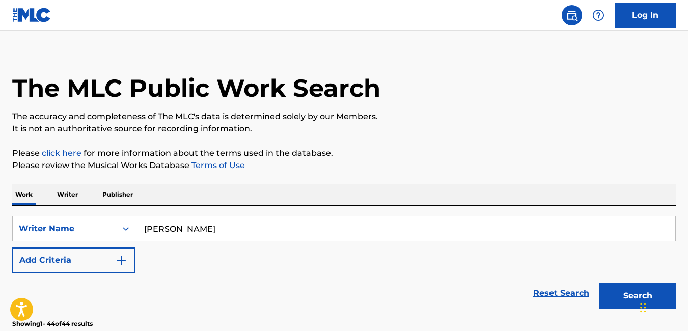
scroll to position [2599, 0]
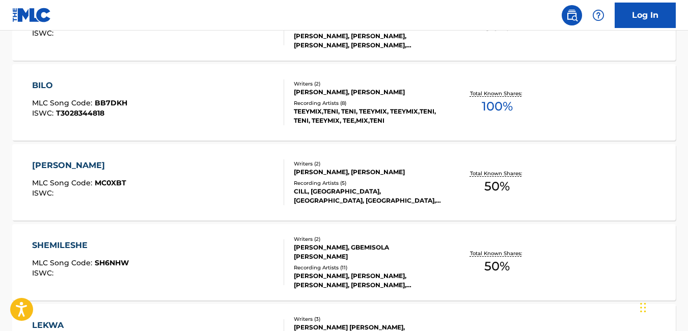
click at [238, 171] on div "MUJO MLC Song Code : MC0XBT ISWC :" at bounding box center [158, 182] width 252 height 46
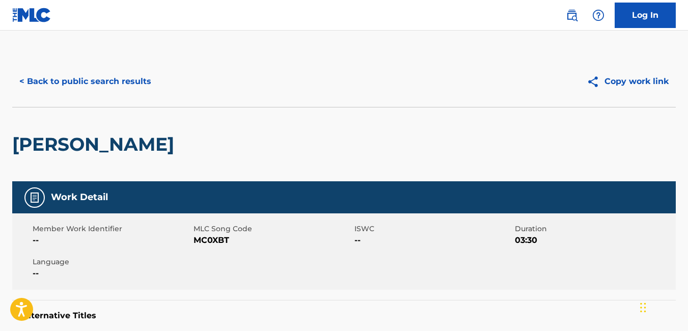
click at [23, 79] on button "< Back to public search results" at bounding box center [85, 81] width 146 height 25
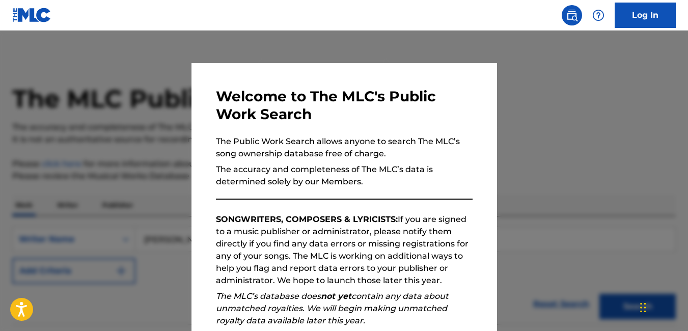
scroll to position [2626, 0]
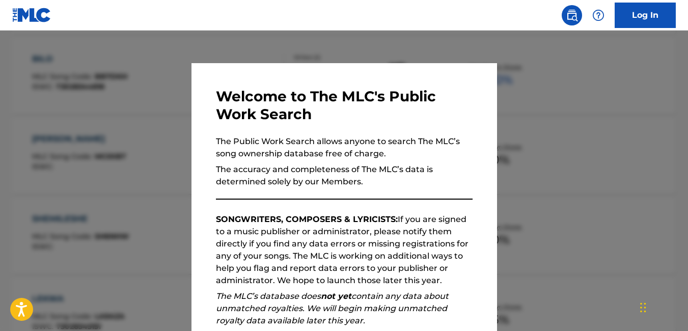
click at [137, 135] on div at bounding box center [344, 196] width 688 height 331
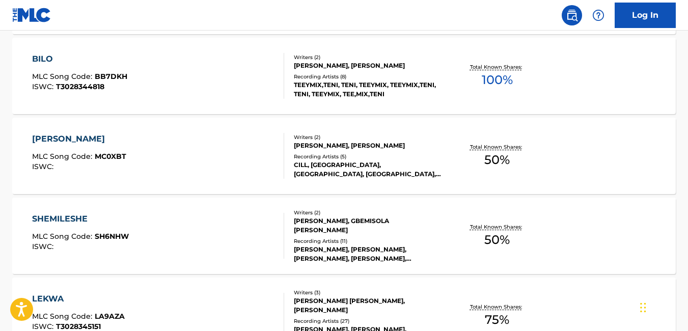
scroll to position [2439, 0]
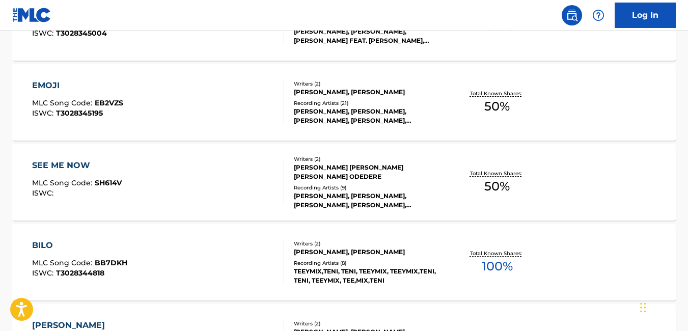
click at [258, 179] on div "SEE ME NOW MLC Song Code : SH614V ISWC :" at bounding box center [158, 182] width 252 height 46
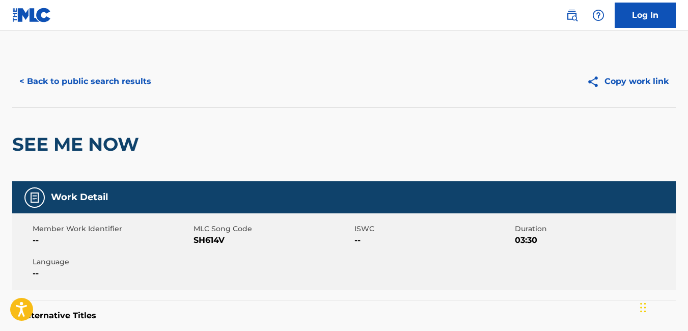
click at [37, 79] on button "< Back to public search results" at bounding box center [85, 81] width 146 height 25
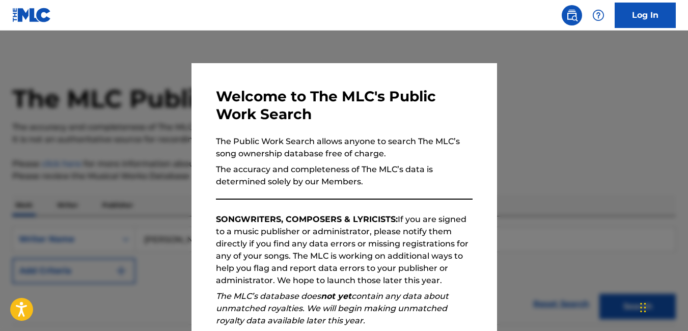
scroll to position [2466, 0]
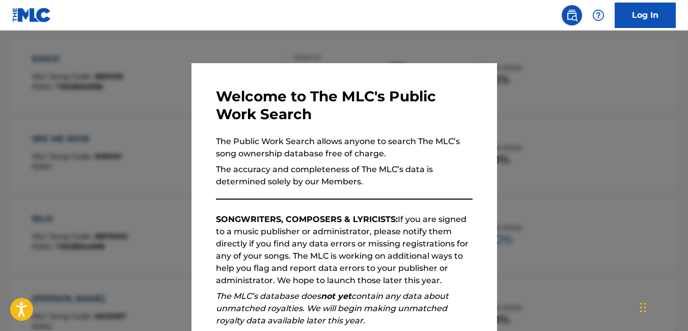
click at [148, 136] on div at bounding box center [344, 196] width 688 height 331
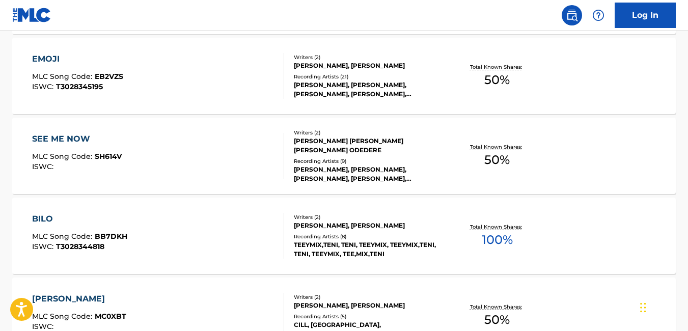
scroll to position [2679, 0]
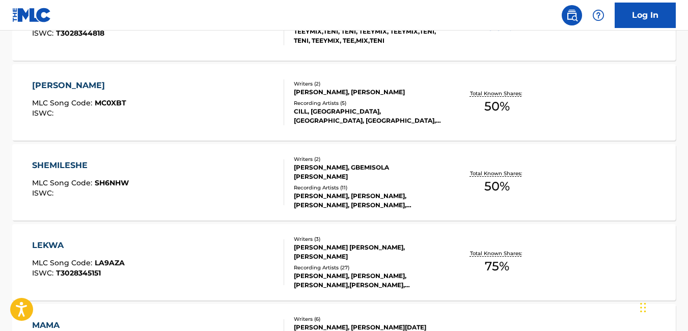
click at [220, 184] on div "SHEMILESHE MLC Song Code : SH6NHW ISWC :" at bounding box center [158, 182] width 252 height 46
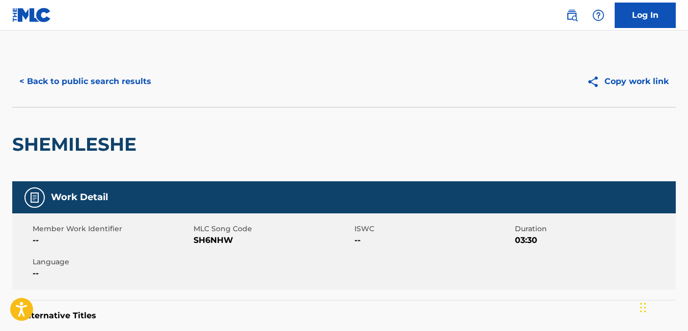
click at [25, 80] on button "< Back to public search results" at bounding box center [85, 81] width 146 height 25
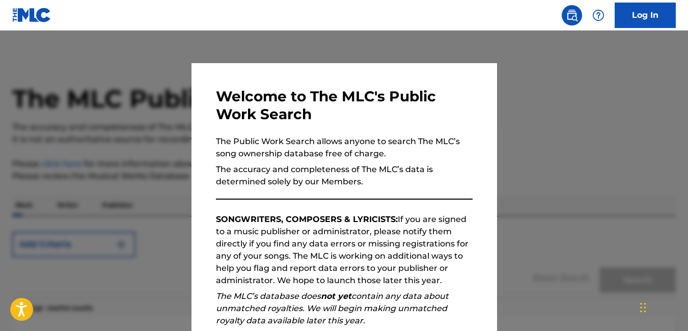
scroll to position [2706, 0]
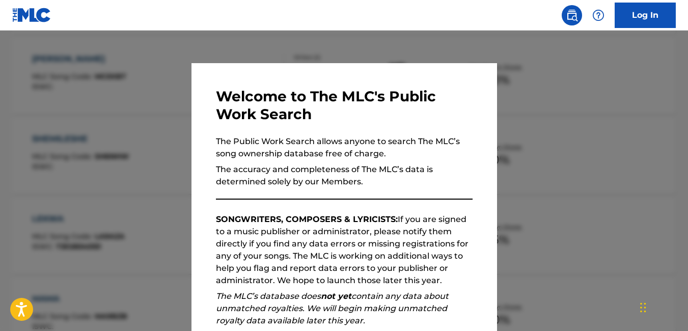
click at [178, 189] on div at bounding box center [344, 196] width 688 height 331
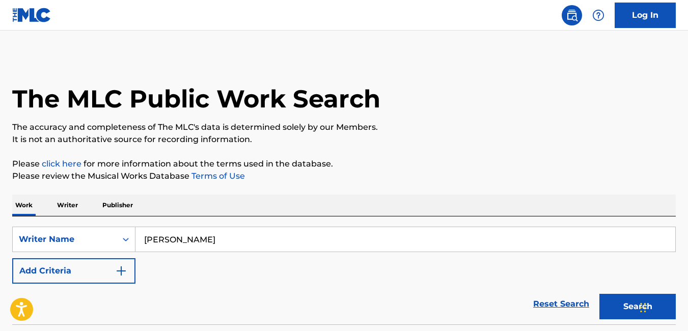
scroll to position [1080, 0]
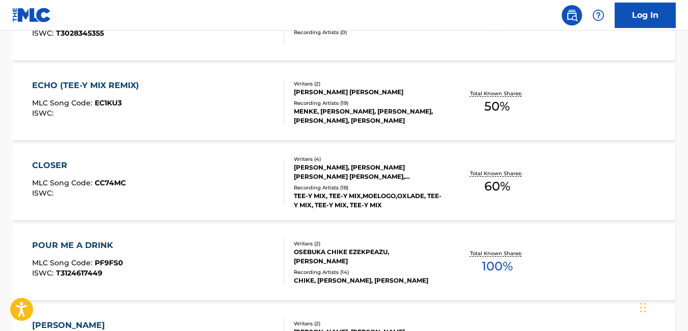
click at [177, 167] on div "CLOSER MLC Song Code : CC74MC ISWC :" at bounding box center [158, 182] width 252 height 46
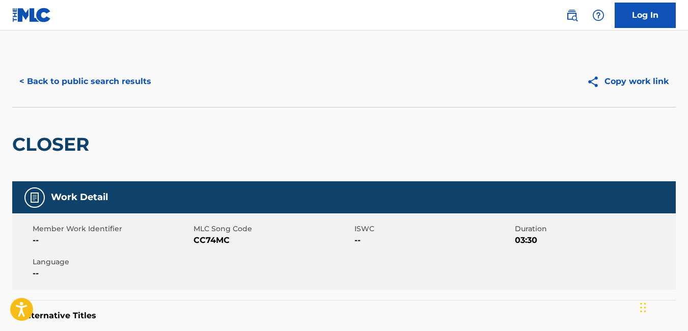
click at [577, 220] on div "Member Work Identifier -- MLC Song Code CC74MC ISWC -- Duration 03:30 Language …" at bounding box center [344, 251] width 664 height 76
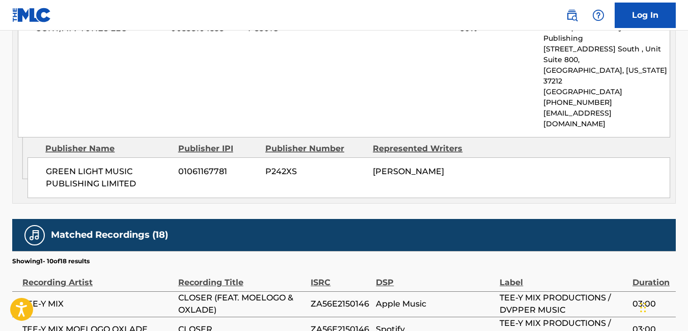
scroll to position [588, 0]
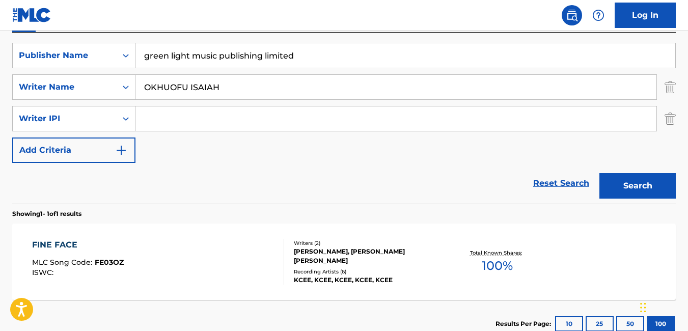
scroll to position [171, 0]
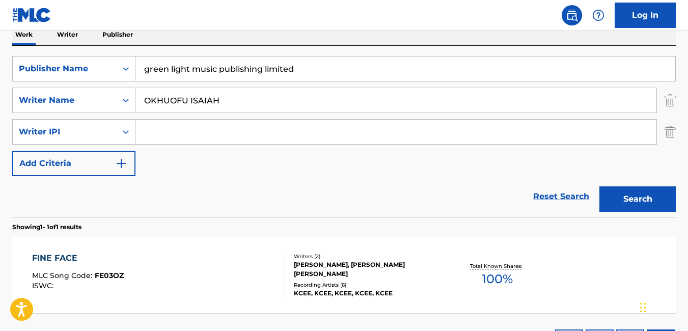
click at [233, 128] on input "Search Form" at bounding box center [395, 132] width 521 height 24
type input "[PERSON_NAME]"
click at [635, 201] on button "Search" at bounding box center [638, 198] width 76 height 25
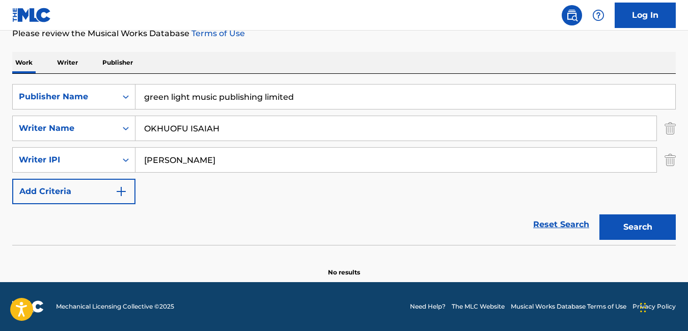
scroll to position [143, 0]
click at [258, 158] on input "[PERSON_NAME]" at bounding box center [395, 160] width 521 height 24
drag, startPoint x: 258, startPoint y: 158, endPoint x: 132, endPoint y: 172, distance: 126.5
click at [132, 172] on div "SearchWithCriteria16993fd7-56ca-4e1d-80bf-234377bf2e88 Writer IPI TEMITAYO IBIT…" at bounding box center [344, 159] width 664 height 25
click at [228, 130] on input "OKHUOFU ISAIAH" at bounding box center [395, 128] width 521 height 24
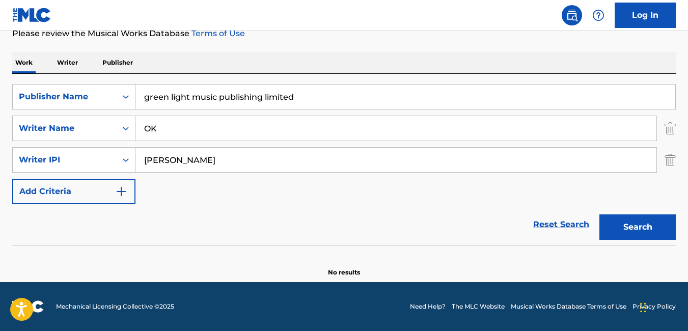
type input "O"
click at [251, 170] on input "TEMITAYO IBITOYE" at bounding box center [395, 160] width 521 height 24
type input "T"
click at [630, 220] on button "Search" at bounding box center [638, 226] width 76 height 25
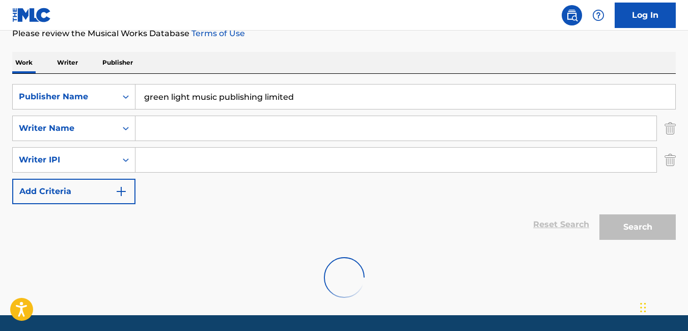
click at [310, 132] on input "Search Form" at bounding box center [395, 128] width 521 height 24
paste input "TEMITAYO IBITOYE"
type input "TEMITAYO IBITOYE"
click at [479, 238] on div "Reset Search Search" at bounding box center [344, 224] width 664 height 41
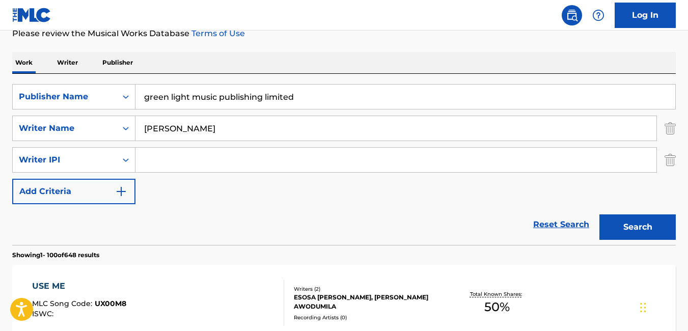
click at [621, 230] on button "Search" at bounding box center [638, 226] width 76 height 25
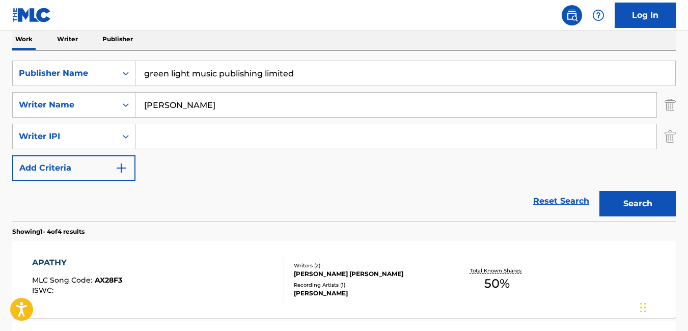
scroll to position [168, 0]
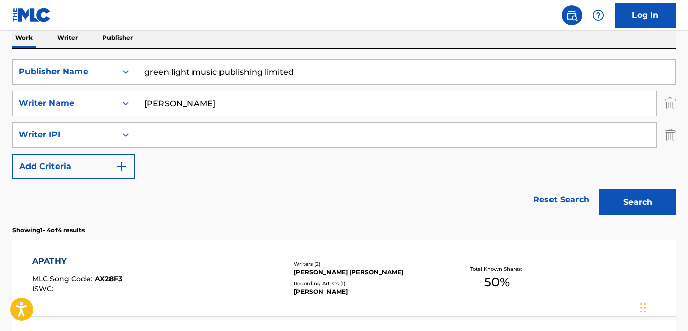
click at [283, 23] on nav "Log In" at bounding box center [344, 15] width 688 height 31
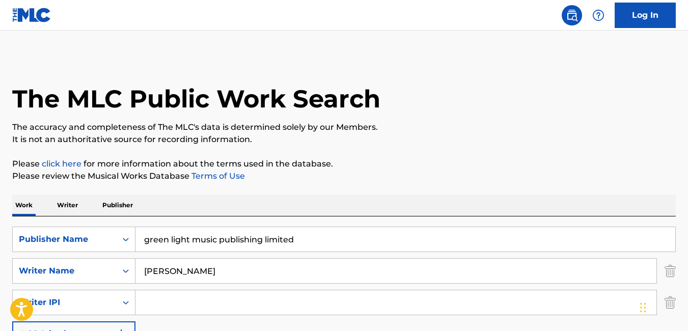
scroll to position [343, 0]
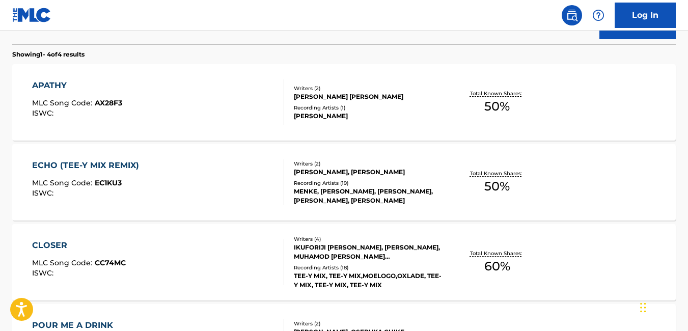
click at [187, 194] on div "ECHO (TEE-Y MIX REMIX) MLC Song Code : EC1KU3 ISWC :" at bounding box center [158, 182] width 252 height 46
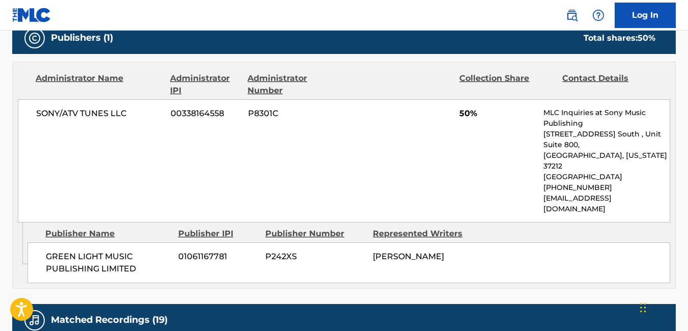
scroll to position [385, 0]
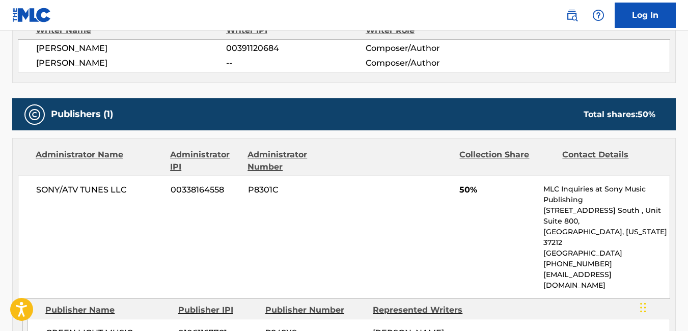
click at [475, 27] on nav "Log In" at bounding box center [344, 15] width 688 height 31
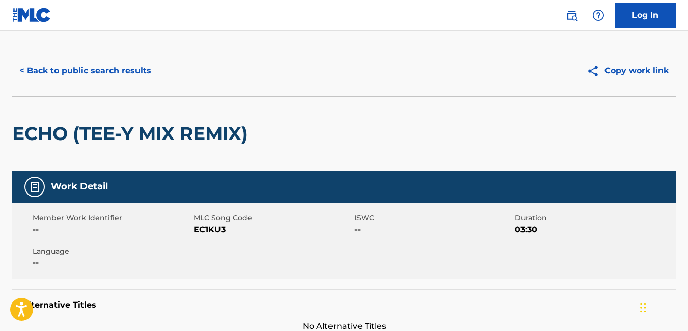
scroll to position [0, 0]
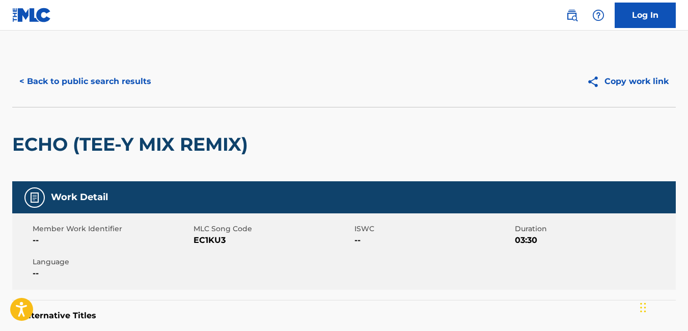
click at [30, 79] on button "< Back to public search results" at bounding box center [85, 81] width 146 height 25
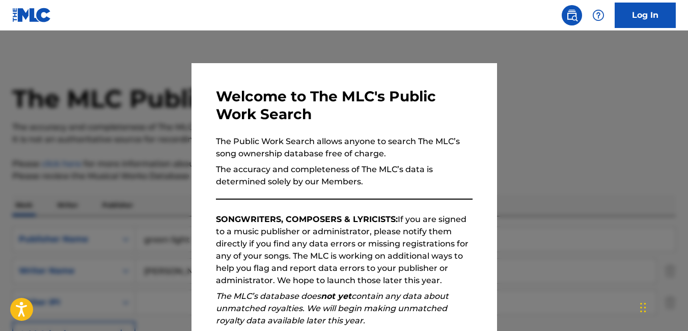
scroll to position [433, 0]
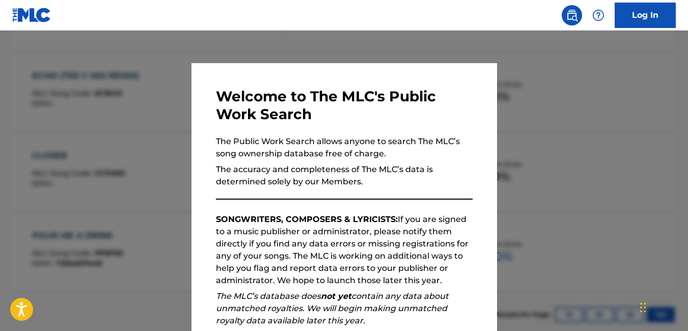
click at [506, 84] on div at bounding box center [344, 196] width 688 height 331
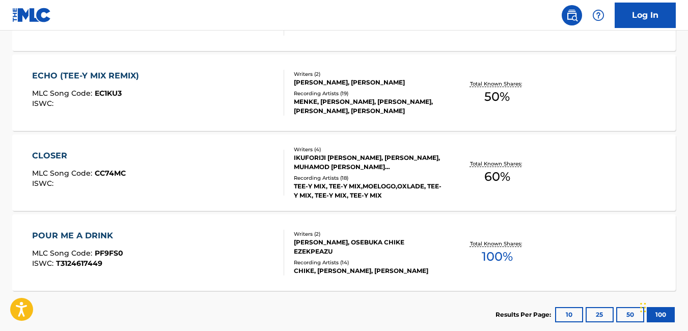
scroll to position [424, 0]
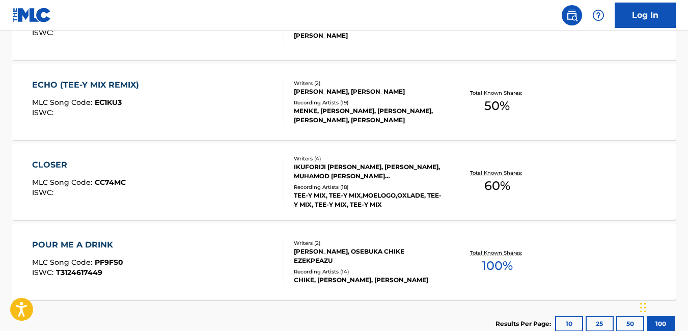
click at [517, 45] on div "APATHY MLC Song Code : AX28F3 ISWC : Writers ( 2 ) MENKE, TEMITAYO IBITOYE Reco…" at bounding box center [344, 22] width 664 height 76
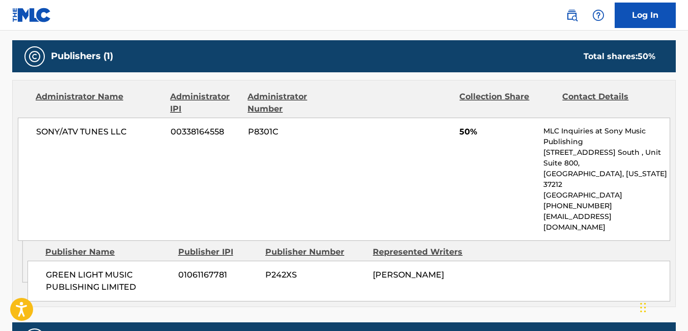
click at [563, 261] on div "GREEN LIGHT MUSIC PUBLISHING LIMITED 01061167781 P242XS TEMITAYO IBITOYE" at bounding box center [349, 281] width 643 height 41
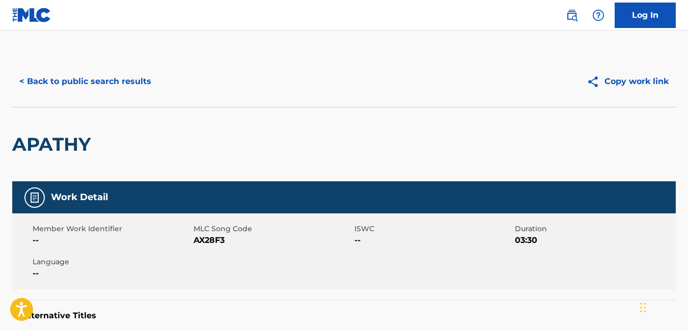
click at [17, 82] on button "< Back to public search results" at bounding box center [85, 81] width 146 height 25
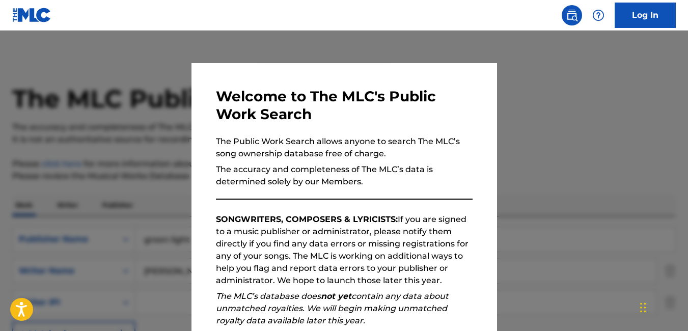
scroll to position [495, 0]
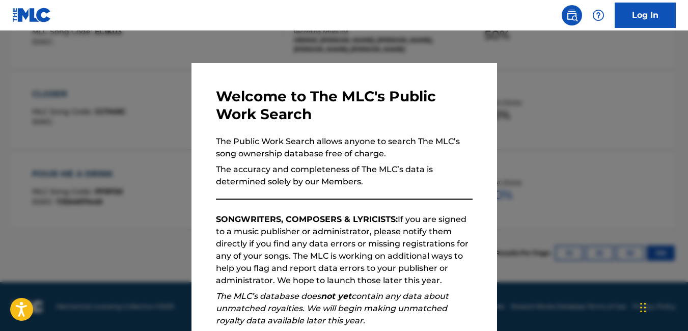
click at [148, 112] on div at bounding box center [344, 196] width 688 height 331
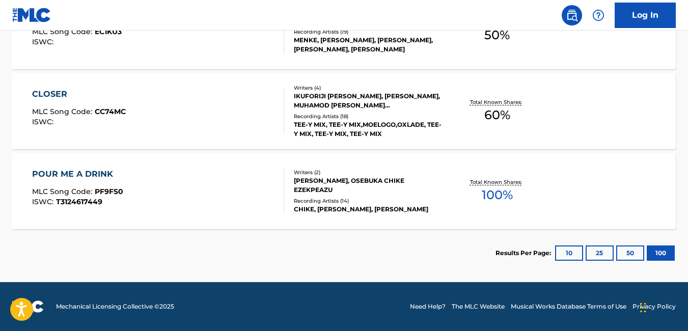
click at [212, 187] on div "POUR ME A DRINK MLC Song Code : PF9FS0 ISWC : T3124617449" at bounding box center [158, 191] width 252 height 46
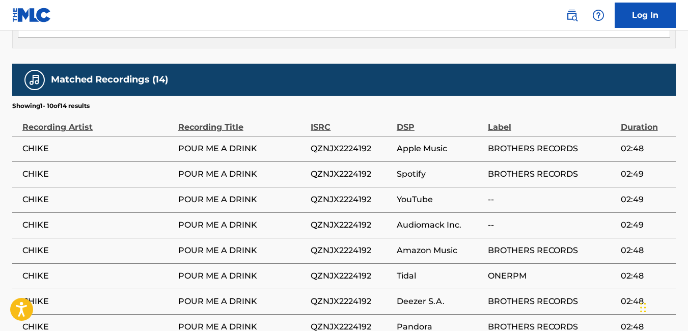
scroll to position [795, 0]
